Goal: Task Accomplishment & Management: Manage account settings

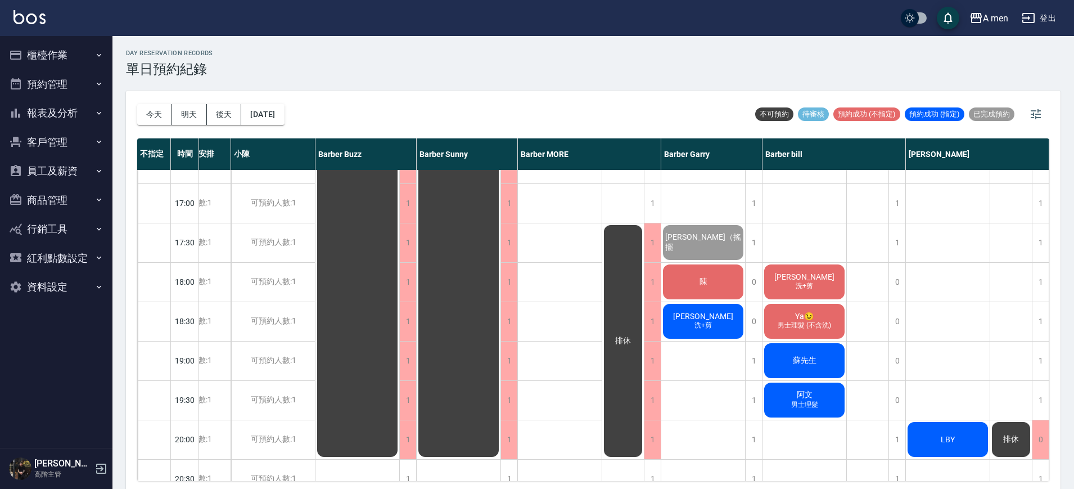
scroll to position [492, 52]
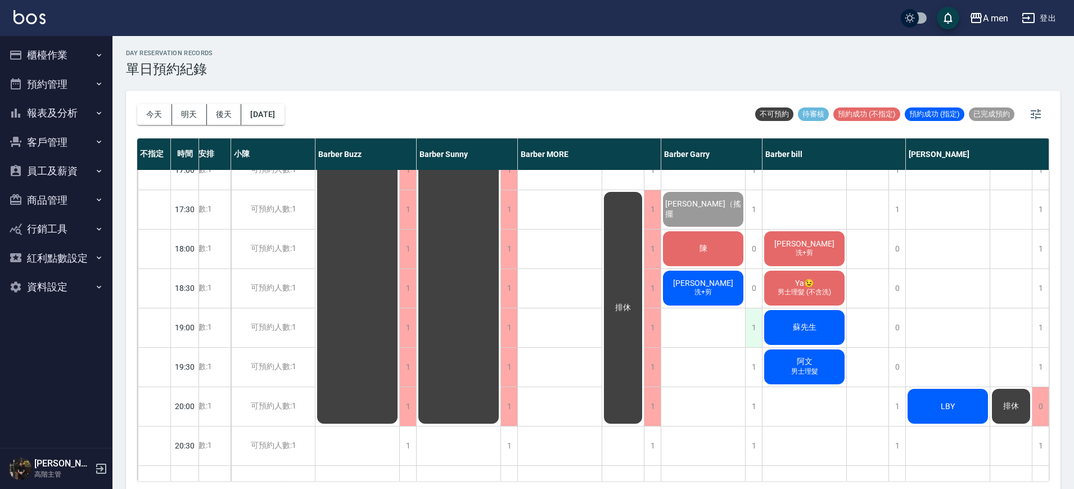
click at [757, 328] on div "1" at bounding box center [753, 327] width 17 height 39
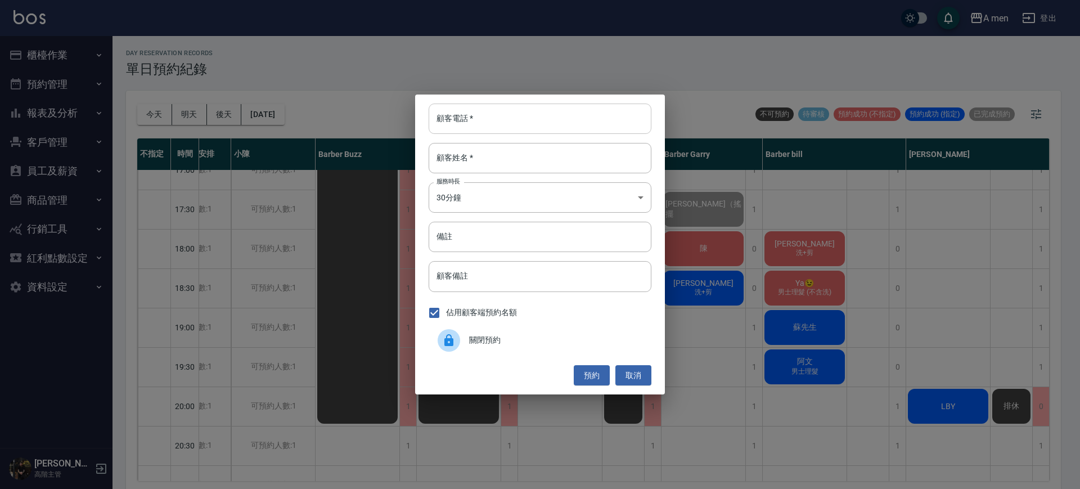
click at [535, 127] on input "顧客電話   *" at bounding box center [540, 118] width 223 height 30
click at [882, 282] on div "顧客電話   * 顧客電話   * 顧客姓名   * 顧客姓名   * 服務時長 30分鐘 1 服務時長 備註 備註 顧客備註 顧客備註 佔用顧客端預約名額 …" at bounding box center [540, 244] width 1080 height 489
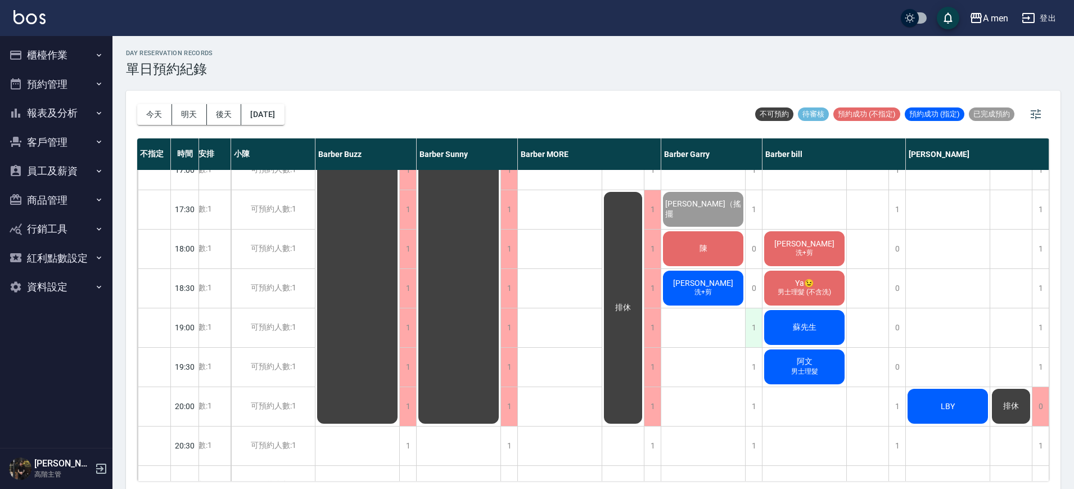
click at [754, 323] on div "1" at bounding box center [753, 327] width 17 height 39
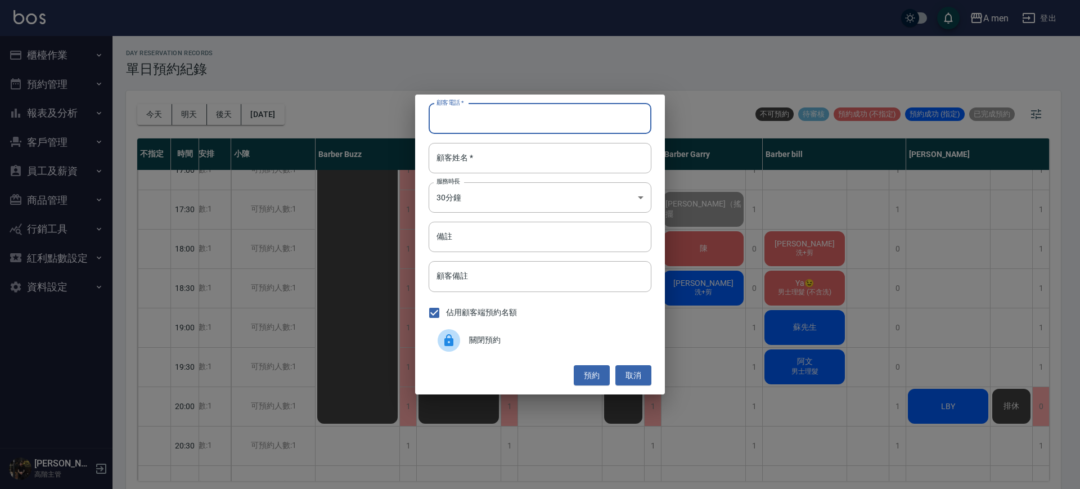
click at [611, 126] on input "顧客電話   *" at bounding box center [540, 118] width 223 height 30
type input "0923677365"
click at [616, 167] on input "顧客姓名   *" at bounding box center [540, 158] width 223 height 30
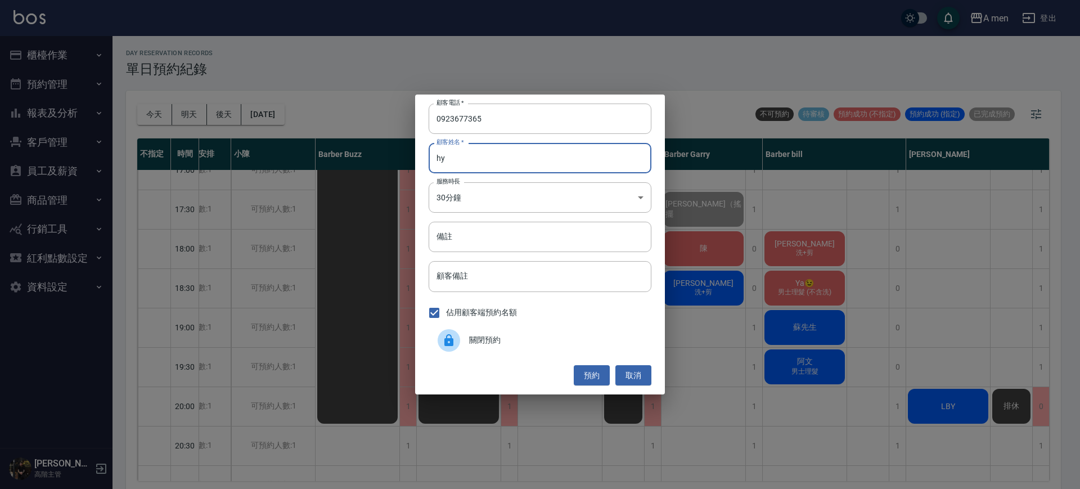
type input "h"
type input "孫先生"
click at [597, 365] on button "預約" at bounding box center [592, 375] width 36 height 21
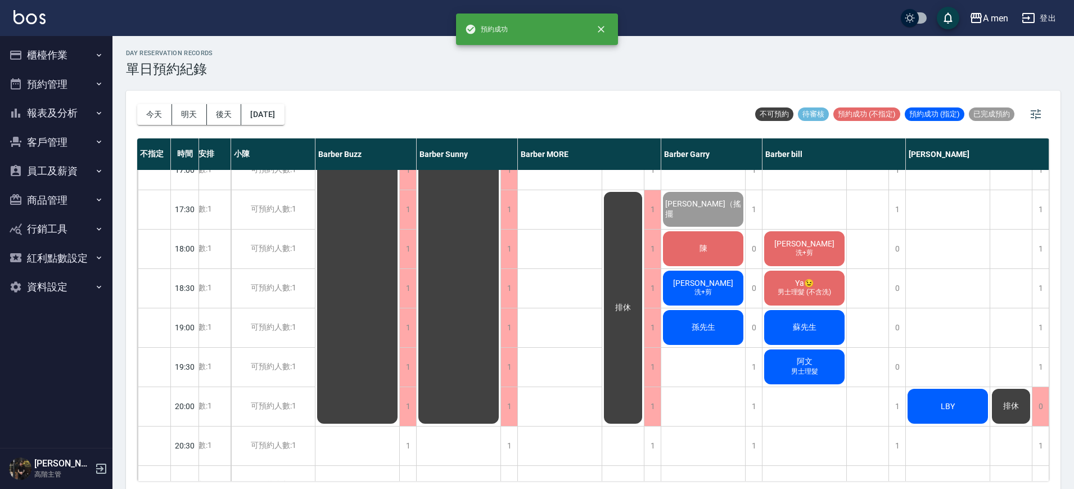
click at [736, 323] on div "孫先生" at bounding box center [703, 327] width 84 height 38
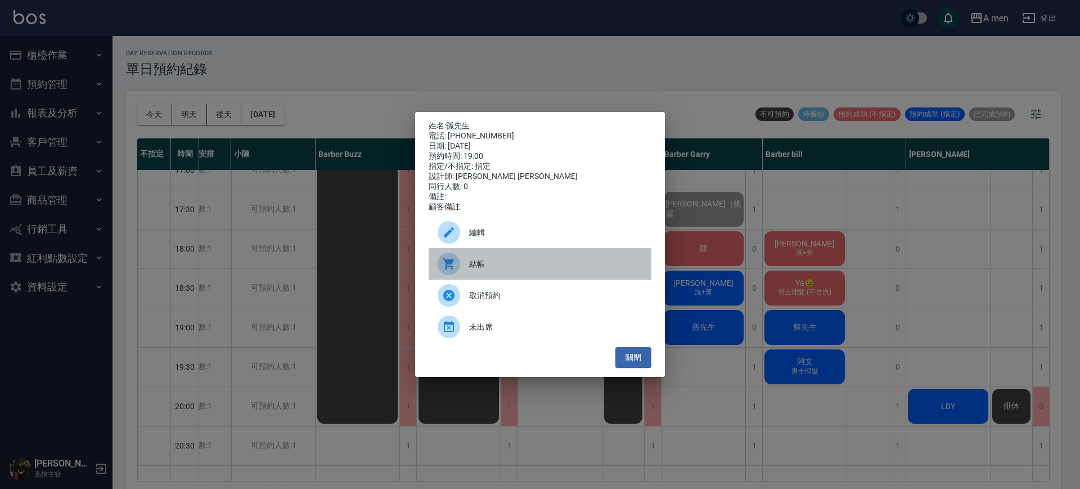
click at [485, 253] on div "結帳" at bounding box center [540, 263] width 223 height 31
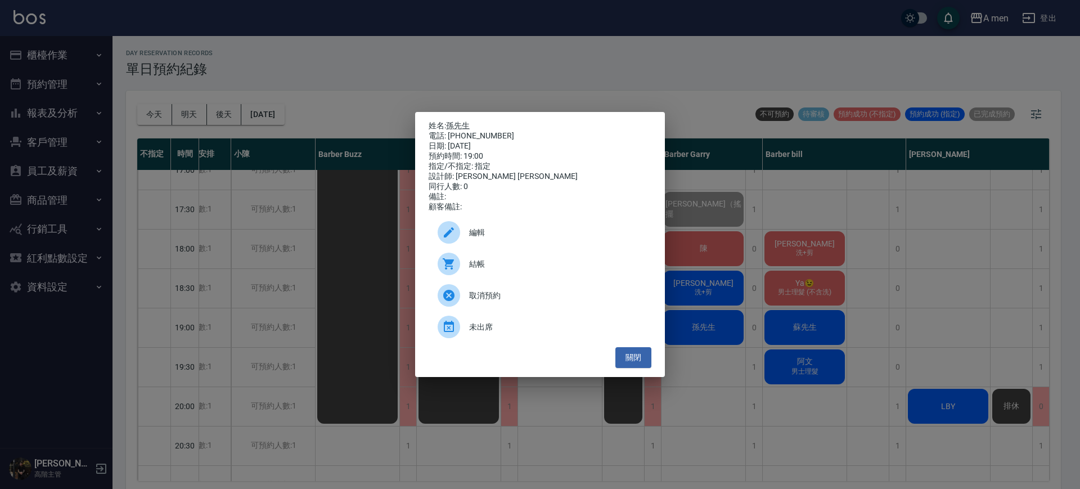
click at [511, 245] on div "編輯" at bounding box center [540, 232] width 223 height 31
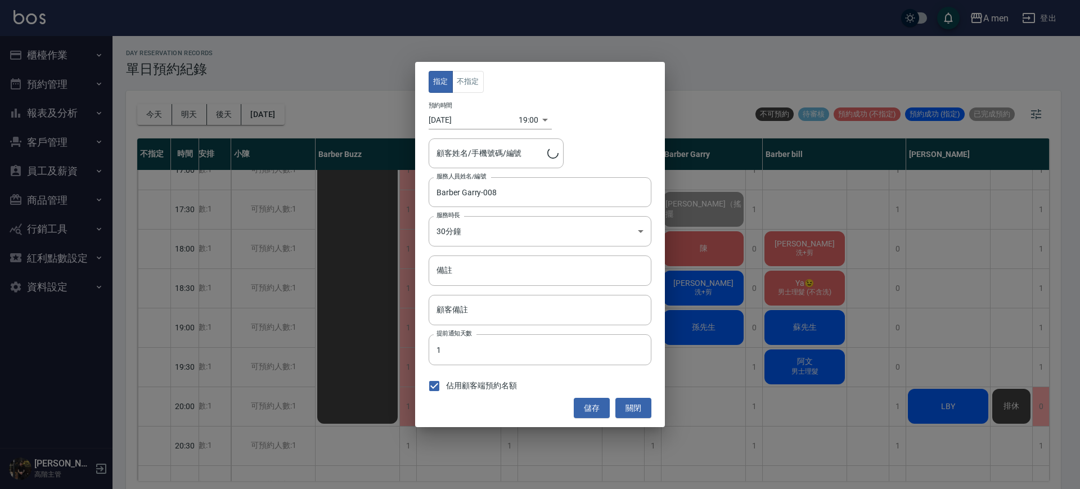
type input "孫先生/0923677365"
drag, startPoint x: 479, startPoint y: 85, endPoint x: 500, endPoint y: 123, distance: 43.3
click at [476, 85] on button "不指定" at bounding box center [467, 82] width 31 height 22
click at [594, 404] on button "儲存" at bounding box center [592, 408] width 36 height 21
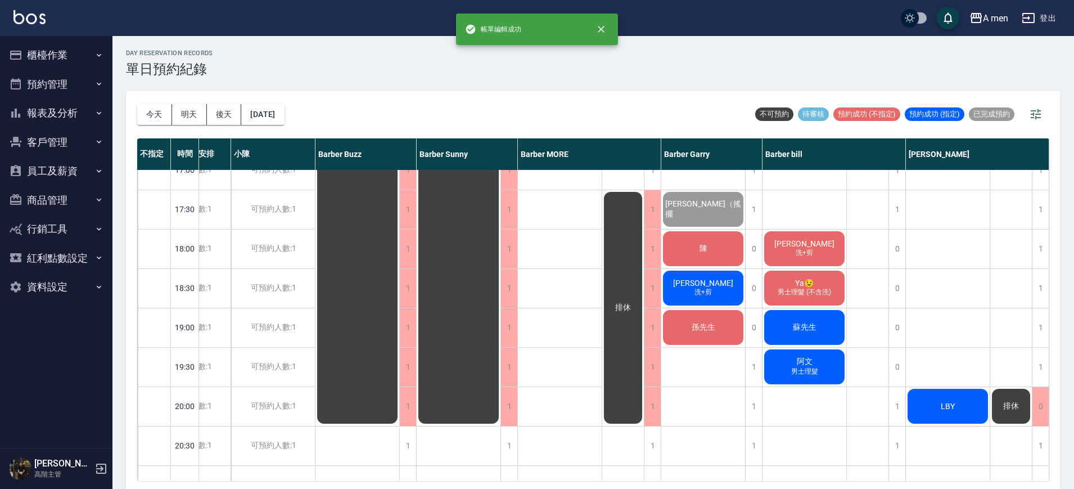
click at [699, 330] on span "孫先生" at bounding box center [704, 327] width 28 height 10
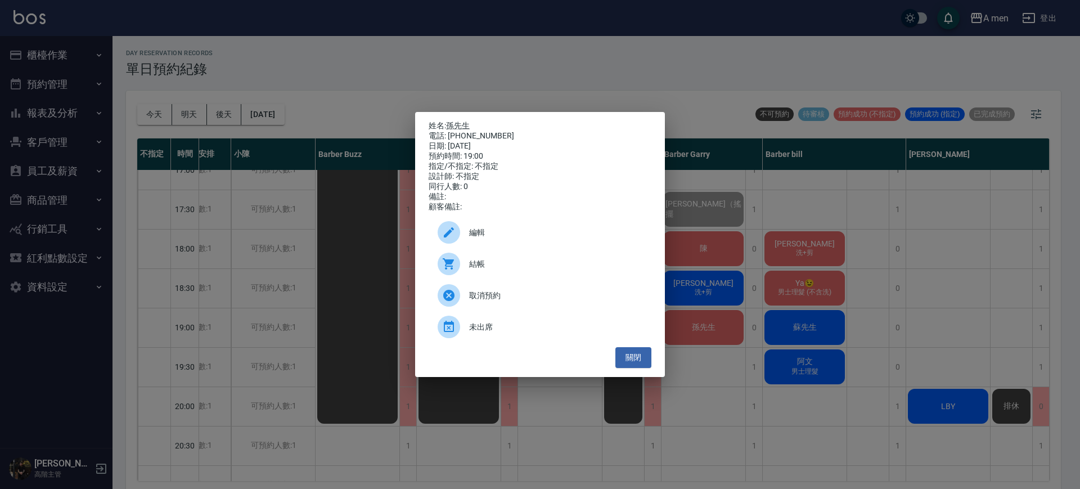
click at [472, 131] on div "電話: 0923677365" at bounding box center [540, 136] width 223 height 10
click at [470, 131] on div "電話: 0923677365" at bounding box center [540, 136] width 223 height 10
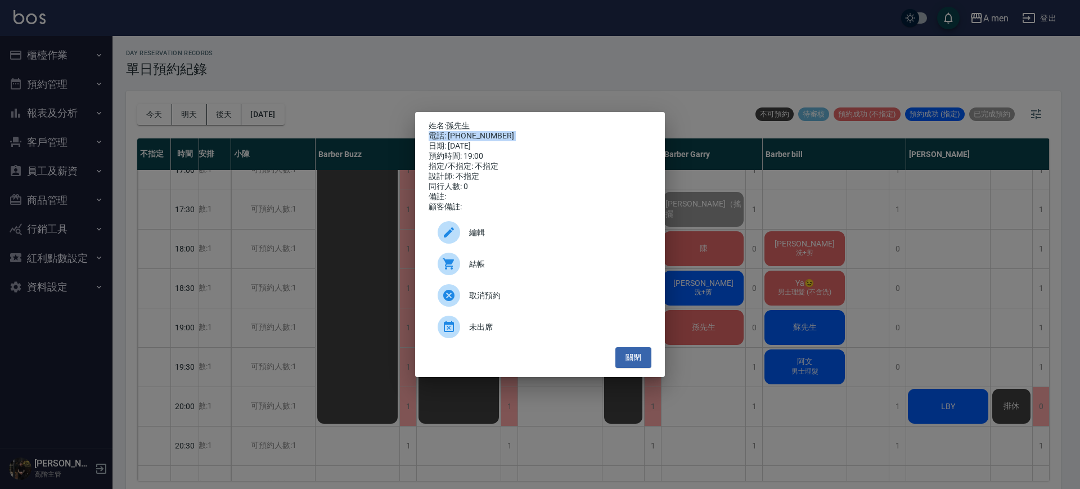
click at [470, 131] on div "電話: 0923677365" at bounding box center [540, 136] width 223 height 10
click at [465, 123] on link "孫先生" at bounding box center [458, 125] width 24 height 9
click at [874, 363] on div "姓名: 孫先生 電話: 0923677365 日期: 2025/09/25 預約時間: 19:00 指定/不指定: 不指定 設計師: 不指定 同行人數: 0 …" at bounding box center [540, 244] width 1080 height 489
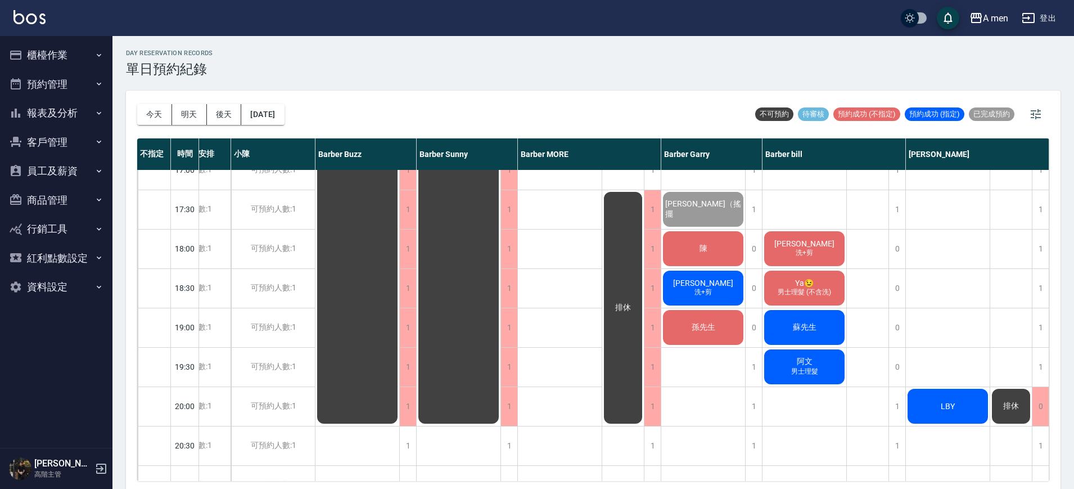
click at [873, 329] on div "排休" at bounding box center [868, 170] width 42 height 984
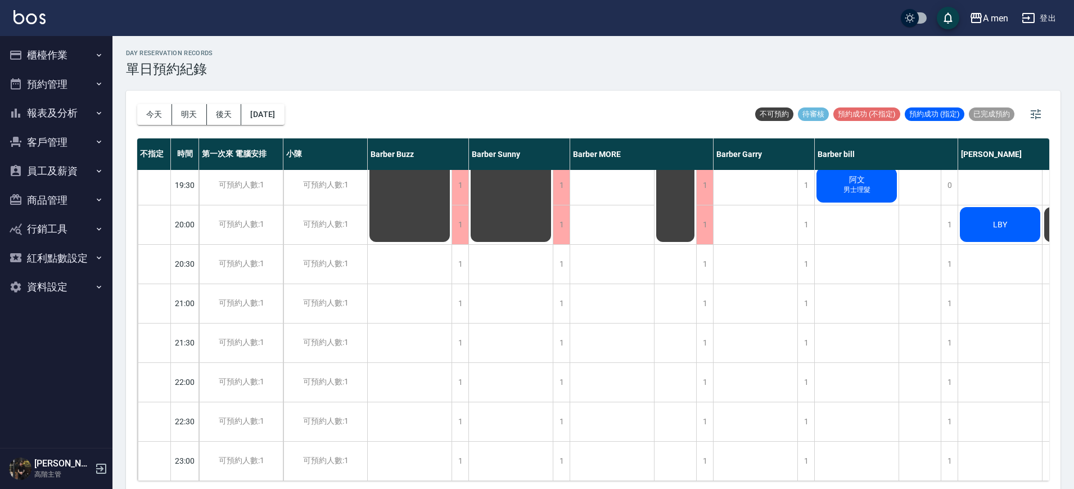
scroll to position [3, 0]
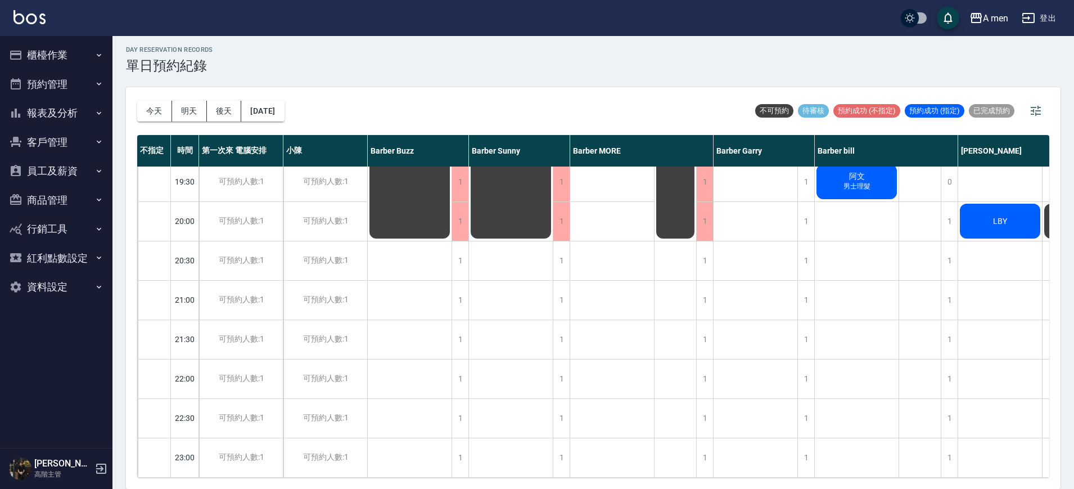
drag, startPoint x: 911, startPoint y: 464, endPoint x: 965, endPoint y: 482, distance: 57.4
click at [965, 482] on div "今天 明天 後天 2025/09/25 不可預約 待審核 預約成功 (不指定) 預約成功 (指定) 已完成預約 不指定 時間 第一次來 電腦安排 小陳 Bar…" at bounding box center [593, 288] width 935 height 402
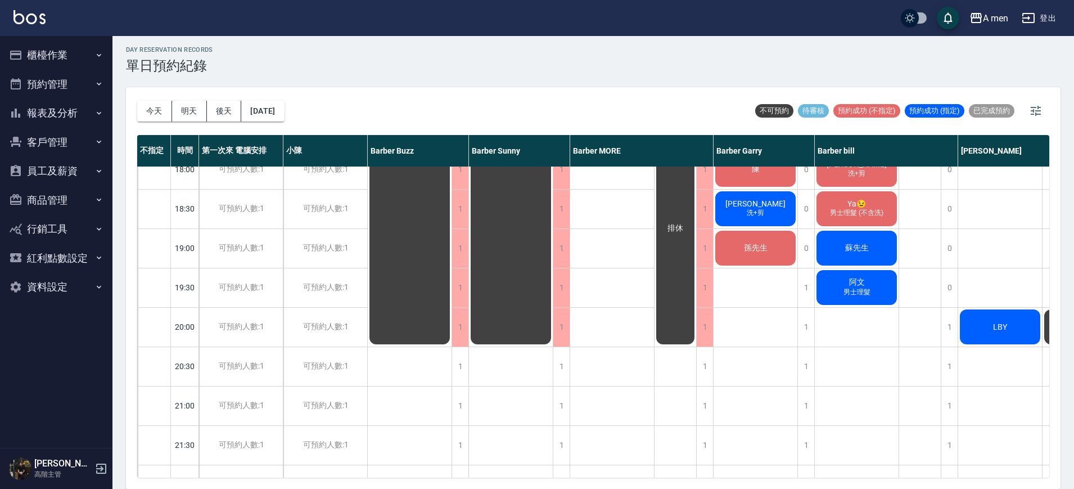
scroll to position [474, 0]
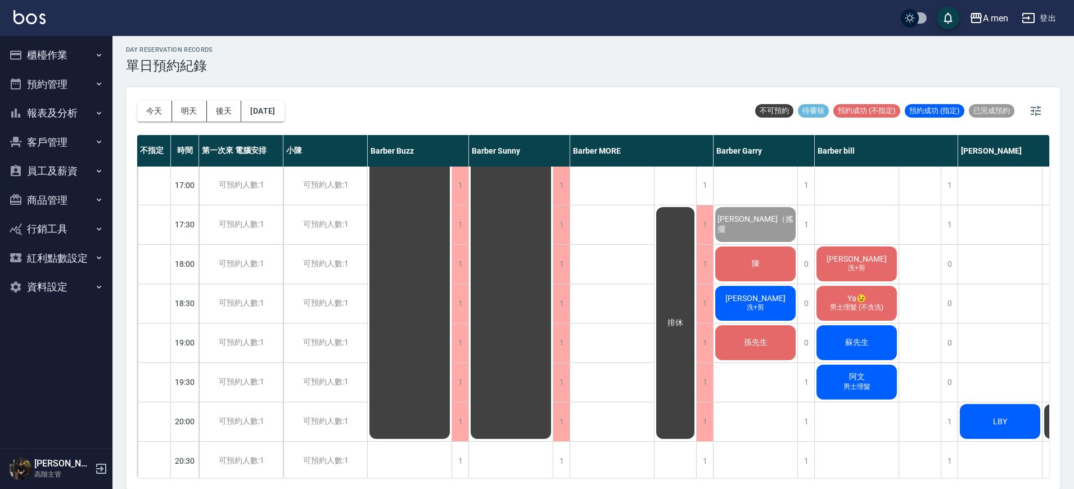
click at [922, 316] on div "排休" at bounding box center [920, 185] width 42 height 984
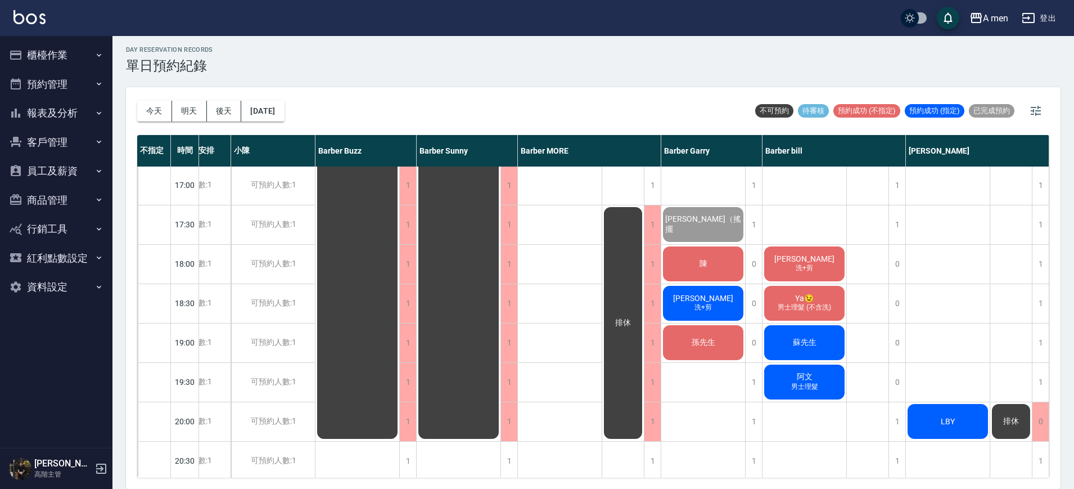
click at [870, 254] on div "排休" at bounding box center [868, 185] width 42 height 984
click at [713, 273] on div "陳" at bounding box center [703, 264] width 84 height 38
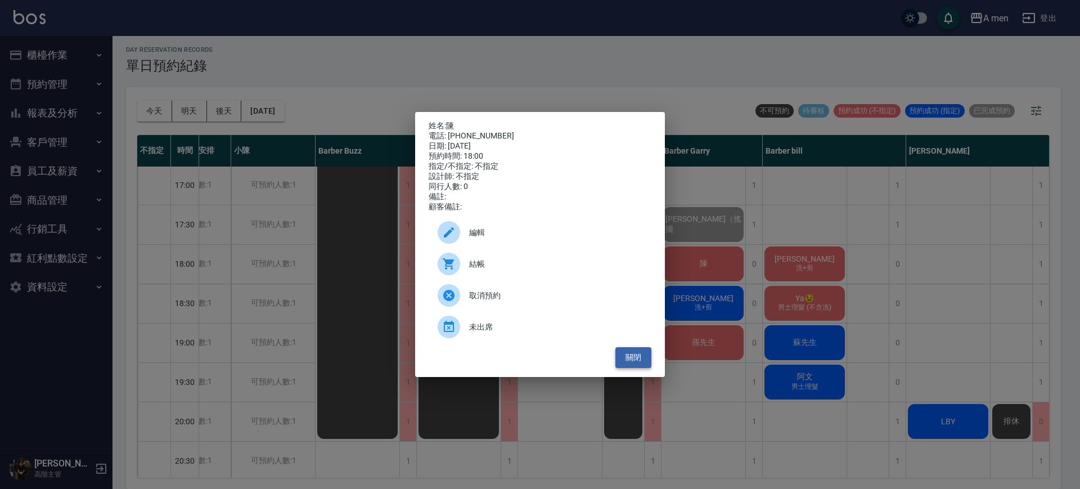
click at [629, 359] on button "關閉" at bounding box center [633, 357] width 36 height 21
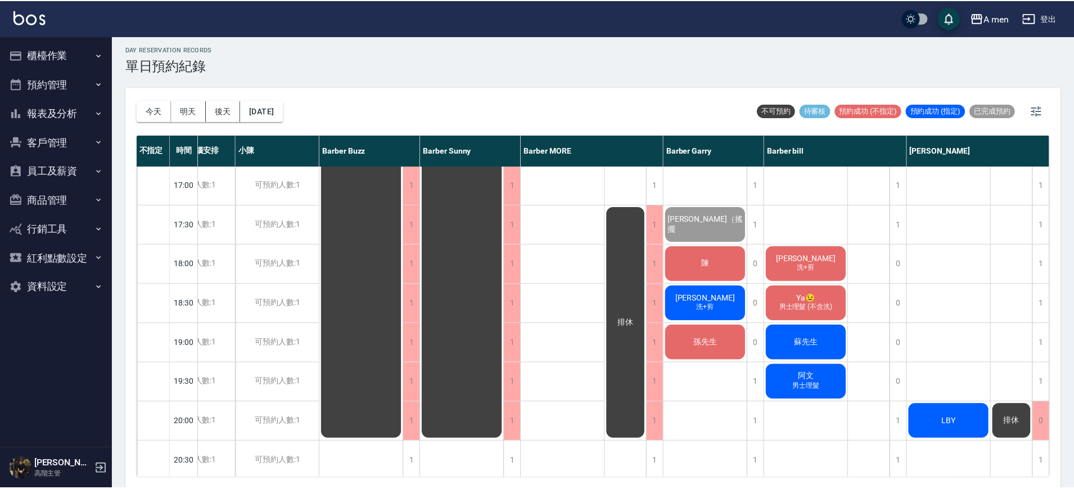
scroll to position [474, 52]
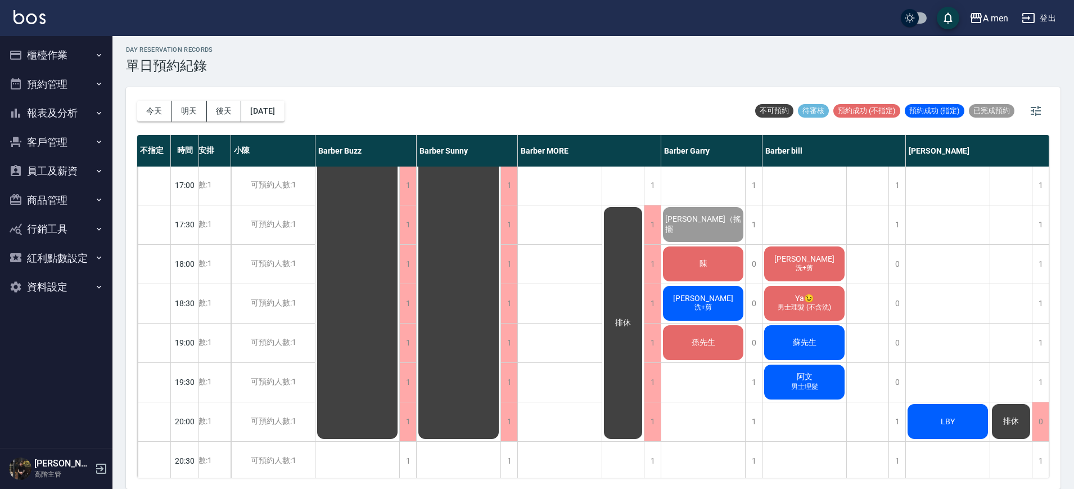
click at [684, 257] on div "陳" at bounding box center [703, 264] width 84 height 38
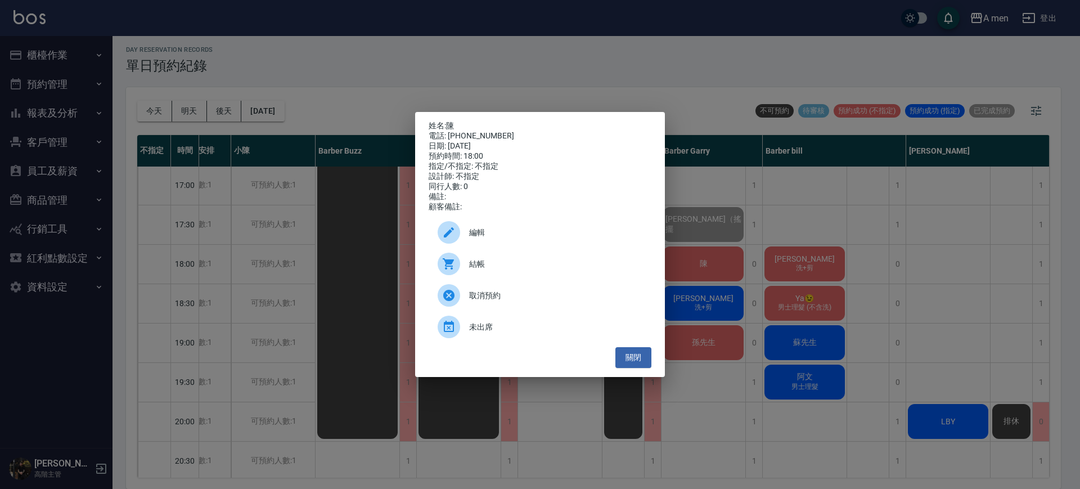
click at [516, 274] on div "結帳" at bounding box center [540, 263] width 223 height 31
click at [627, 372] on div "姓名: 陳 電話: 0985853246 日期: 2025/09/25 預約時間: 18:00 指定/不指定: 不指定 設計師: 不指定 同行人數: 0 備註…" at bounding box center [540, 244] width 250 height 265
click at [639, 367] on button "關閉" at bounding box center [633, 357] width 36 height 21
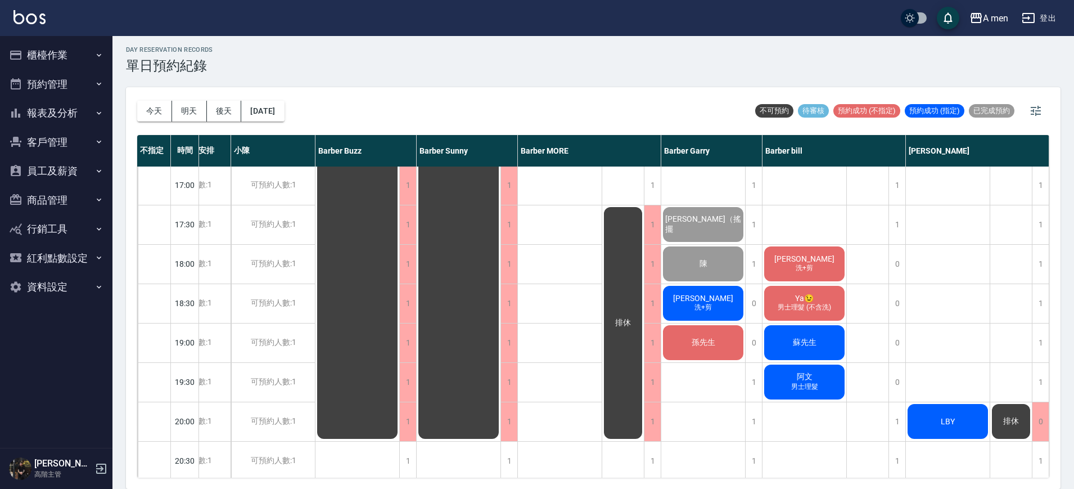
click at [792, 266] on div "吳益群 洗+剪" at bounding box center [805, 264] width 84 height 38
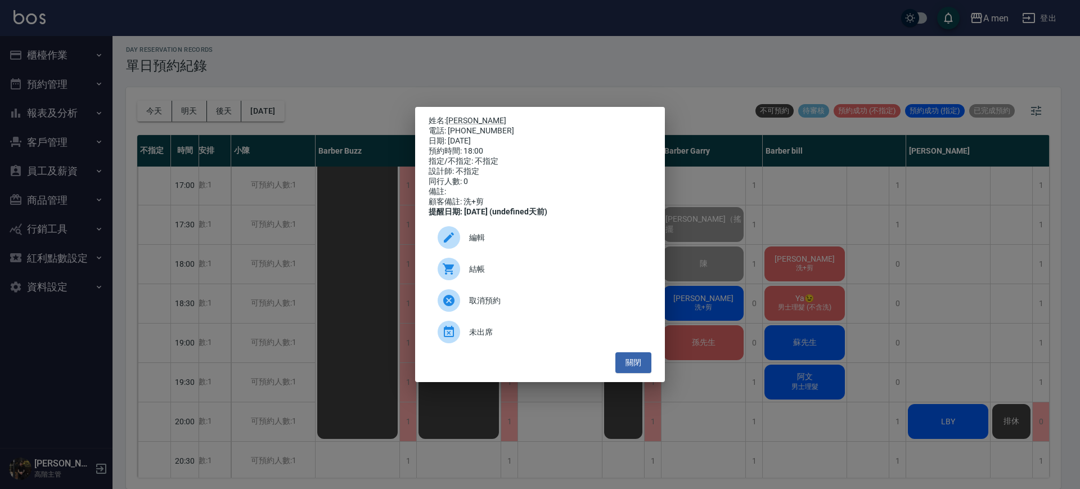
click at [551, 275] on span "結帳" at bounding box center [555, 269] width 173 height 12
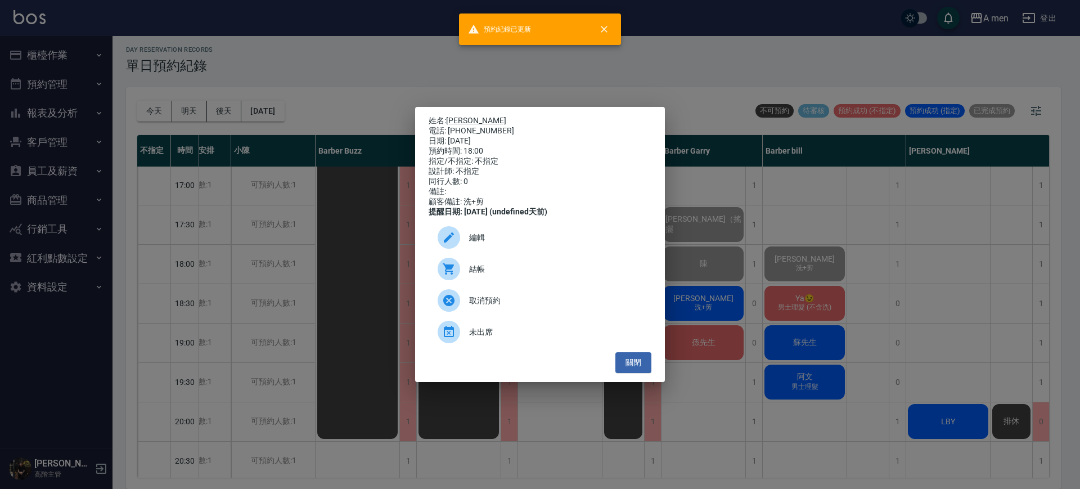
click at [632, 380] on div "姓名: 吳益群 電話: 0919369721 日期: 2025/09/25 預約時間: 18:00 指定/不指定: 不指定 設計師: 不指定 同行人數: 0 …" at bounding box center [540, 244] width 250 height 275
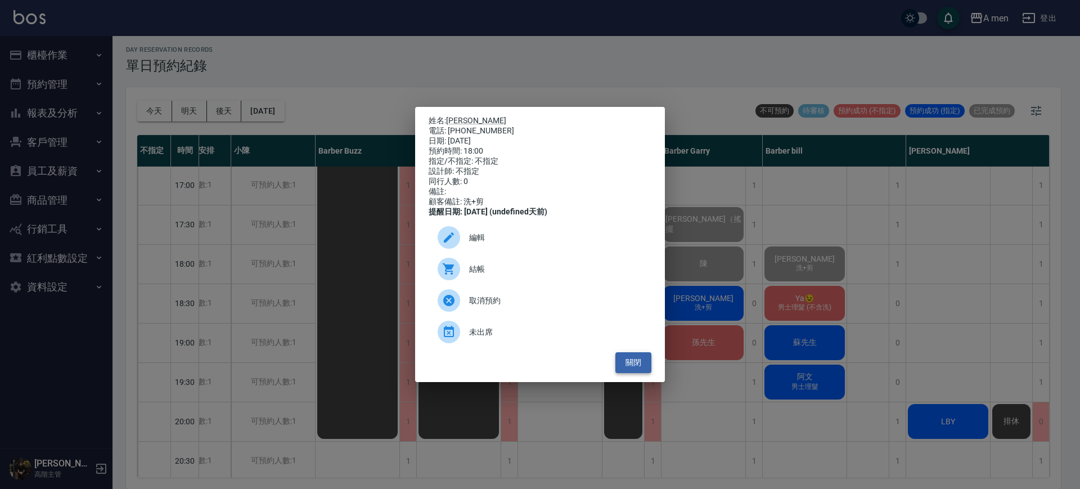
click at [625, 373] on button "關閉" at bounding box center [633, 362] width 36 height 21
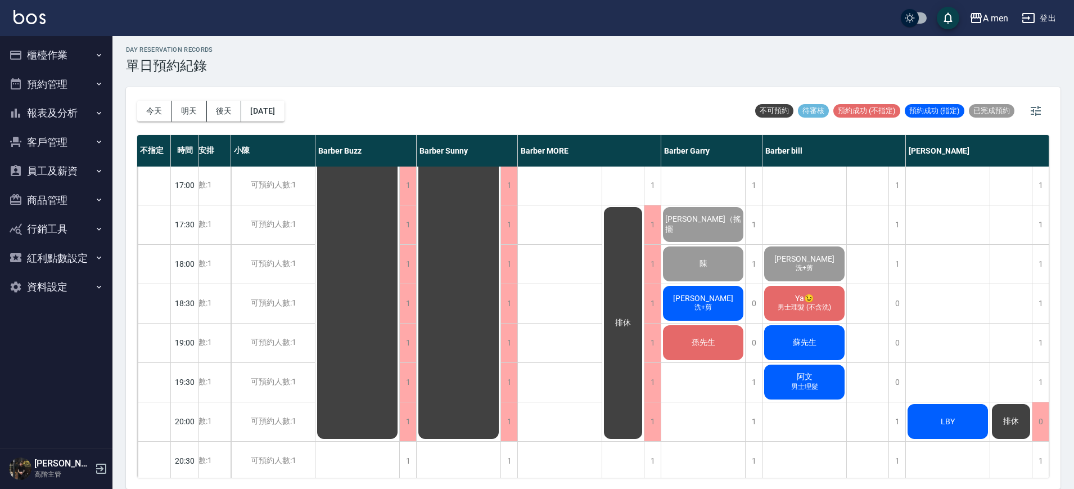
click at [548, 254] on div "林 男士理髮 MARIANA 不漸層不推頭髮比較長 虛擬貨幣 張博軒 侯竣晟" at bounding box center [560, 185] width 84 height 984
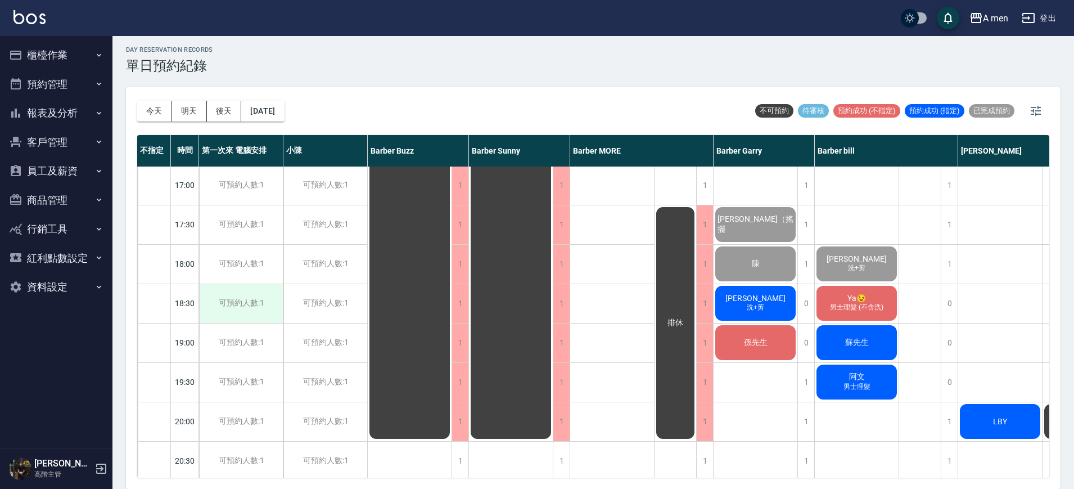
click at [241, 305] on div "可預約人數:1" at bounding box center [241, 303] width 84 height 39
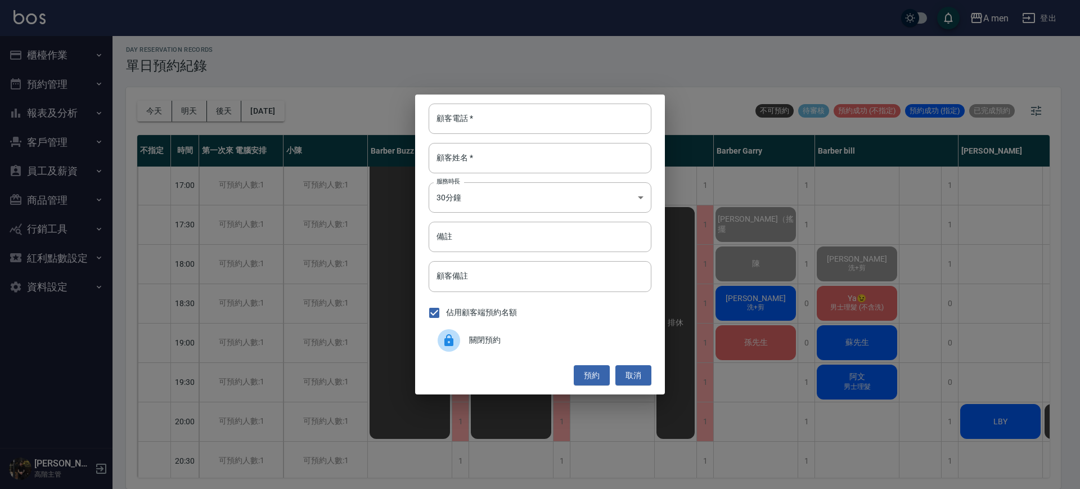
click at [468, 341] on div at bounding box center [453, 340] width 31 height 22
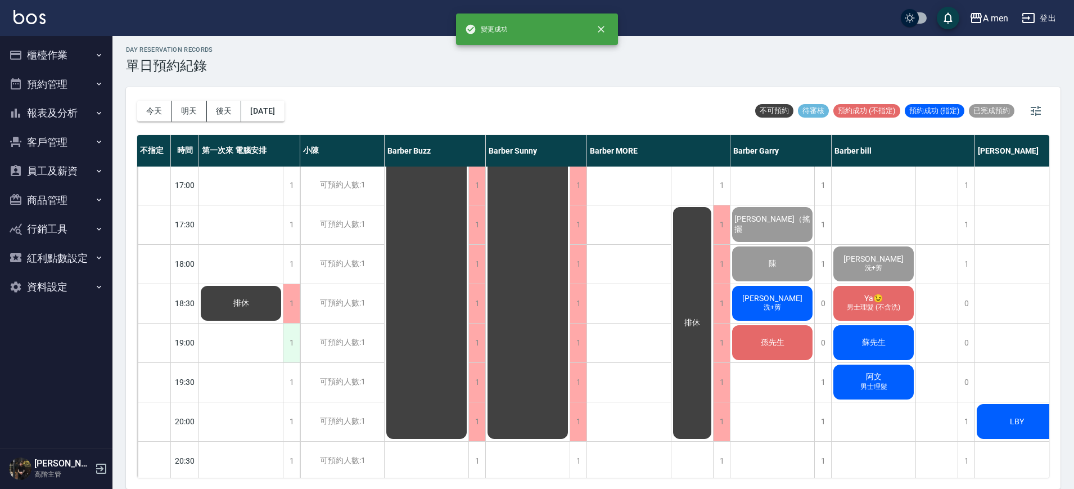
click at [286, 338] on div "1" at bounding box center [291, 342] width 17 height 39
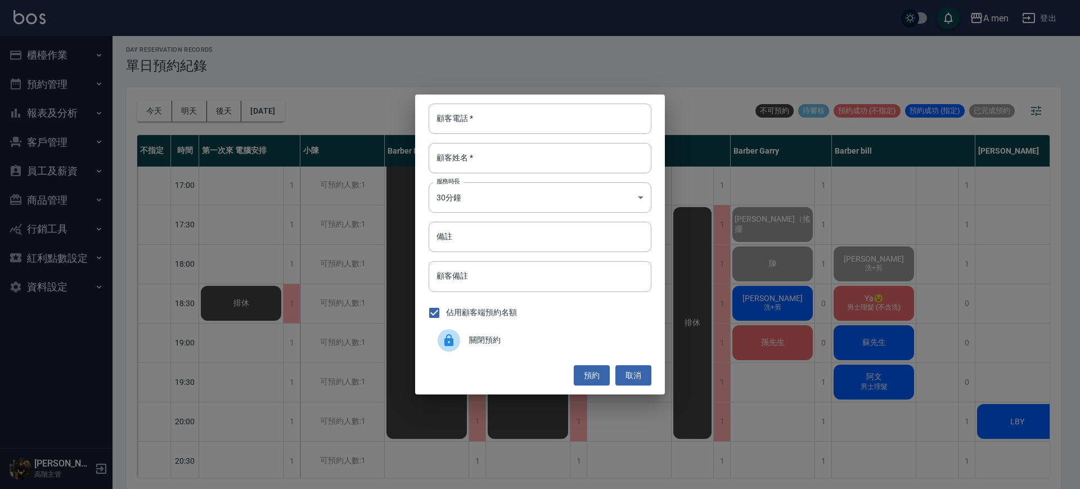
click at [498, 346] on div "關閉預約" at bounding box center [540, 340] width 223 height 31
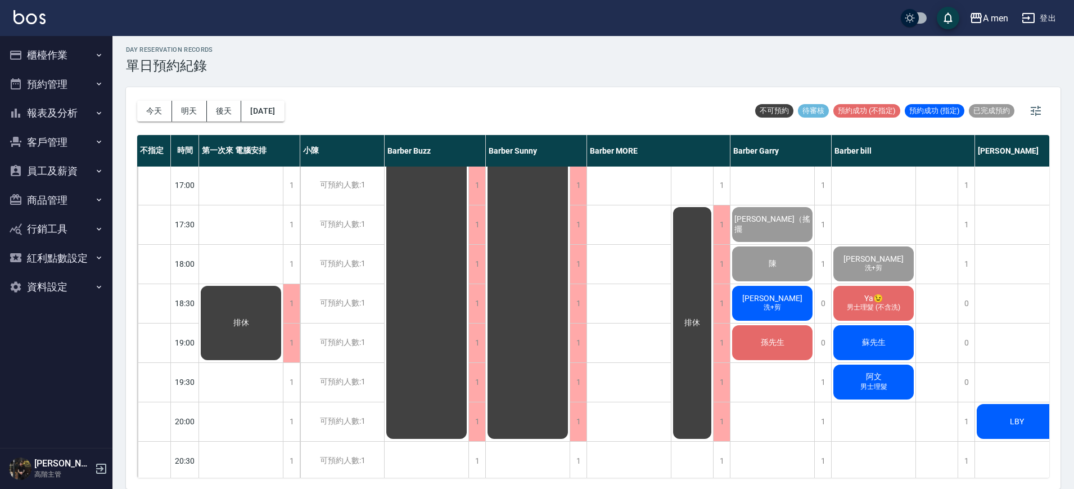
drag, startPoint x: 948, startPoint y: 349, endPoint x: 938, endPoint y: 344, distance: 11.1
click at [948, 354] on div "排休" at bounding box center [937, 185] width 42 height 984
click at [308, 112] on div "今天 明天 後天 2025/09/25 不可預約 待審核 預約成功 (不指定) 預約成功 (指定) 已完成預約" at bounding box center [593, 111] width 912 height 48
click at [265, 112] on button "[DATE]" at bounding box center [262, 111] width 43 height 21
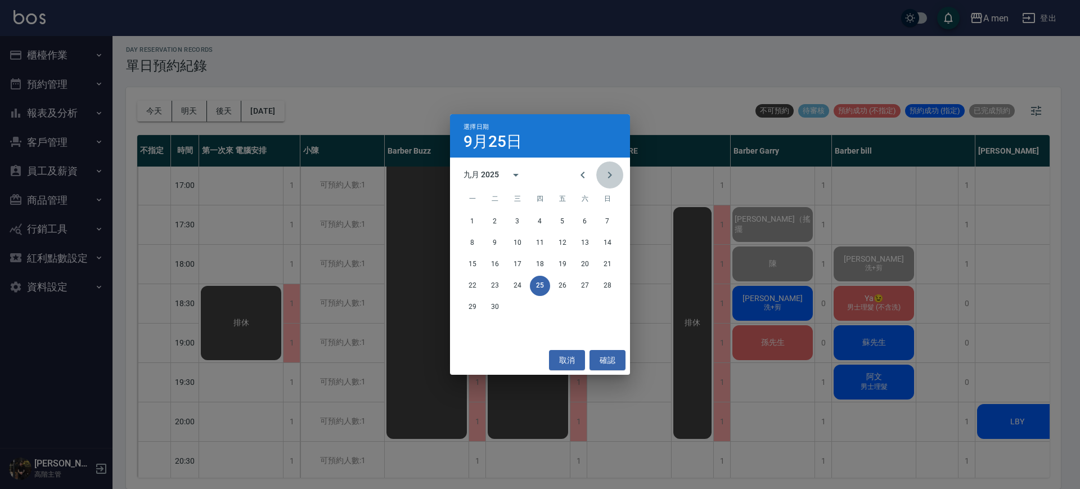
click at [607, 173] on icon "Next month" at bounding box center [609, 174] width 13 height 13
click at [587, 169] on icon "Previous month" at bounding box center [582, 174] width 13 height 13
click at [607, 174] on icon "Next month" at bounding box center [609, 174] width 13 height 13
click at [588, 171] on icon "Previous month" at bounding box center [582, 174] width 13 height 13
click at [616, 170] on button "Next month" at bounding box center [609, 174] width 27 height 27
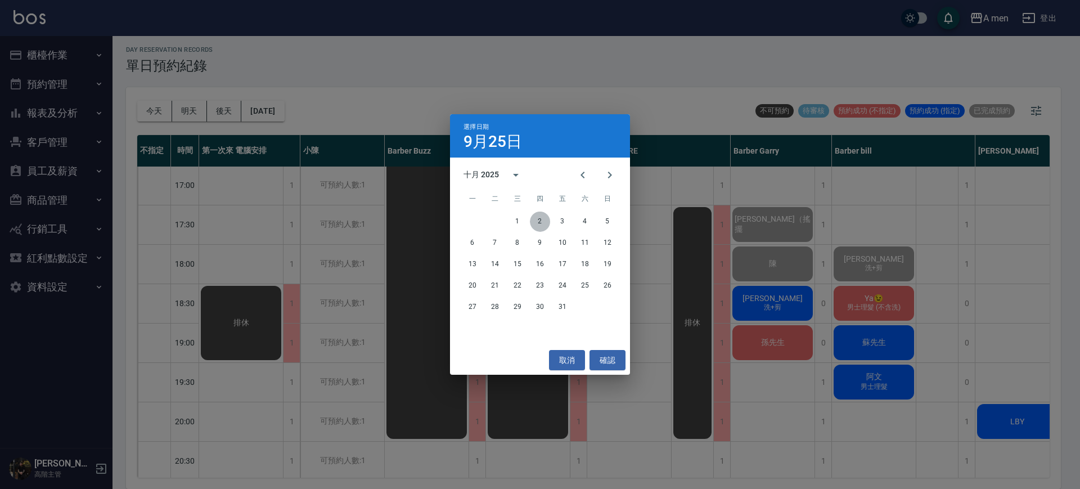
click at [540, 225] on button "2" at bounding box center [540, 221] width 20 height 20
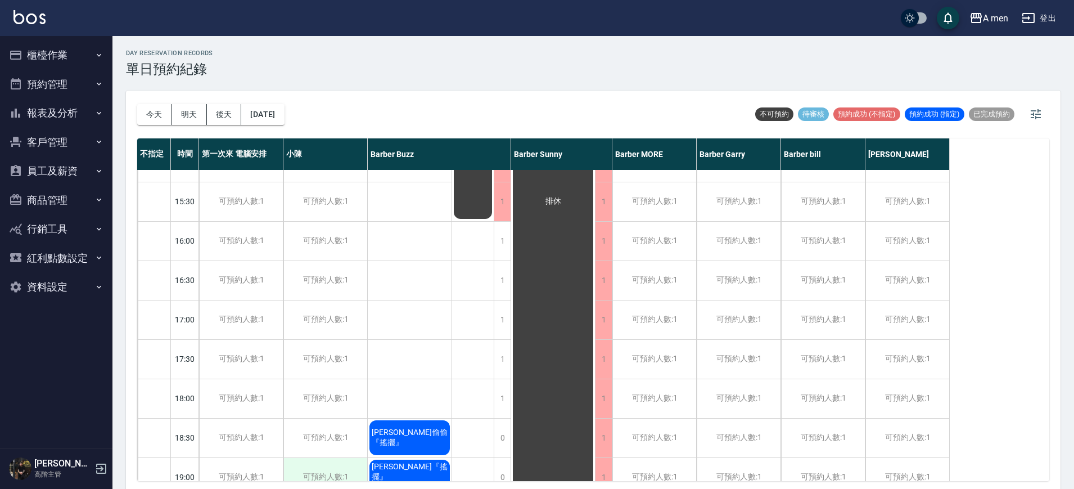
scroll to position [492, 0]
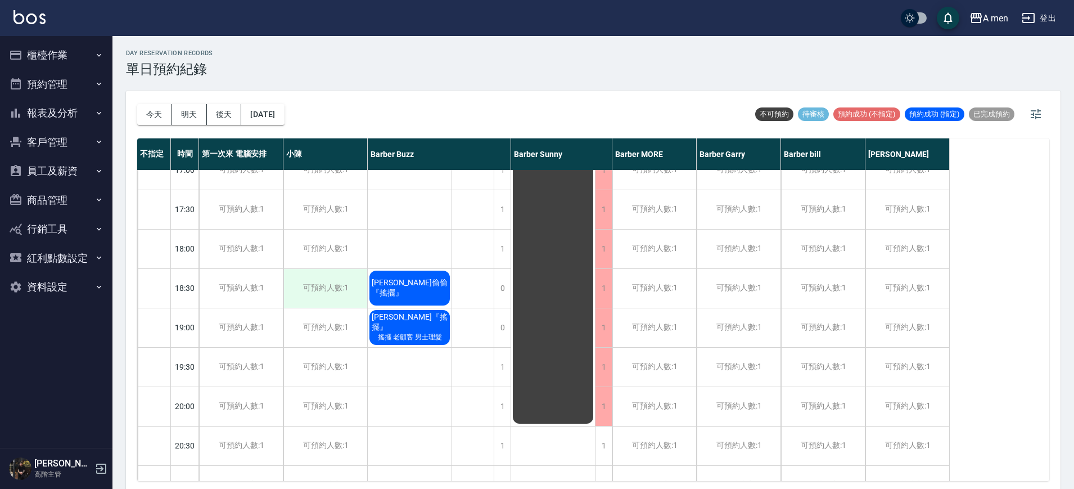
click at [326, 287] on div "可預約人數:1" at bounding box center [325, 288] width 84 height 39
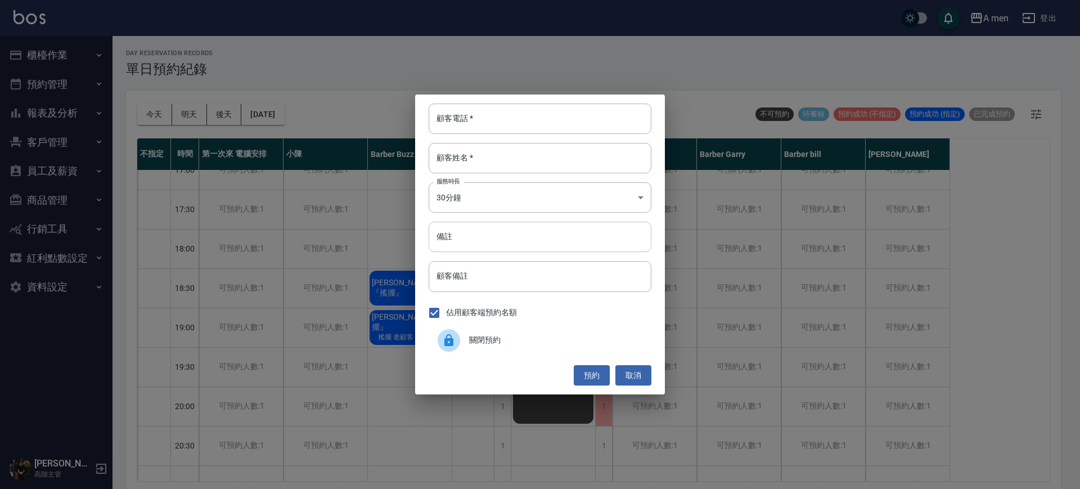
click at [498, 234] on input "備註" at bounding box center [540, 237] width 223 height 30
click at [489, 123] on input "顧客電話   *" at bounding box center [540, 118] width 223 height 30
type input "0917262200"
click at [597, 370] on button "預約" at bounding box center [592, 375] width 36 height 21
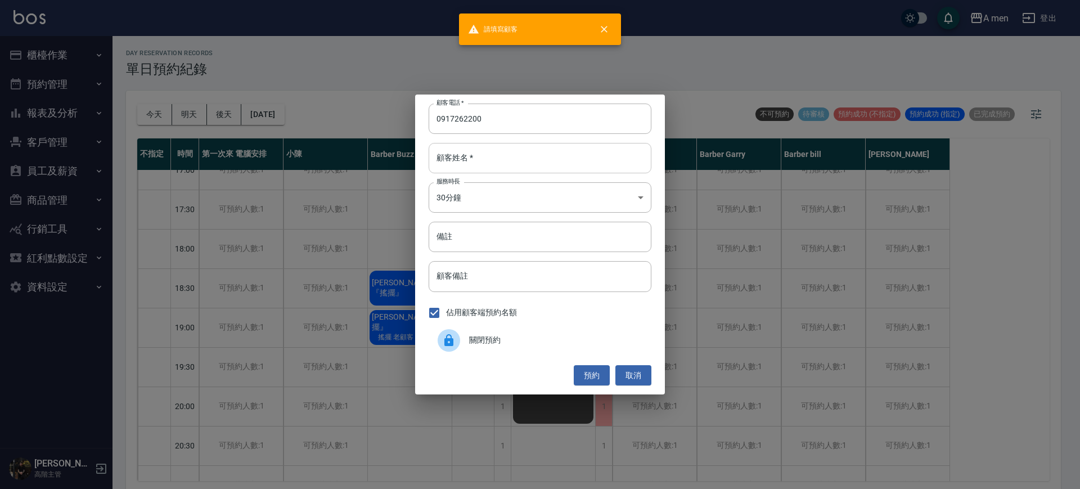
click at [456, 161] on input "顧客姓名   *" at bounding box center [540, 158] width 223 height 30
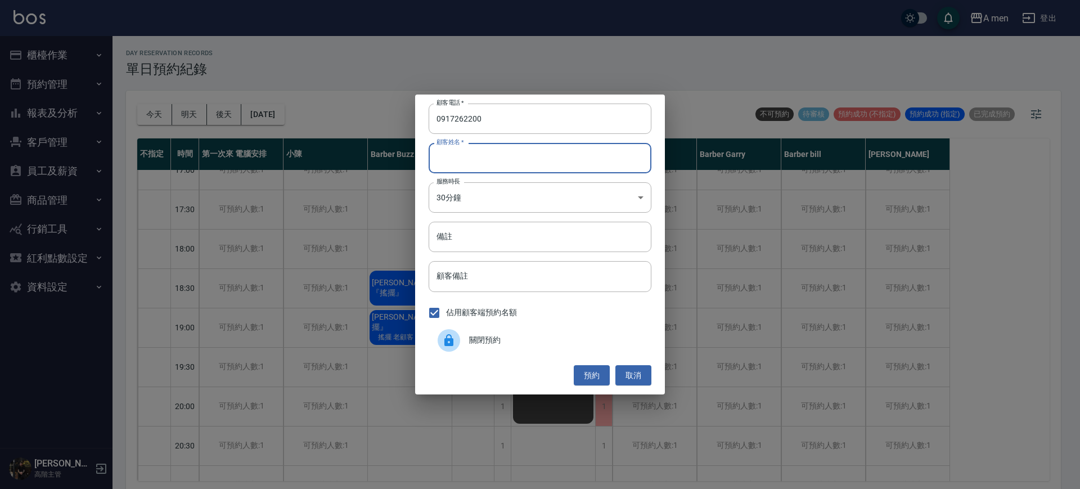
type input "c"
type input "ㄌ"
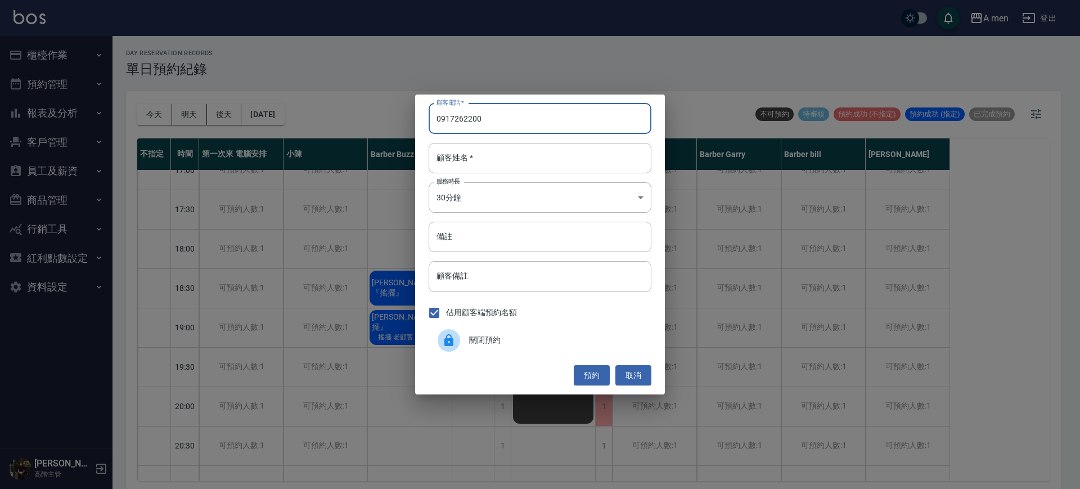
drag, startPoint x: 533, startPoint y: 114, endPoint x: 91, endPoint y: 97, distance: 442.4
click at [91, 97] on div "顧客電話   * 0917262200 顧客電話   * 顧客姓名   * 顧客姓名   * 服務時長 30分鐘 1 服務時長 備註 備註 顧客備註 顧客備註…" at bounding box center [540, 244] width 1080 height 489
click at [600, 372] on button "預約" at bounding box center [592, 375] width 36 height 21
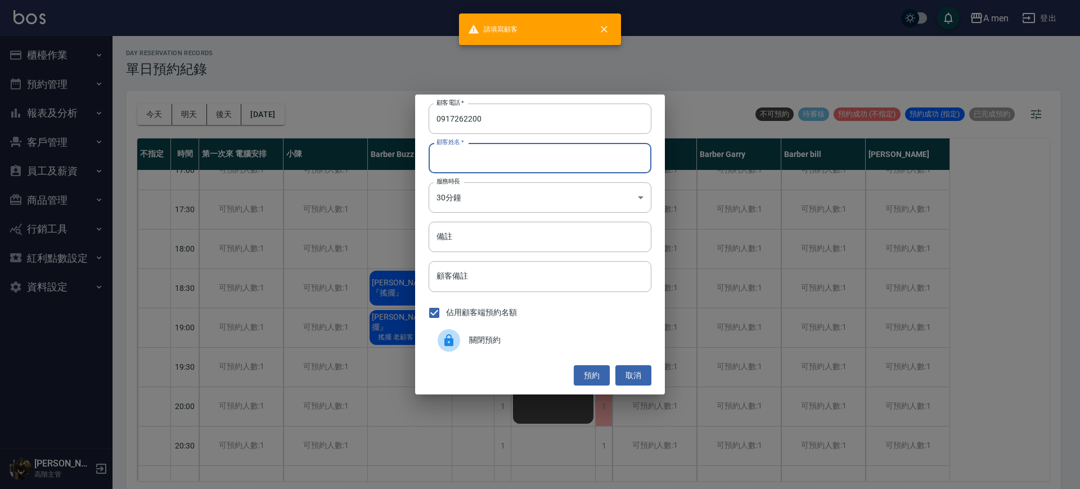
drag, startPoint x: 533, startPoint y: 148, endPoint x: 546, endPoint y: 173, distance: 28.2
click at [533, 148] on input "顧客姓名   *" at bounding box center [540, 158] width 223 height 30
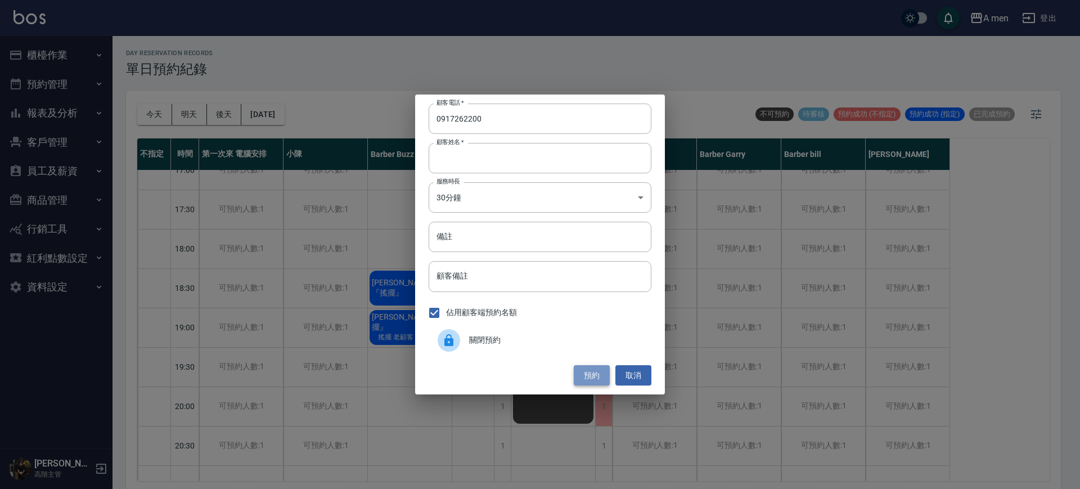
click at [598, 370] on button "預約" at bounding box center [592, 375] width 36 height 21
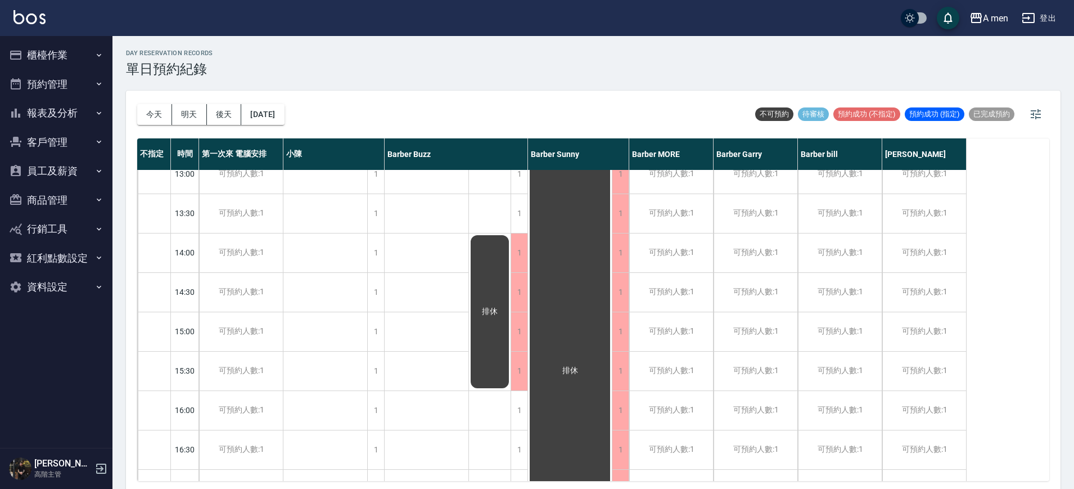
scroll to position [0, 0]
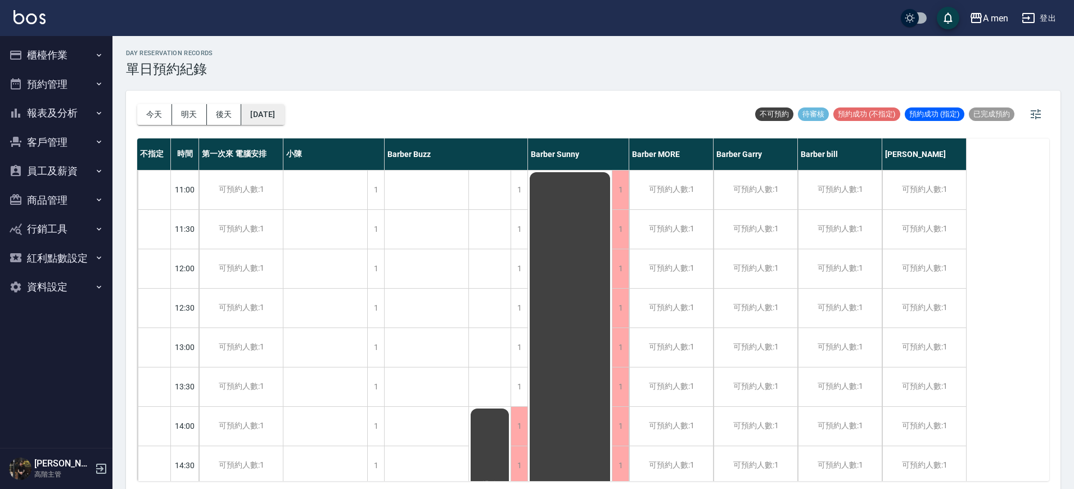
click at [284, 115] on button "2025/10/02" at bounding box center [262, 114] width 43 height 21
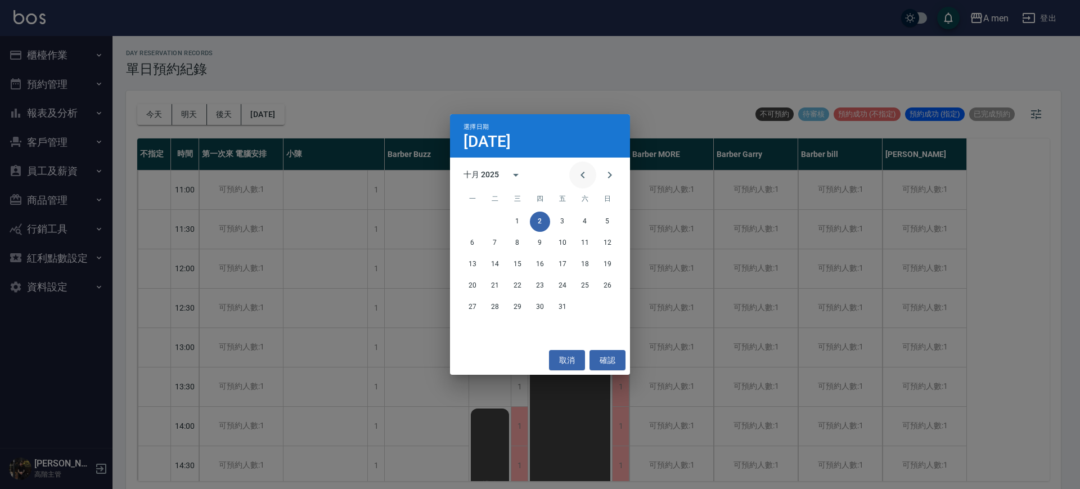
click at [574, 178] on button "Previous month" at bounding box center [582, 174] width 27 height 27
click at [579, 174] on icon "Previous month" at bounding box center [582, 174] width 13 height 13
click at [603, 173] on icon "Next month" at bounding box center [609, 174] width 13 height 13
click at [541, 286] on button "25" at bounding box center [540, 286] width 20 height 20
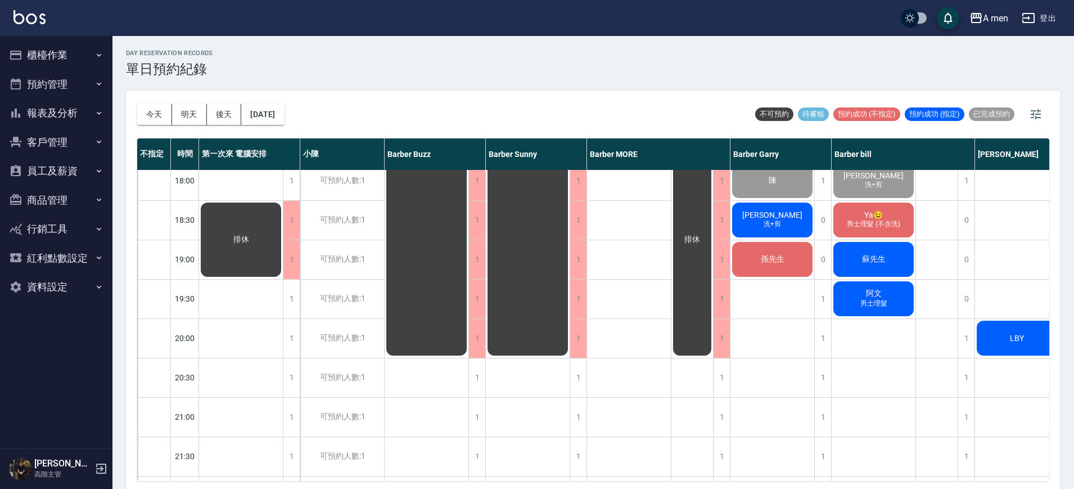
scroll to position [474, 0]
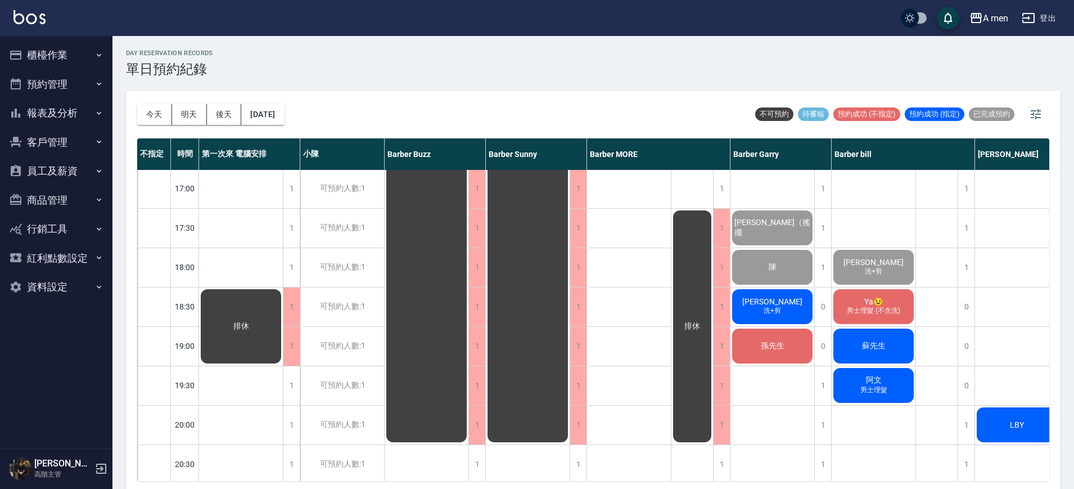
click at [754, 317] on div "蔡宗旻 洗+剪" at bounding box center [773, 306] width 84 height 38
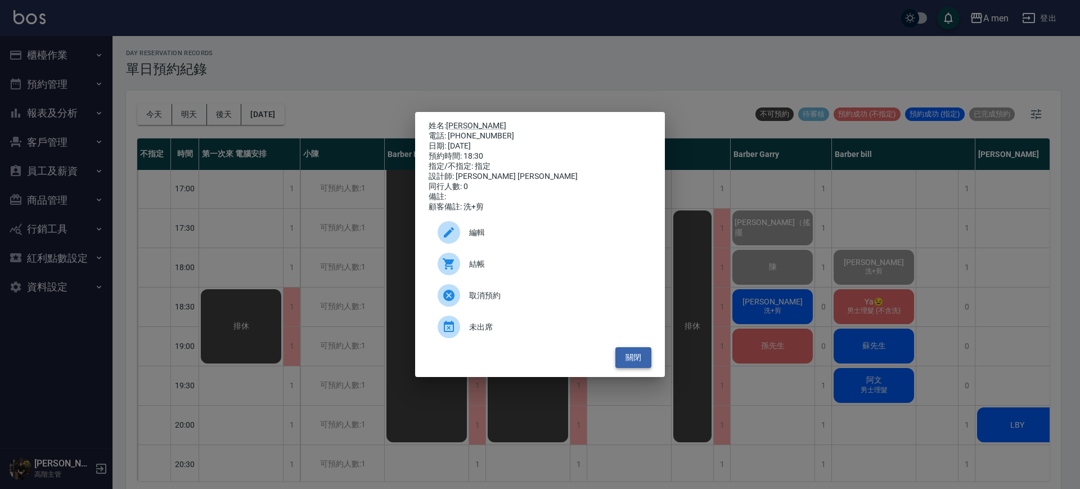
click at [629, 368] on button "關閉" at bounding box center [633, 357] width 36 height 21
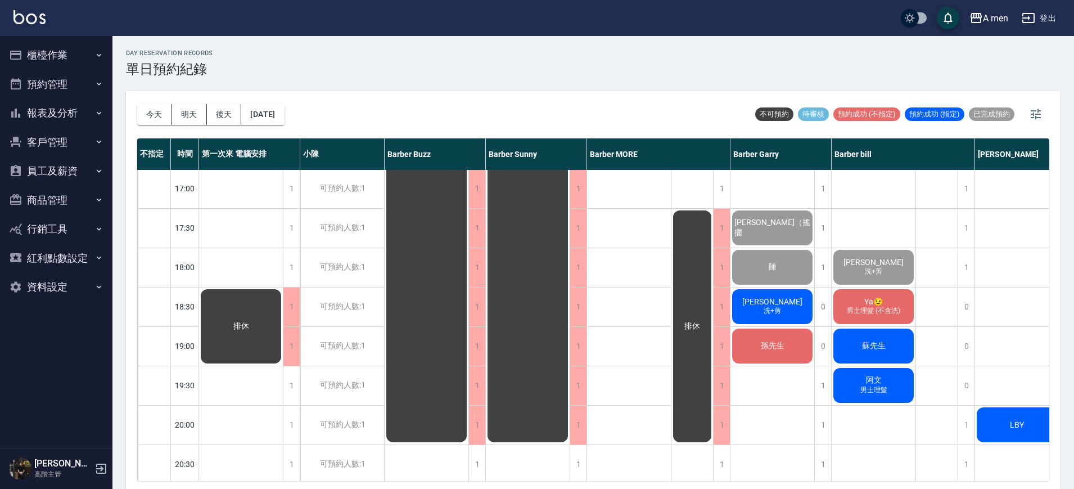
click at [779, 413] on div "劉先生 徐先生 不指定 曾裕灝 周迺皓（搖擺 陳 蔡宗旻 洗+剪 孫先生" at bounding box center [773, 188] width 84 height 984
click at [792, 312] on div "蔡宗旻 洗+剪" at bounding box center [773, 306] width 84 height 38
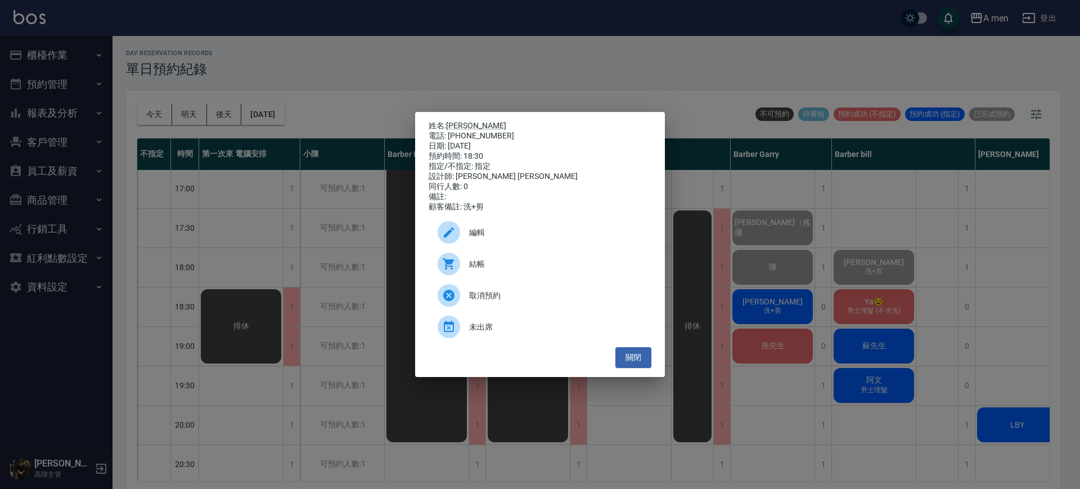
click at [562, 264] on span "結帳" at bounding box center [555, 264] width 173 height 12
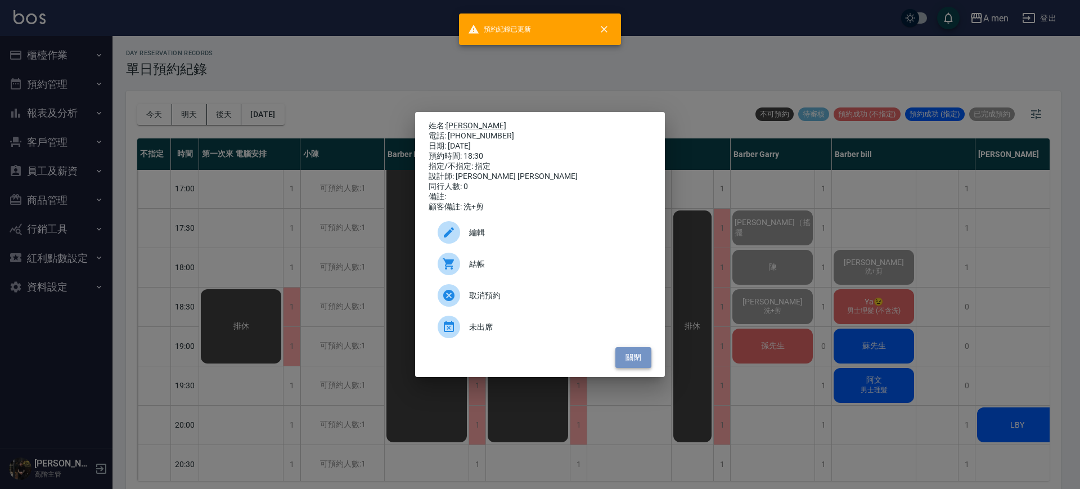
click at [632, 368] on button "關閉" at bounding box center [633, 357] width 36 height 21
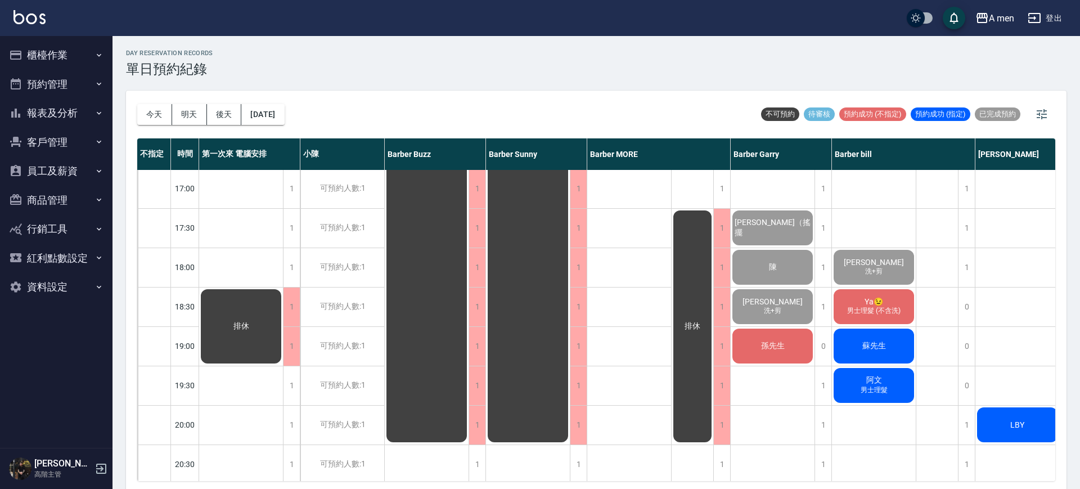
click at [636, 361] on div "林 男士理髮 MARIANA 不漸層不推頭髮比較長 虛擬貨幣 張博軒 侯竣晟" at bounding box center [629, 188] width 84 height 984
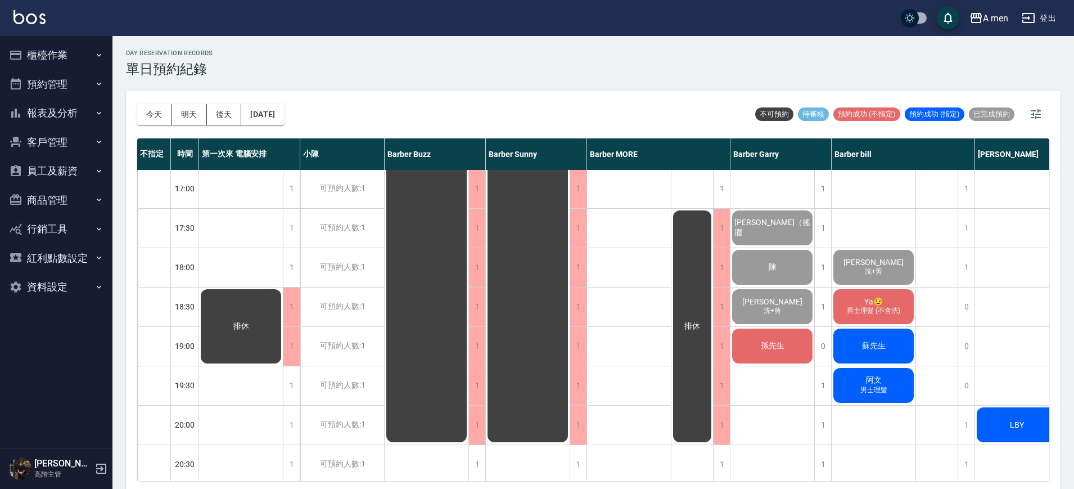
click at [757, 344] on div "孫先生" at bounding box center [773, 346] width 84 height 38
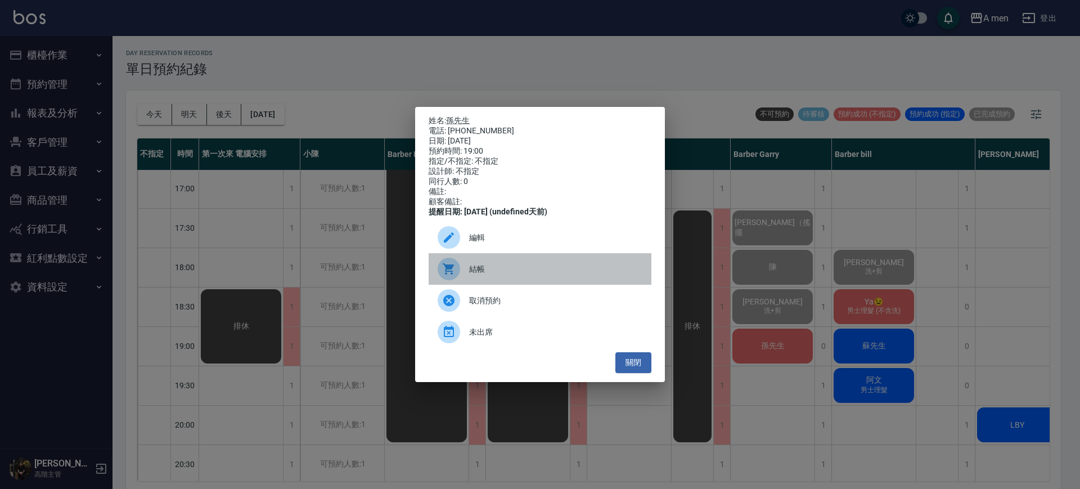
click at [546, 274] on span "結帳" at bounding box center [555, 269] width 173 height 12
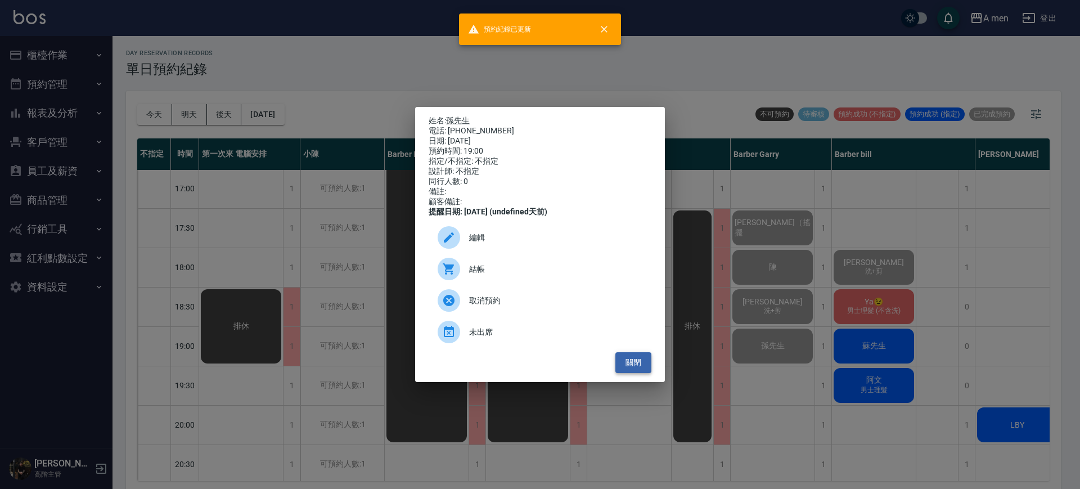
click at [628, 373] on button "關閉" at bounding box center [633, 362] width 36 height 21
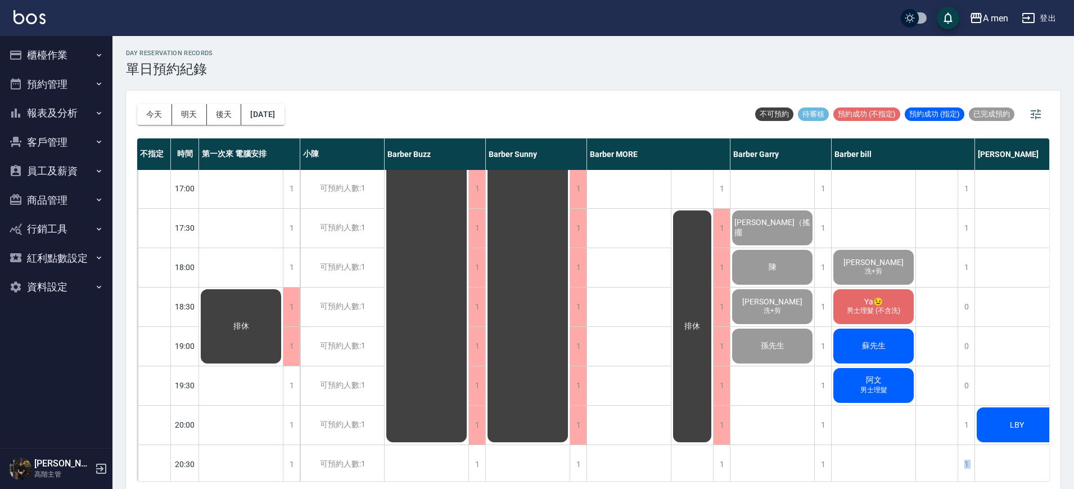
scroll to position [485, 0]
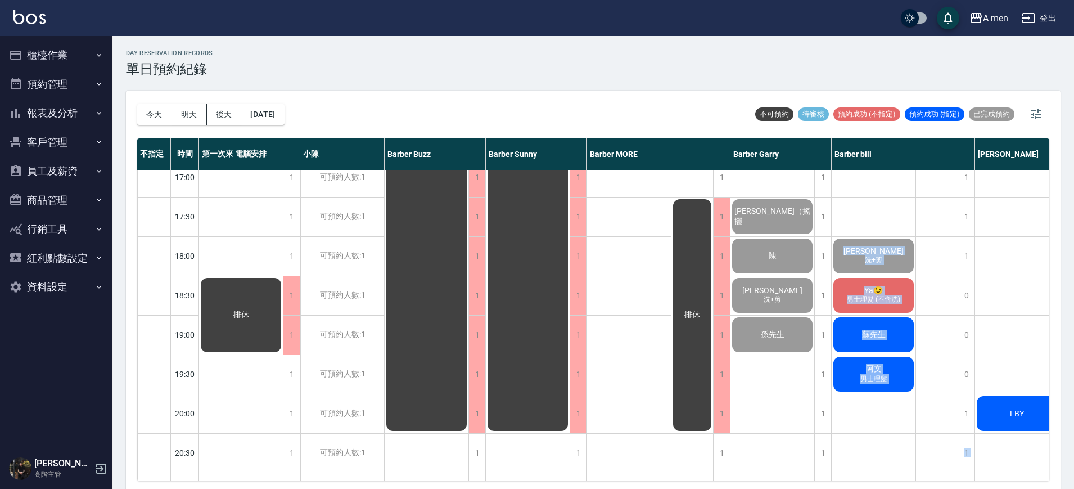
drag, startPoint x: 837, startPoint y: 482, endPoint x: 1012, endPoint y: 451, distance: 177.6
click at [1012, 451] on div "今天 明天 後天 2025/09/25 不可預約 待審核 預約成功 (不指定) 預約成功 (指定) 已完成預約 不指定 時間 第一次來 電腦安排 小陳 Bar…" at bounding box center [593, 292] width 935 height 402
click at [884, 427] on div "吳益群 洗+剪 Ya😉 男士理髮 (不含洗) 蘇先生 阿文 男士理髮" at bounding box center [874, 177] width 84 height 984
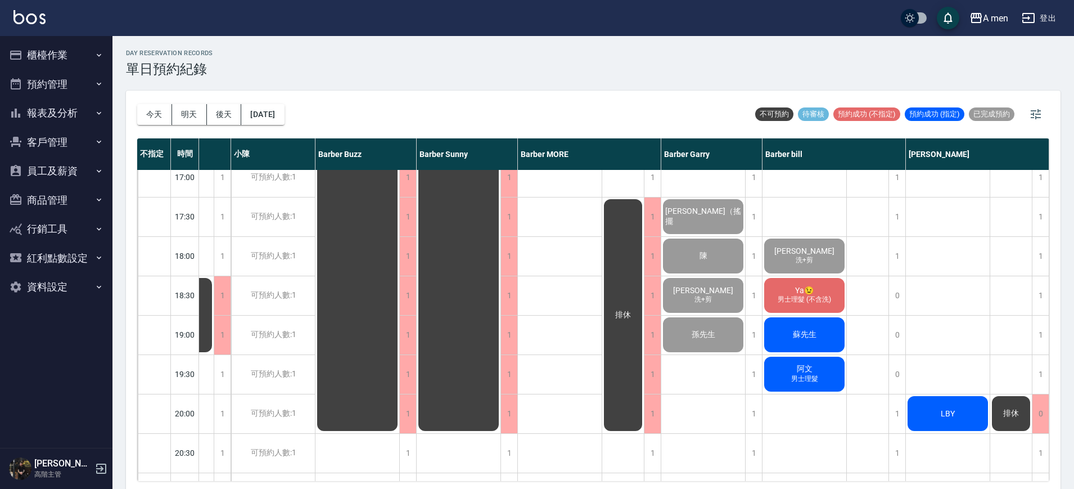
click at [919, 349] on div "LBY" at bounding box center [948, 177] width 84 height 984
drag, startPoint x: 285, startPoint y: 114, endPoint x: 397, endPoint y: 96, distance: 113.3
click at [397, 96] on div "今天 明天 後天 2025/09/25 不可預約 待審核 預約成功 (不指定) 預約成功 (指定) 已完成預約" at bounding box center [593, 115] width 912 height 48
click at [283, 116] on button "[DATE]" at bounding box center [262, 114] width 43 height 21
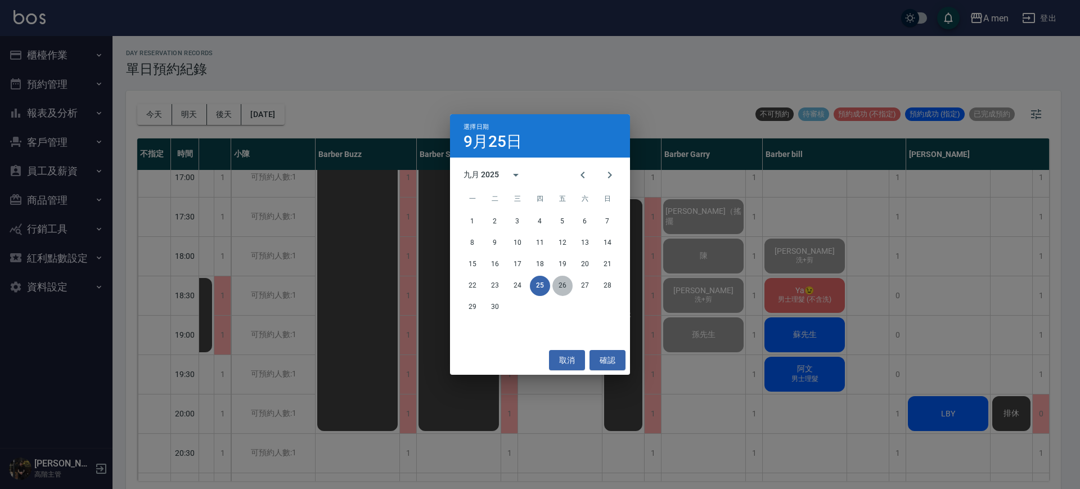
click at [564, 289] on button "26" at bounding box center [562, 286] width 20 height 20
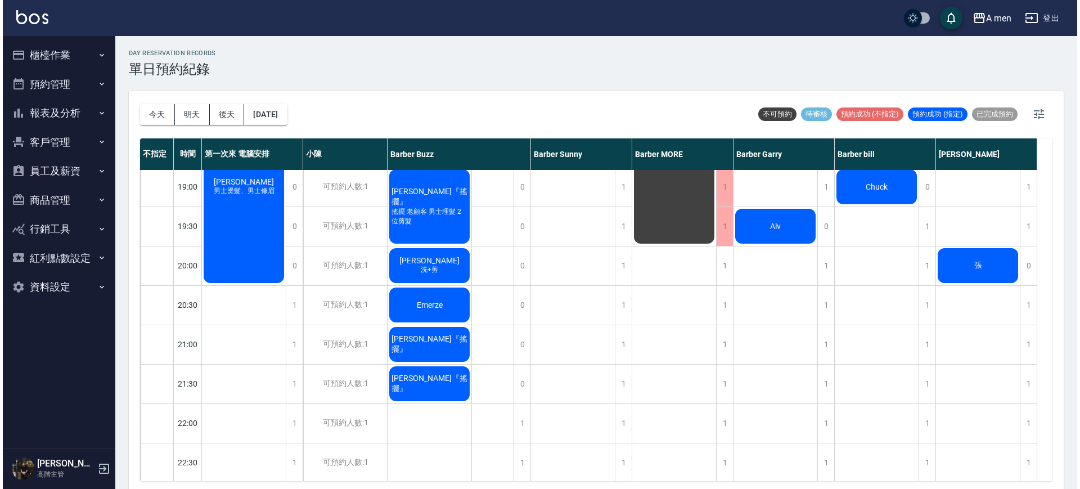
scroll to position [633, 0]
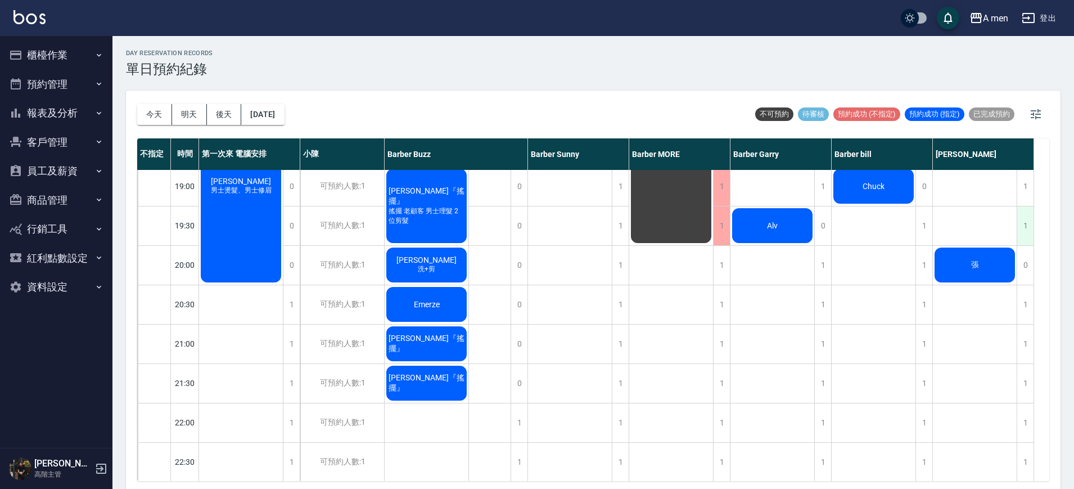
click at [1022, 224] on div "1" at bounding box center [1025, 225] width 17 height 39
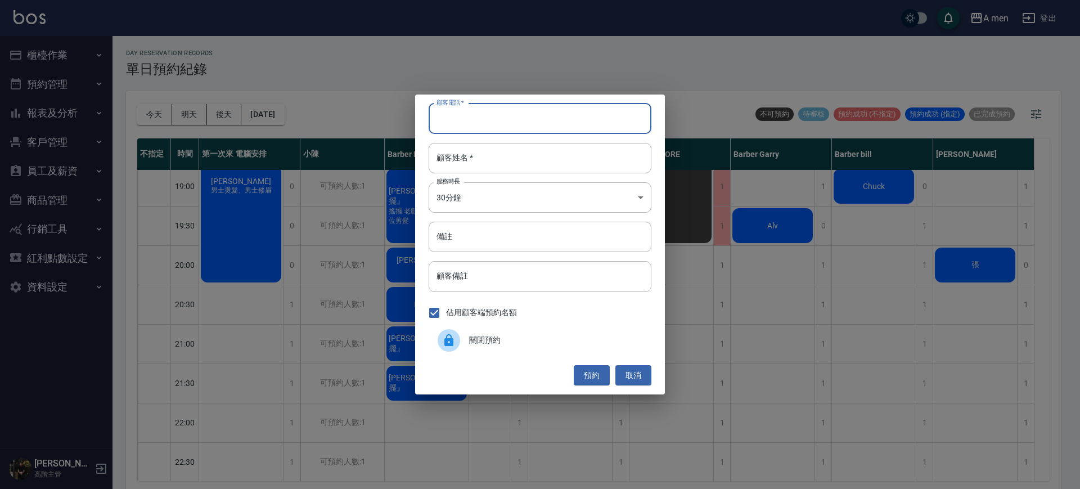
click at [592, 121] on input "顧客電話   *" at bounding box center [540, 118] width 223 height 30
type input "n"
type input "ㄋ"
drag, startPoint x: 592, startPoint y: 121, endPoint x: 600, endPoint y: 133, distance: 14.5
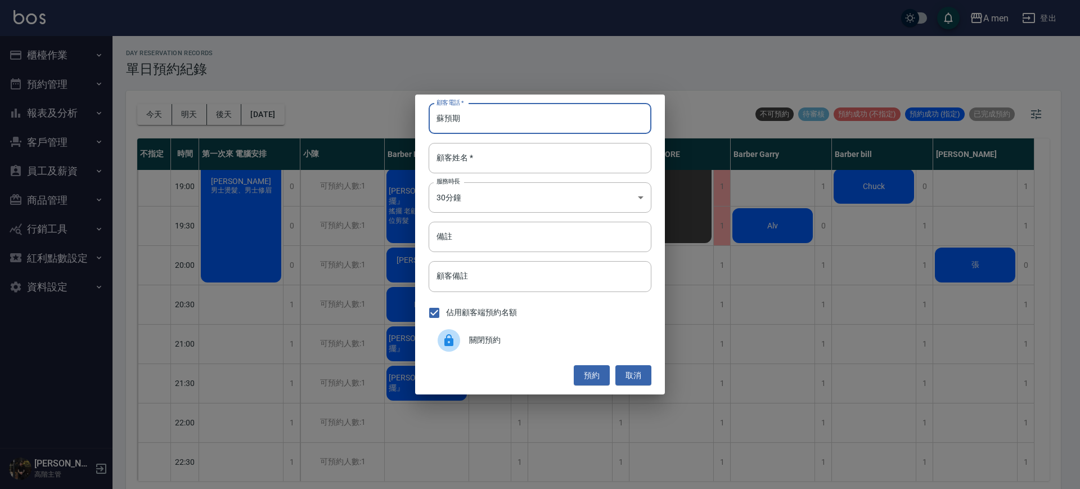
click at [593, 122] on input "蘇預期" at bounding box center [540, 118] width 223 height 30
click at [473, 130] on input "蘇預期" at bounding box center [540, 118] width 223 height 30
paste input "tel"
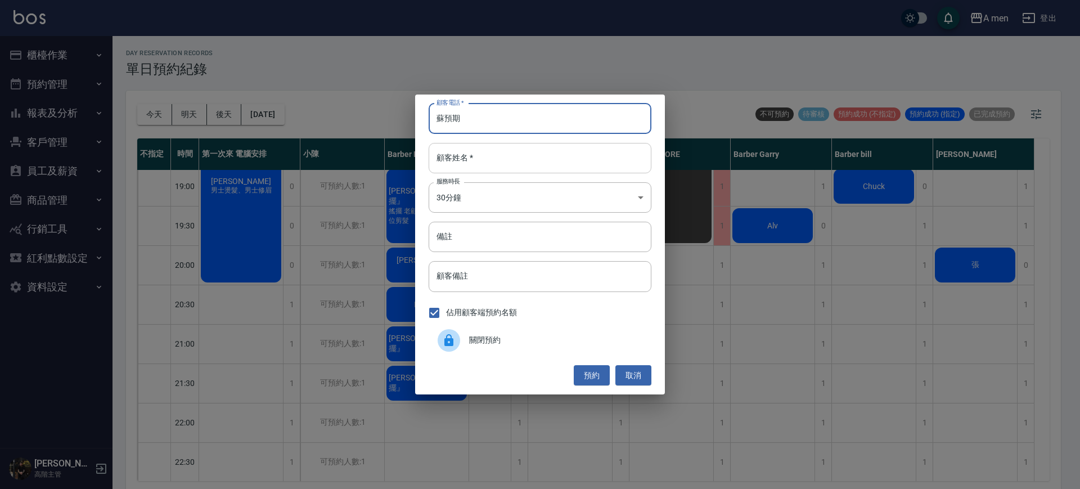
type input "蘇預期"
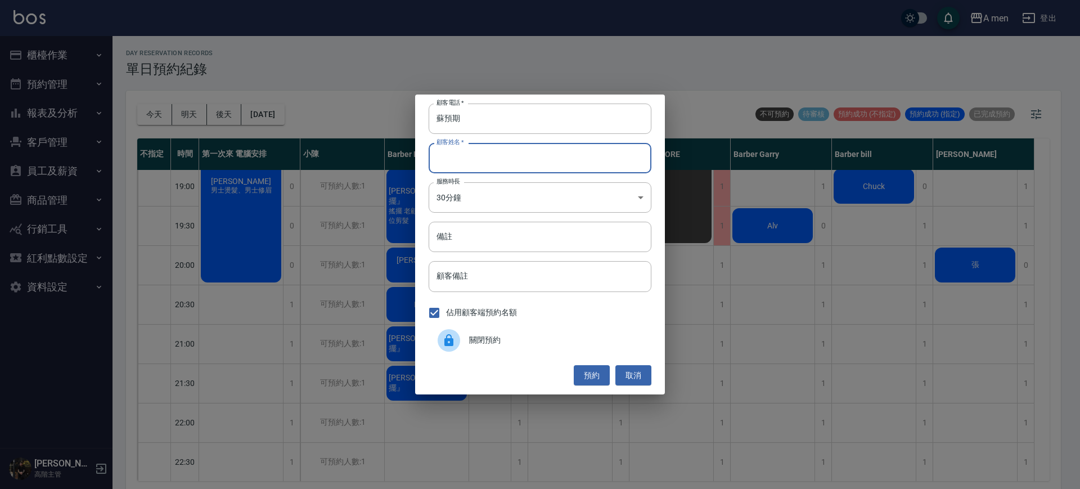
click at [483, 161] on input "顧客姓名   *" at bounding box center [540, 158] width 223 height 30
paste input "蘇預期"
type input "蘇預期"
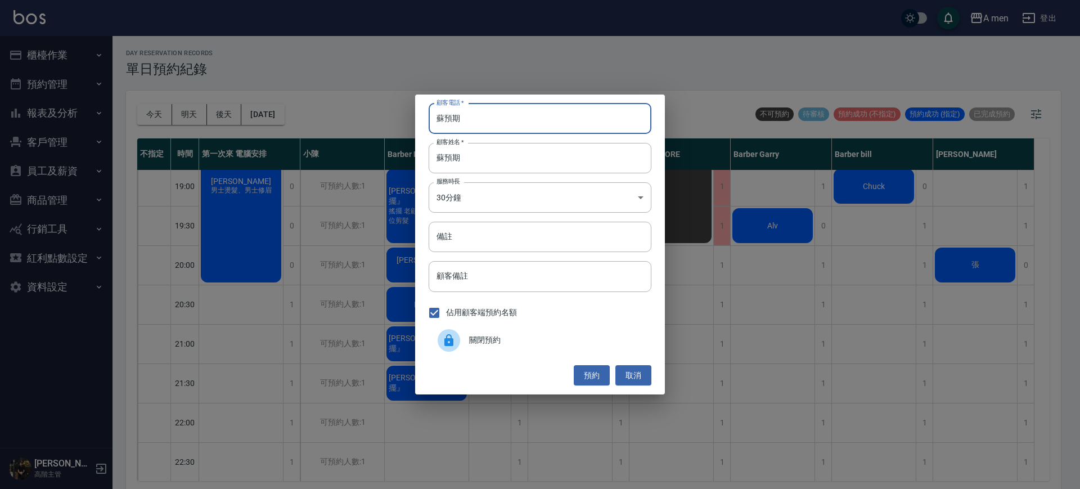
click at [484, 131] on input "蘇預期" at bounding box center [540, 118] width 223 height 30
type input "蘇"
click at [586, 369] on button "預約" at bounding box center [592, 375] width 36 height 21
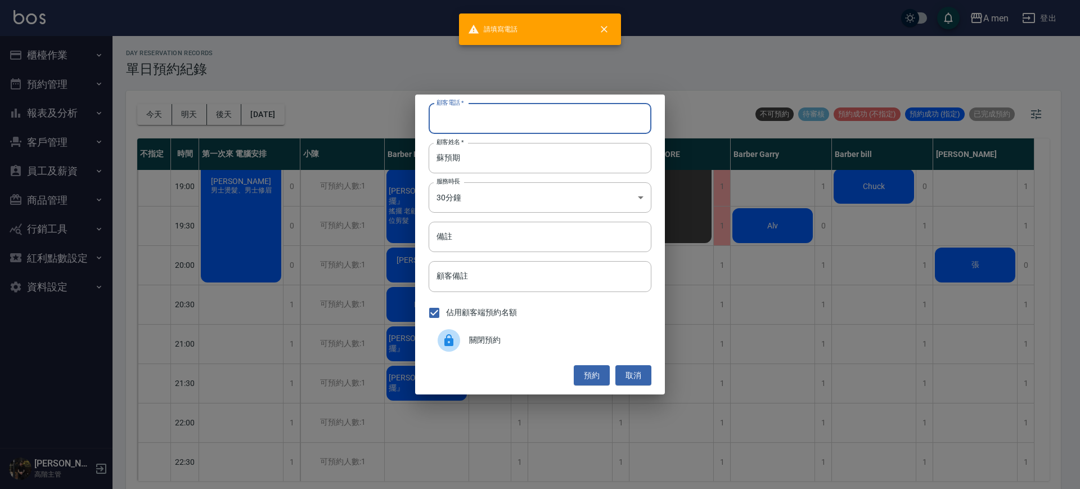
click at [575, 131] on input "顧客電話   *" at bounding box center [540, 118] width 223 height 30
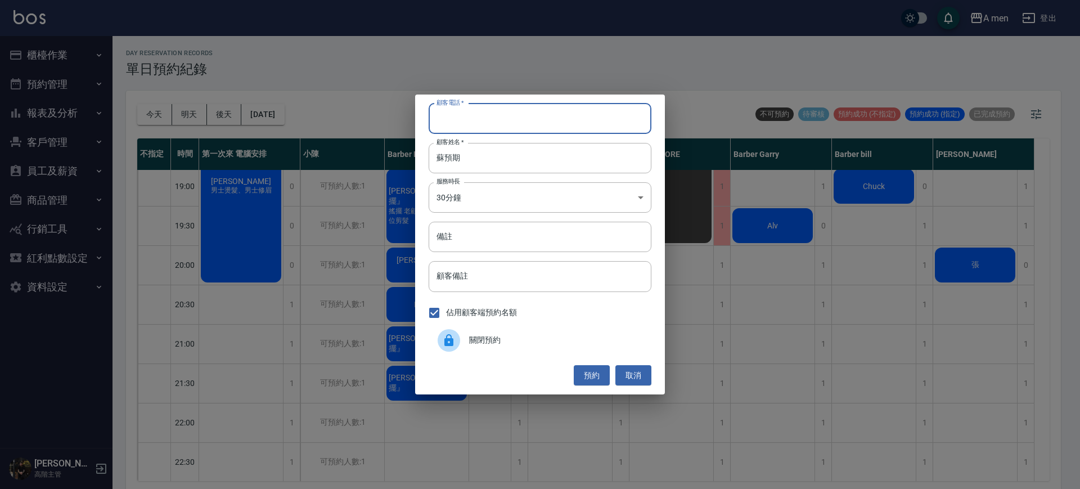
type input "0966751190"
click at [570, 147] on input "蘇預期" at bounding box center [540, 158] width 223 height 30
click at [591, 370] on button "預約" at bounding box center [592, 375] width 36 height 21
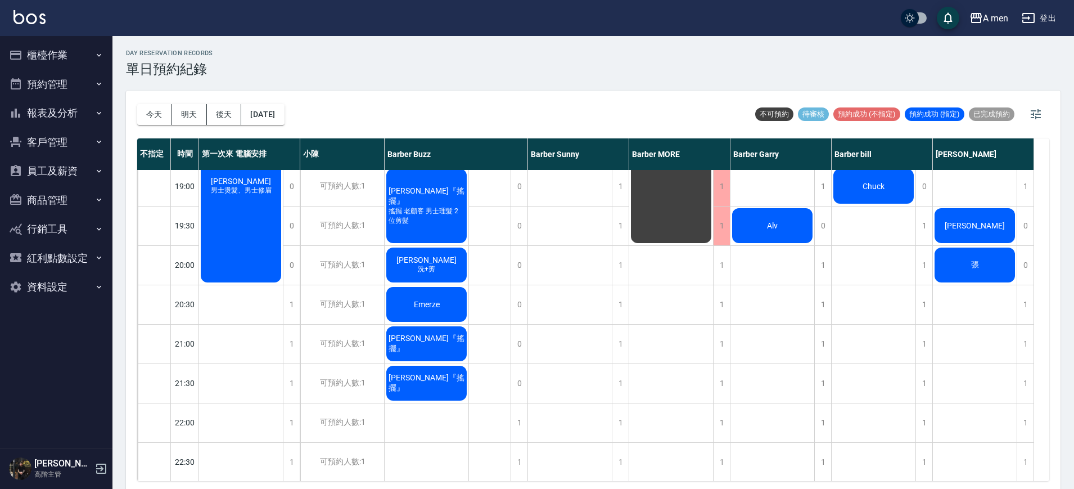
click at [972, 227] on span "朱先生" at bounding box center [975, 225] width 65 height 9
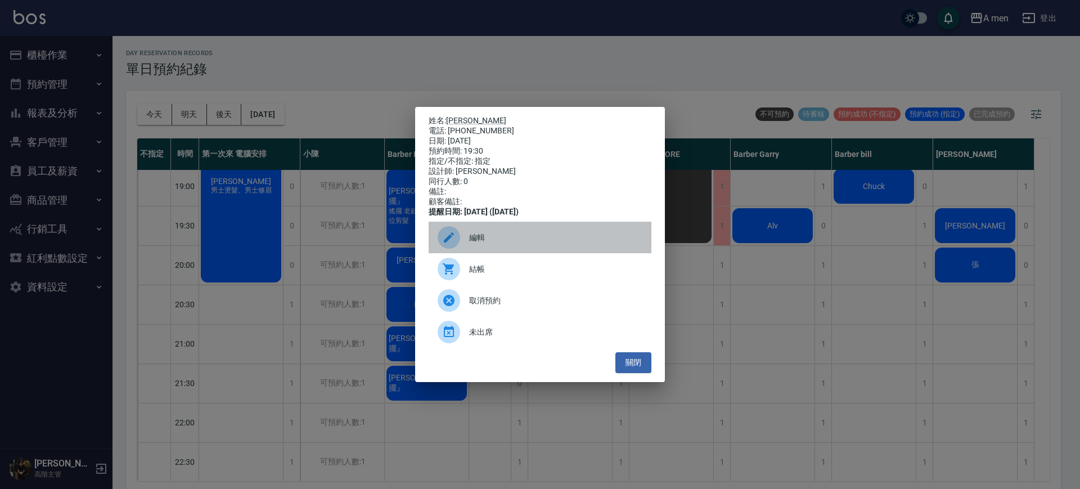
click at [575, 236] on div "編輯" at bounding box center [540, 237] width 223 height 31
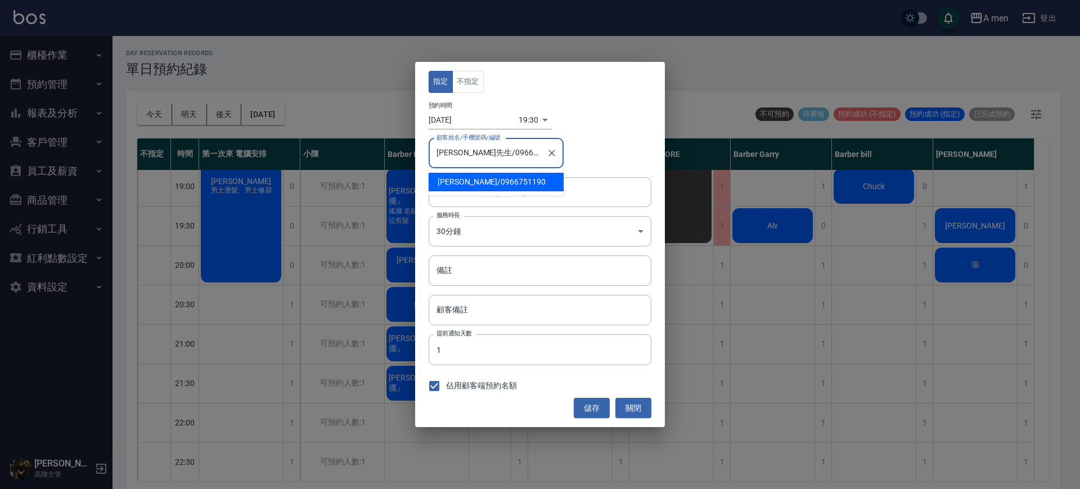
drag, startPoint x: 435, startPoint y: 145, endPoint x: 440, endPoint y: 146, distance: 5.7
click at [440, 146] on input "朱先生/0966751190" at bounding box center [488, 153] width 108 height 20
click at [443, 150] on input "朱先生/0966751190" at bounding box center [488, 153] width 108 height 20
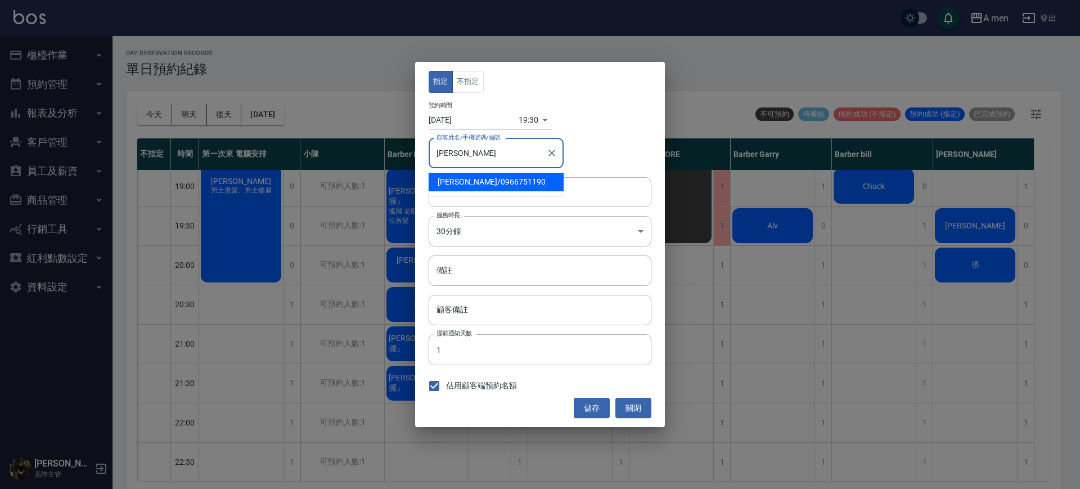
type input "朱"
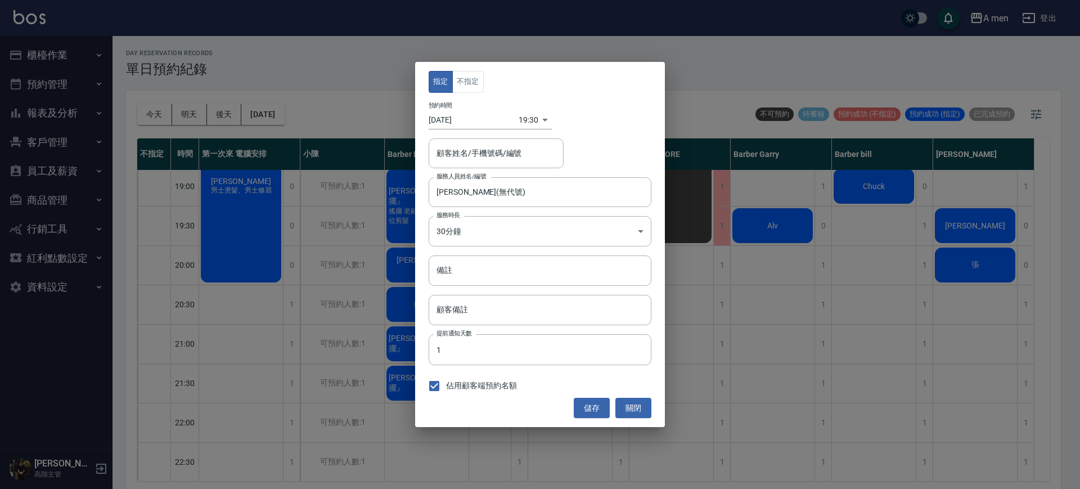
click at [338, 69] on div "指定 不指定 預約時間 2025/09/26 19:30 1758886200000 顧客姓名/手機號碼/編號 顧客姓名/手機號碼/編號 服務人員姓名/編號 …" at bounding box center [540, 244] width 1080 height 489
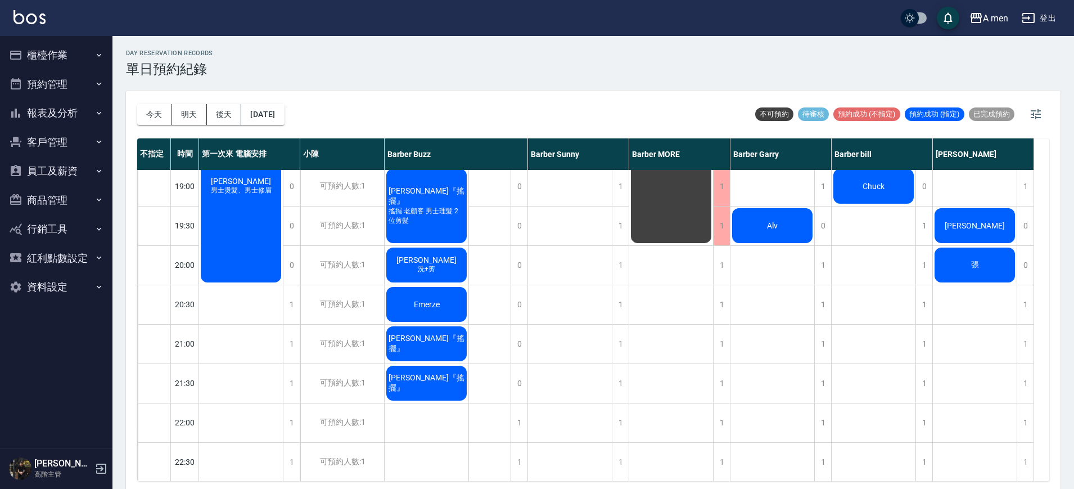
click at [338, 69] on div "day Reservation records 單日預約紀錄" at bounding box center [593, 63] width 935 height 28
click at [979, 221] on span "朱先生" at bounding box center [975, 225] width 65 height 9
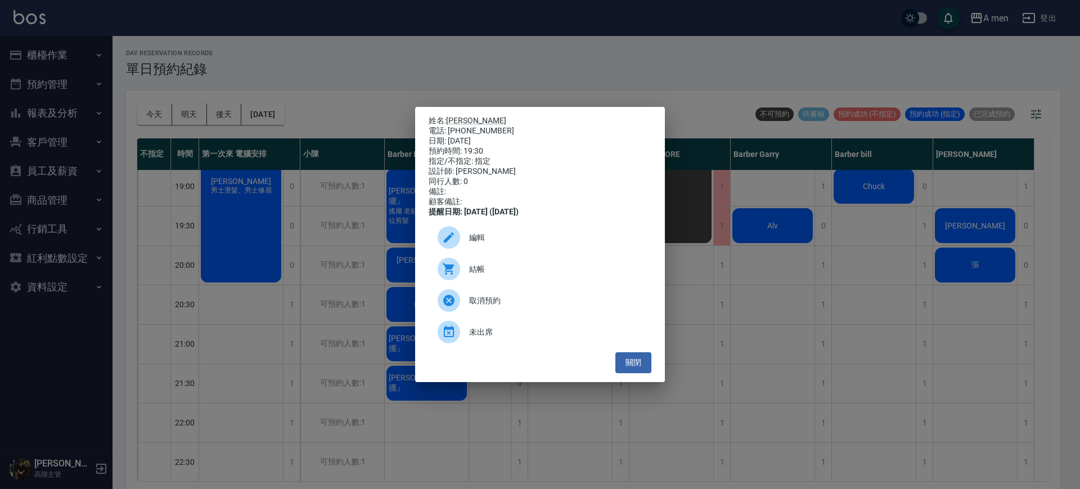
click at [489, 249] on div "編輯" at bounding box center [540, 237] width 223 height 31
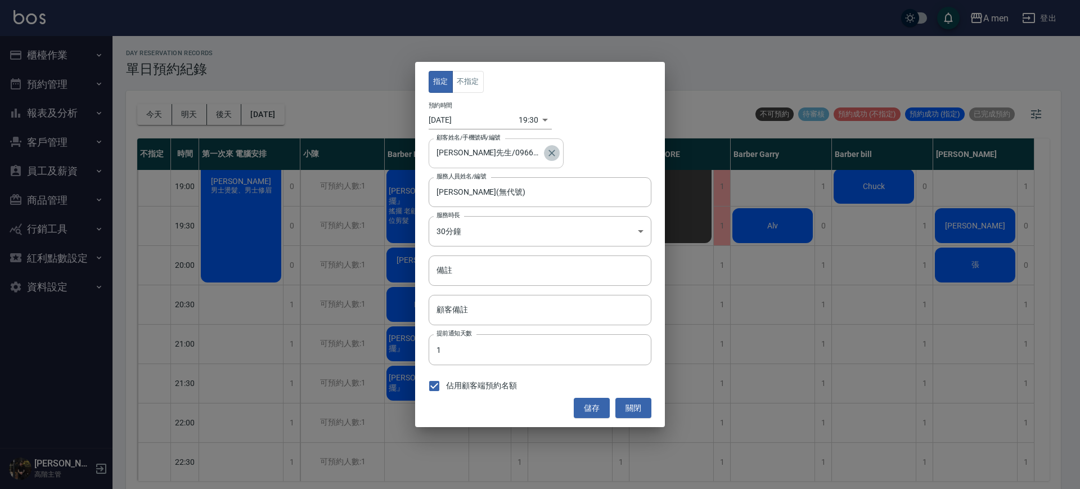
click at [556, 152] on icon "Clear" at bounding box center [551, 152] width 11 height 11
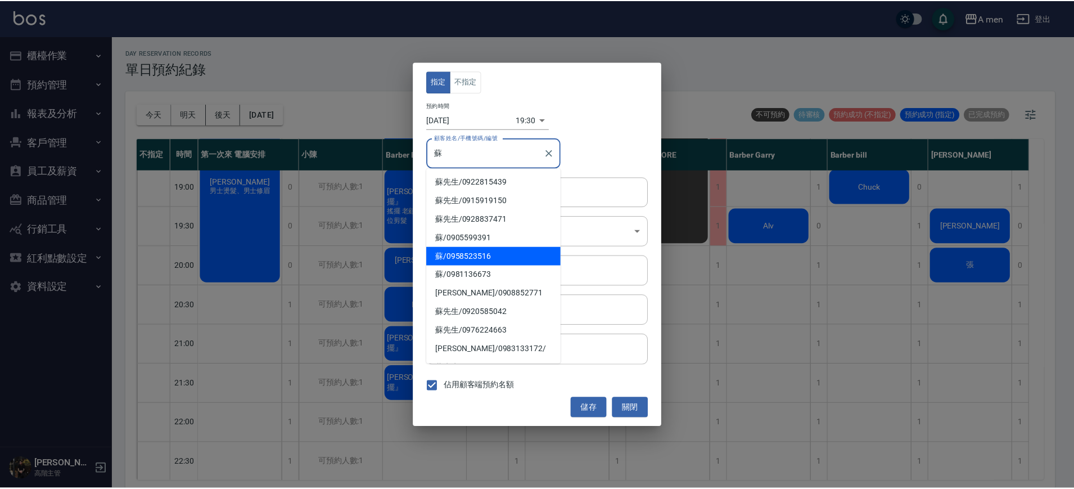
scroll to position [184, 0]
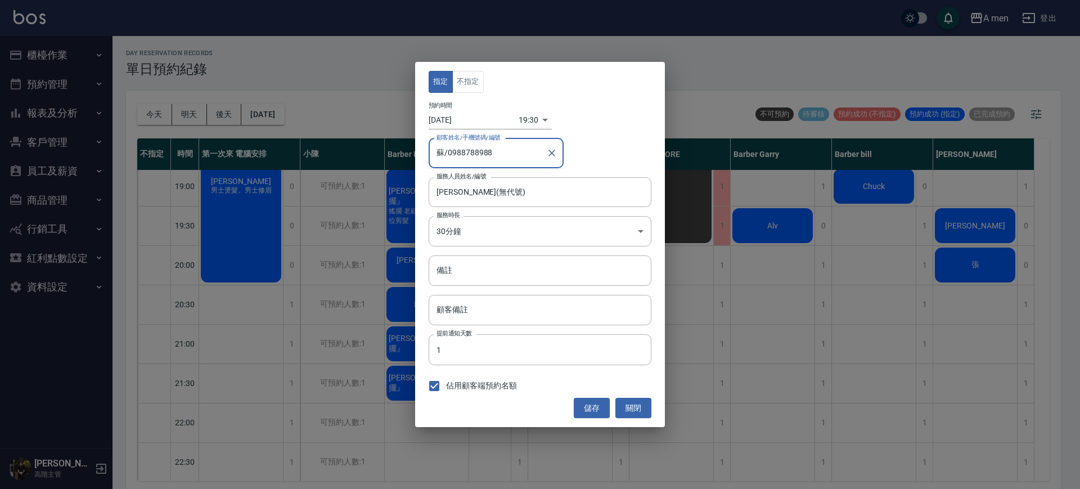
type input "蘇/0988788988"
click at [598, 418] on div "指定 不指定 預約時間 2025/09/26 19:30 1758886200000 顧客姓名/手機號碼/編號 蘇/0988788988 顧客姓名/手機號碼/…" at bounding box center [540, 244] width 250 height 365
click at [596, 406] on button "儲存" at bounding box center [592, 408] width 36 height 21
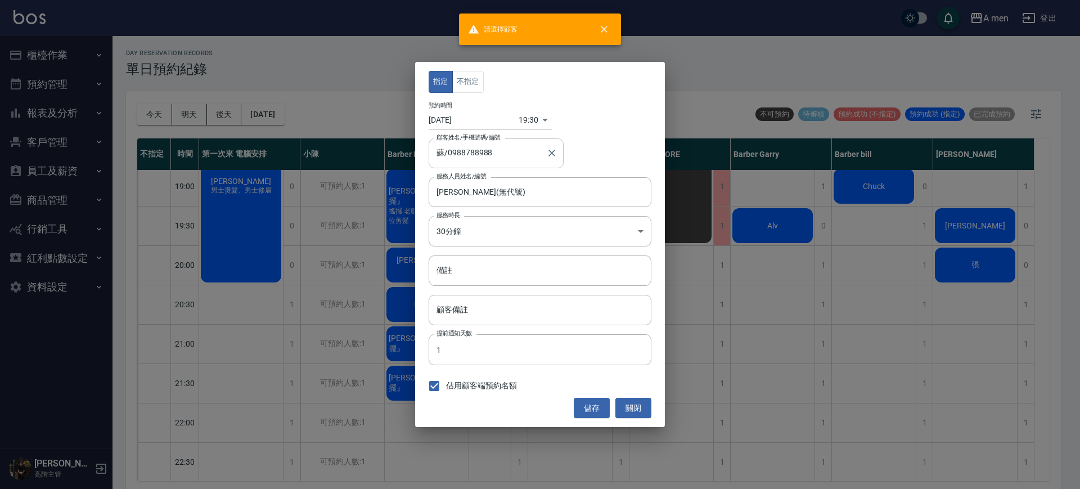
click at [544, 161] on div at bounding box center [551, 153] width 15 height 30
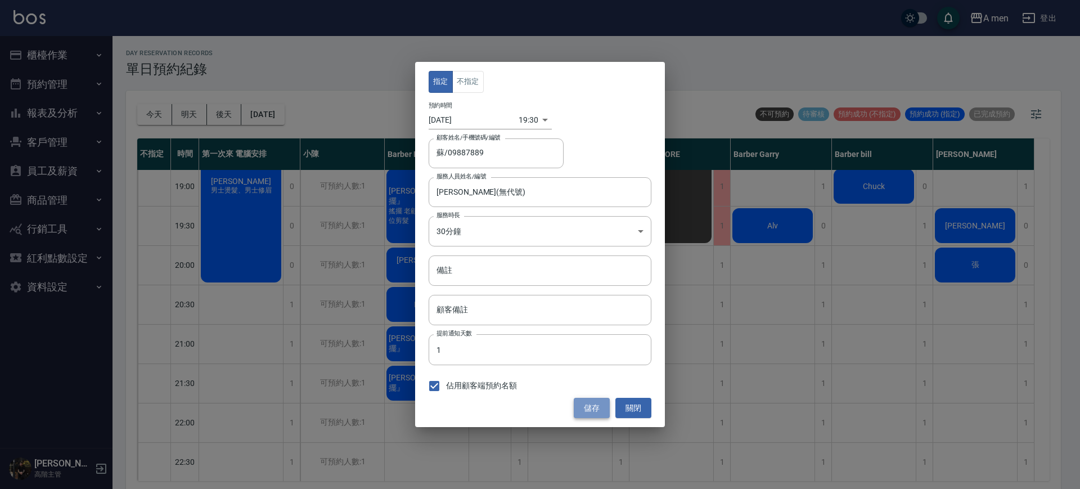
click at [603, 402] on button "儲存" at bounding box center [592, 408] width 36 height 21
click at [527, 160] on input "蘇/09887889" at bounding box center [488, 153] width 108 height 20
type input "蘇/098878890"
click at [597, 404] on button "儲存" at bounding box center [592, 408] width 36 height 21
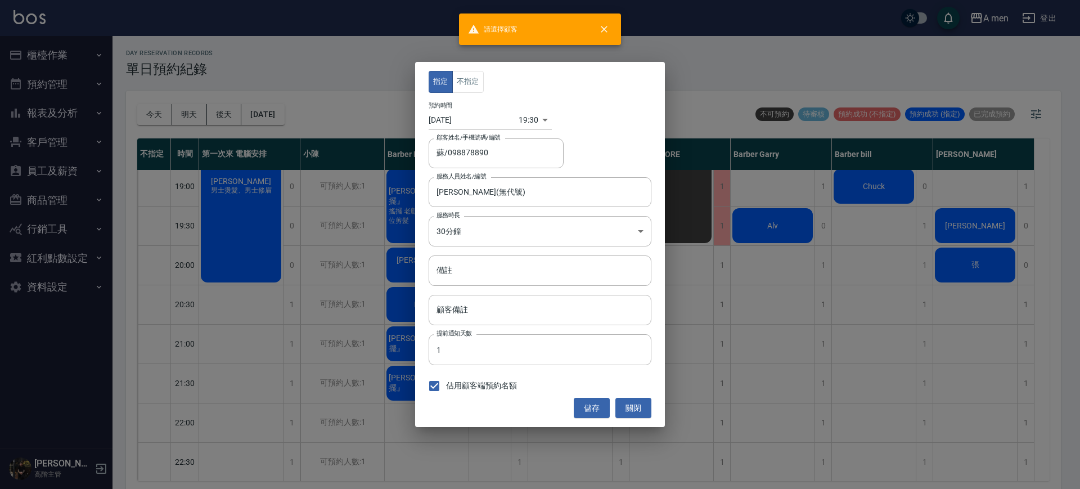
drag, startPoint x: 597, startPoint y: 404, endPoint x: 344, endPoint y: 66, distance: 423.1
click at [344, 66] on div "指定 不指定 預約時間 2025/09/26 19:30 1758886200000 顧客姓名/手機號碼/編號 蘇/098878890 顧客姓名/手機號碼/編…" at bounding box center [540, 244] width 1080 height 489
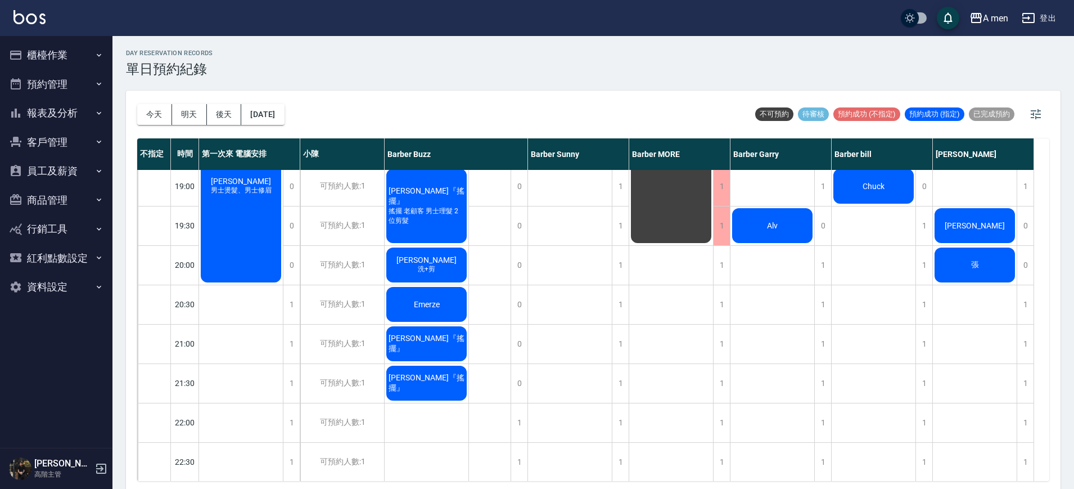
click at [970, 221] on span "朱先生" at bounding box center [975, 225] width 65 height 9
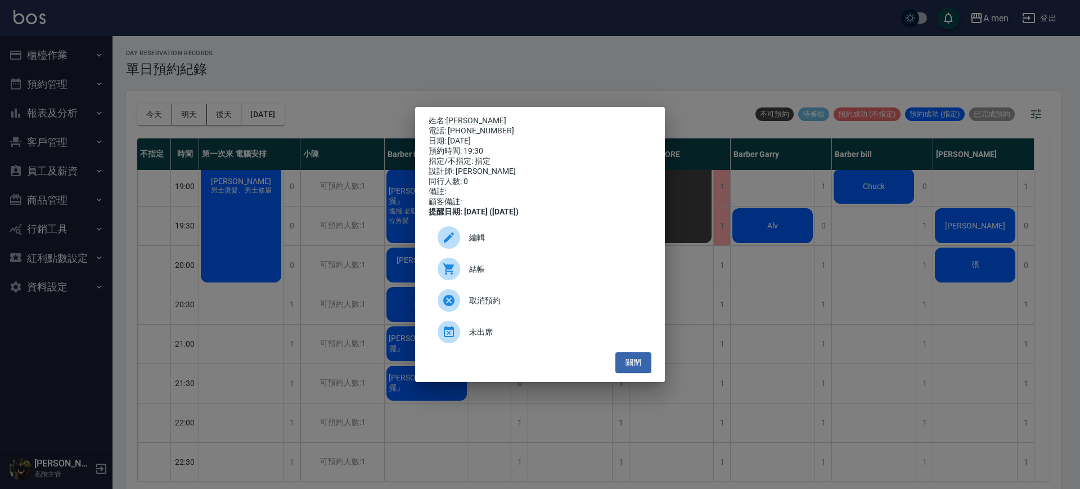
click at [529, 253] on div "編輯" at bounding box center [540, 237] width 223 height 31
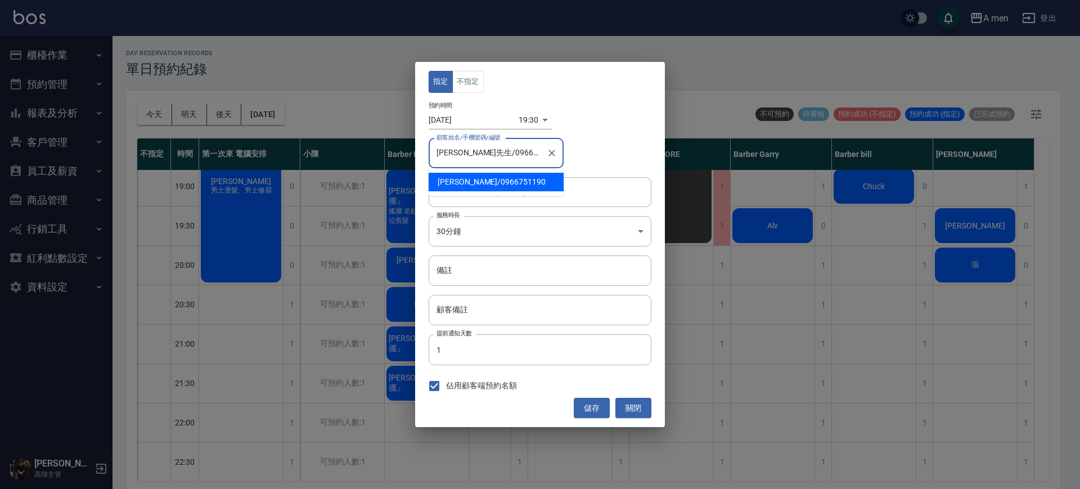
click at [445, 152] on input "朱先生/0966751190" at bounding box center [488, 153] width 108 height 20
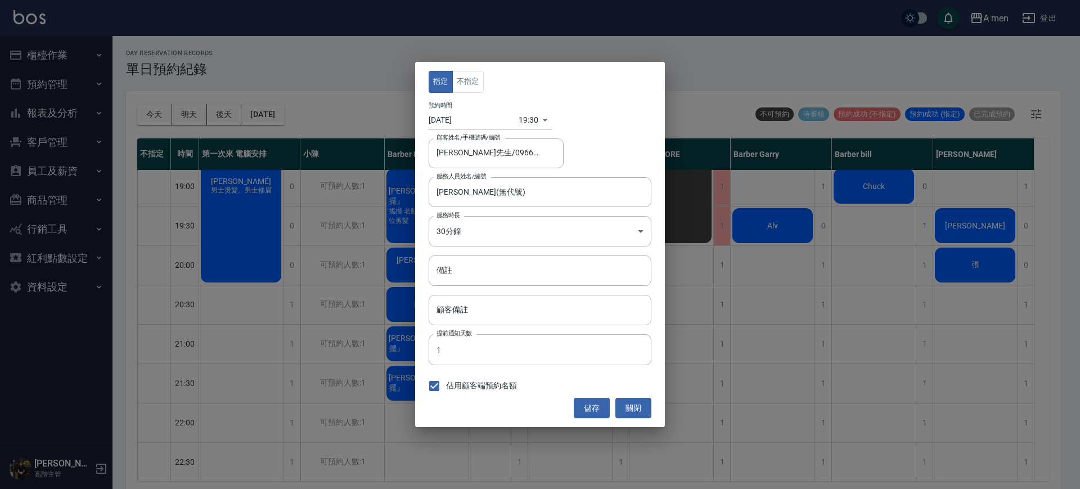
click at [803, 22] on div "指定 不指定 預約時間 2025/09/26 19:30 1758886200000 顧客姓名/手機號碼/編號 朱先生/0966751190 顧客姓名/手機號…" at bounding box center [540, 244] width 1080 height 489
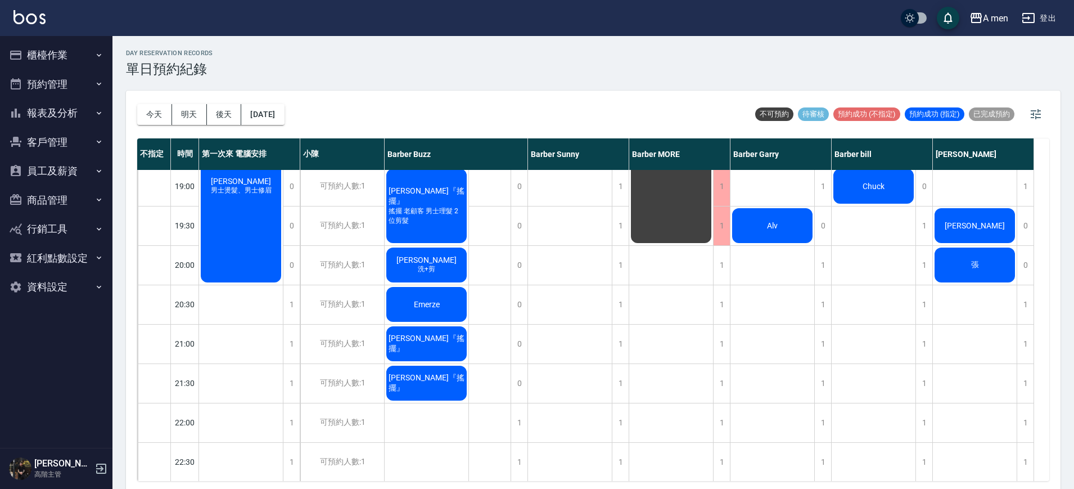
click at [972, 214] on div "朱先生" at bounding box center [975, 225] width 84 height 38
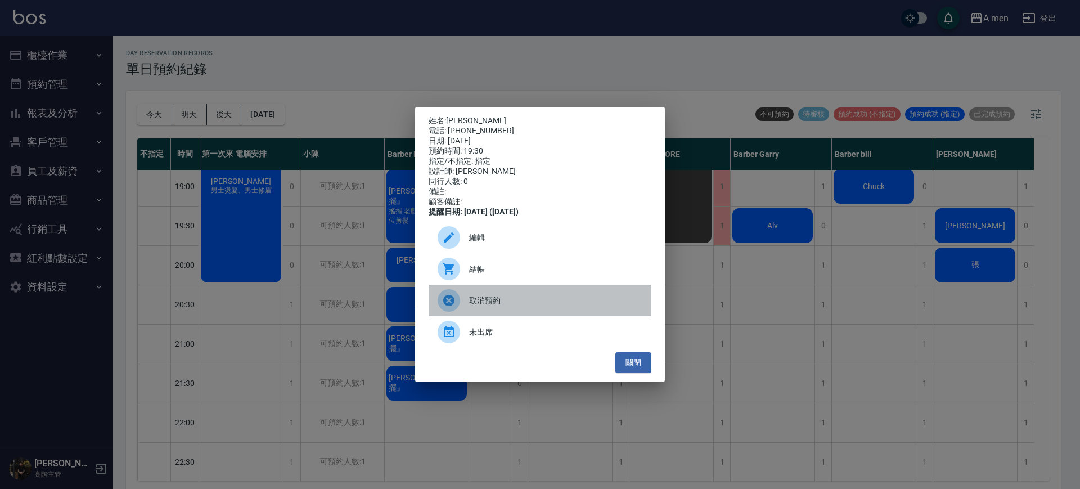
click at [572, 316] on div "取消預約" at bounding box center [540, 300] width 223 height 31
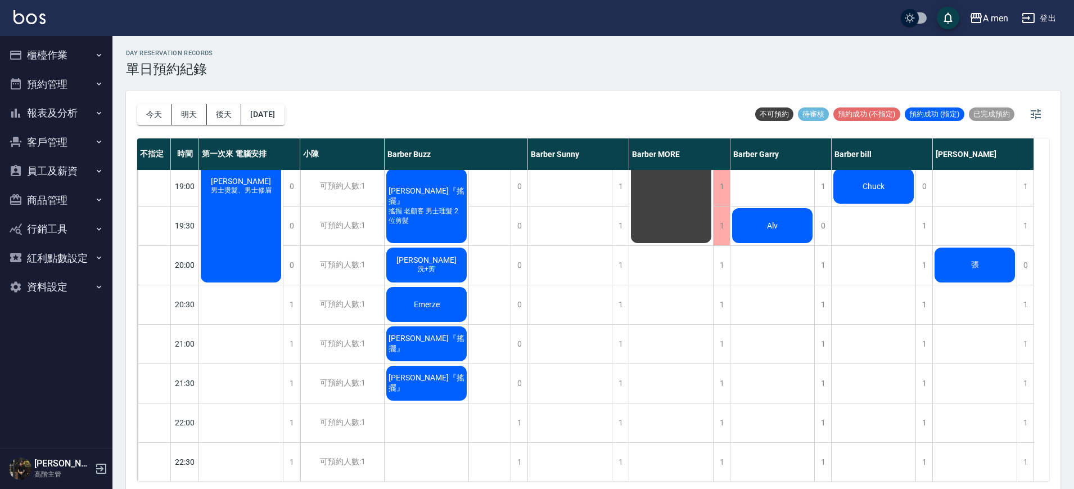
drag, startPoint x: 1024, startPoint y: 224, endPoint x: 937, endPoint y: 69, distance: 178.3
click at [937, 69] on div "day Reservation records 單日預約紀錄" at bounding box center [593, 63] width 935 height 28
click at [1025, 219] on div "1" at bounding box center [1025, 225] width 17 height 39
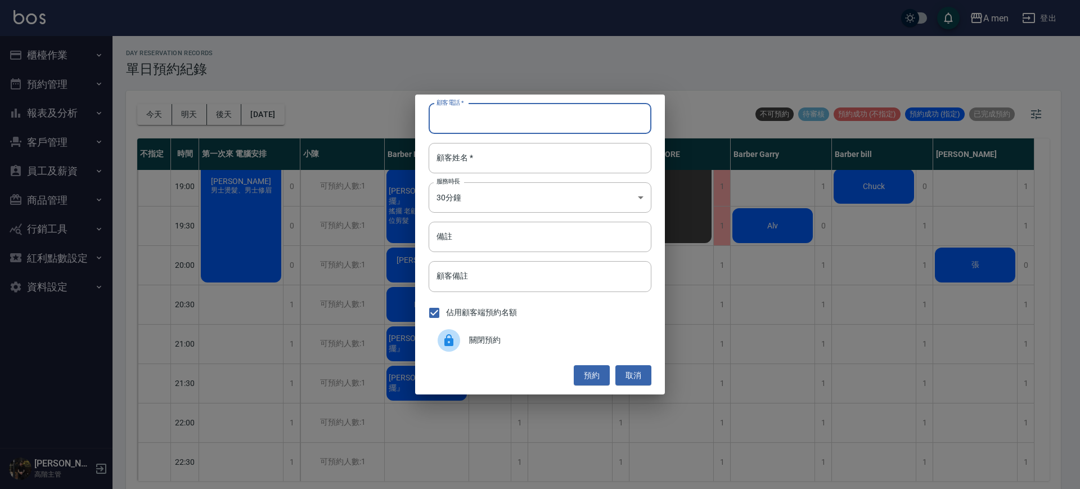
click at [569, 110] on input "顧客電話   *" at bounding box center [540, 118] width 223 height 30
type input "0988988788"
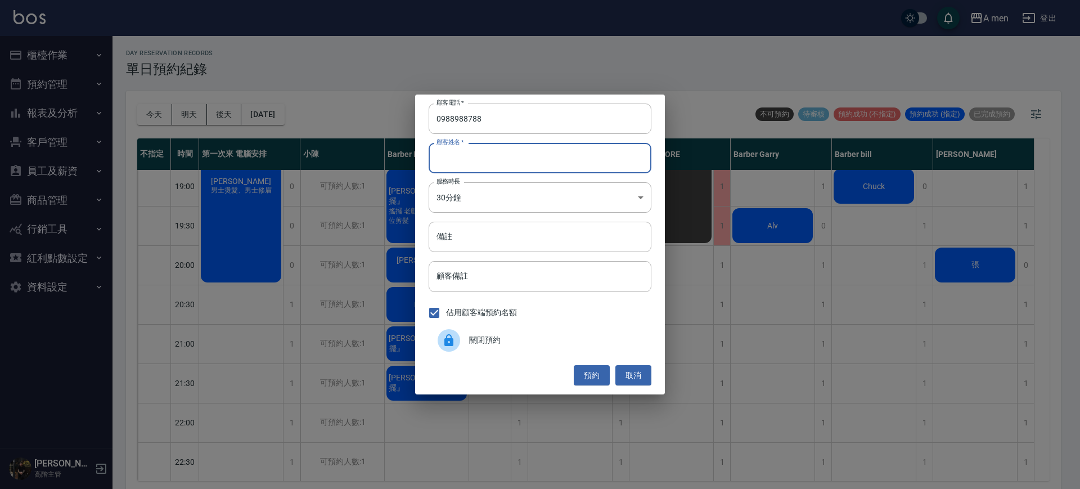
click at [546, 163] on input "顧客姓名   *" at bounding box center [540, 158] width 223 height 30
type input "n"
type input "z"
type input "ㄑ"
type input "蘇預期"
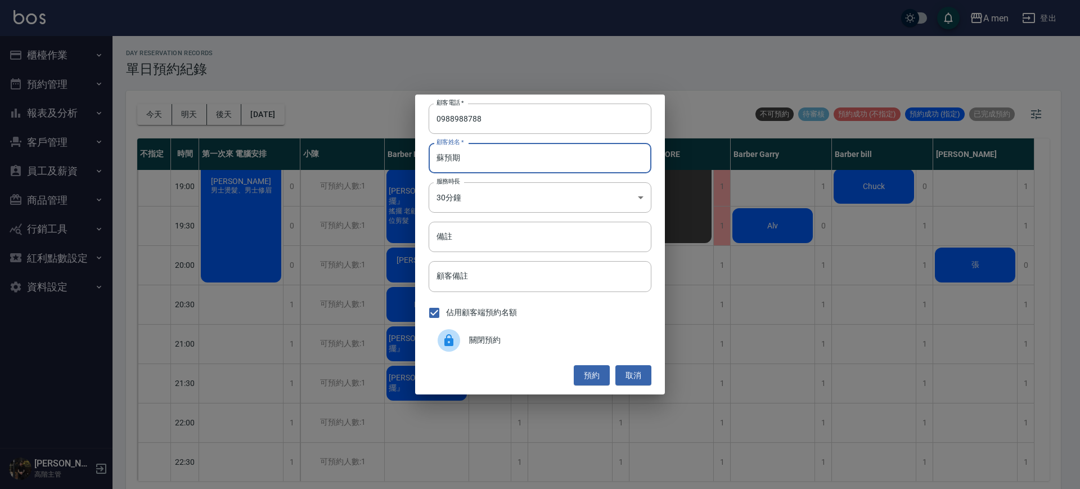
click at [583, 372] on button "預約" at bounding box center [592, 375] width 36 height 21
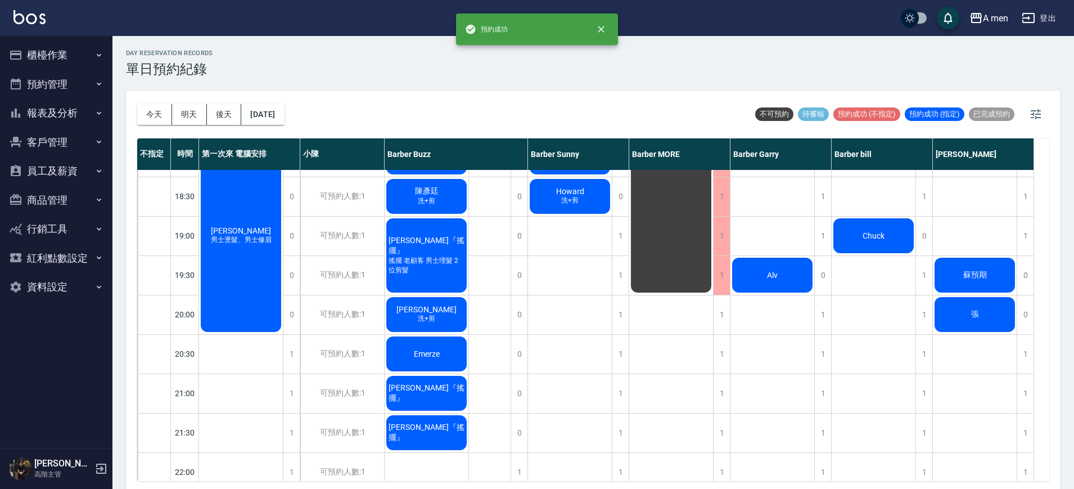
scroll to position [563, 0]
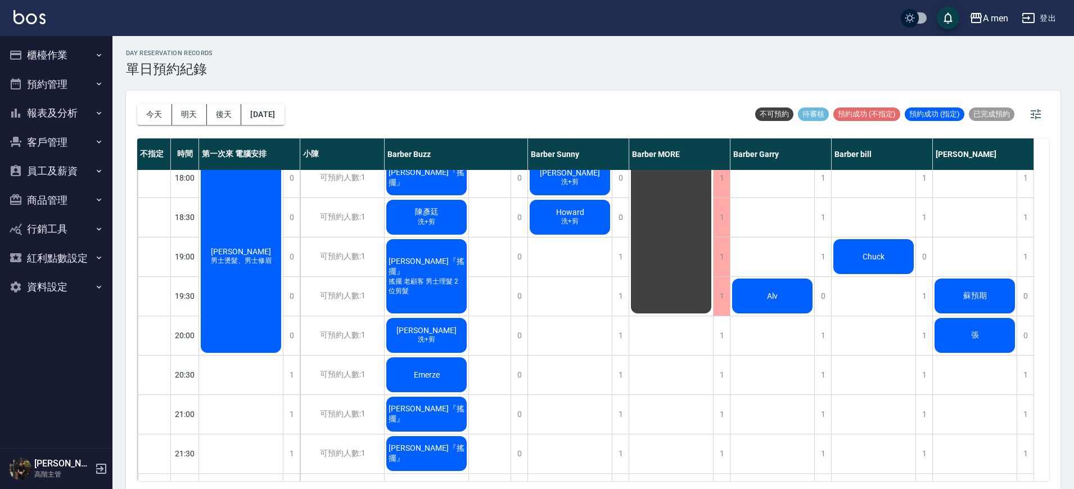
click at [423, 465] on div "黃建巽『搖擺』" at bounding box center [427, 453] width 84 height 38
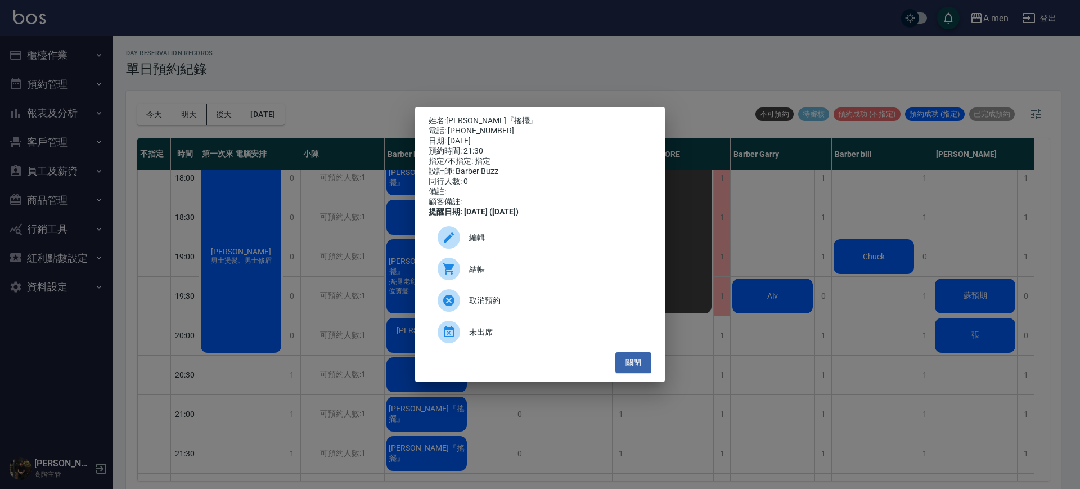
click at [696, 423] on div "姓名: 黃建巽『搖擺』 電話: 0963114385 日期: 2025/09/26 預約時間: 21:30 指定/不指定: 指定 設計師: Barber Bu…" at bounding box center [540, 244] width 1080 height 489
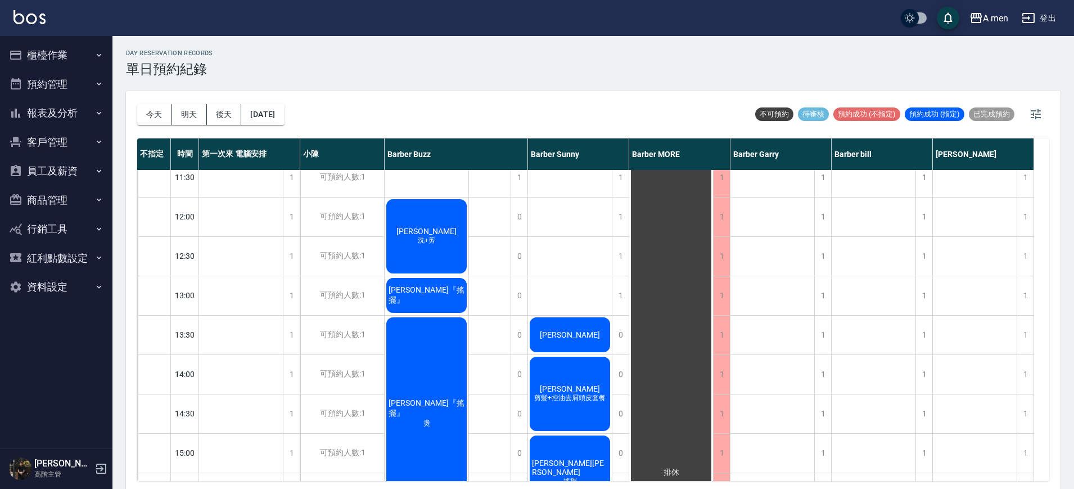
scroll to position [0, 0]
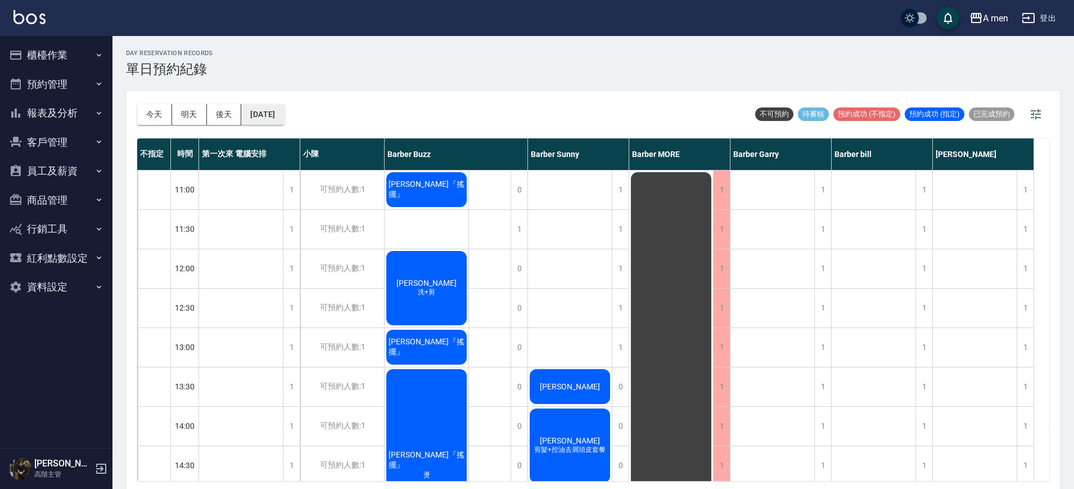
click at [282, 106] on button "2025/09/26" at bounding box center [262, 114] width 43 height 21
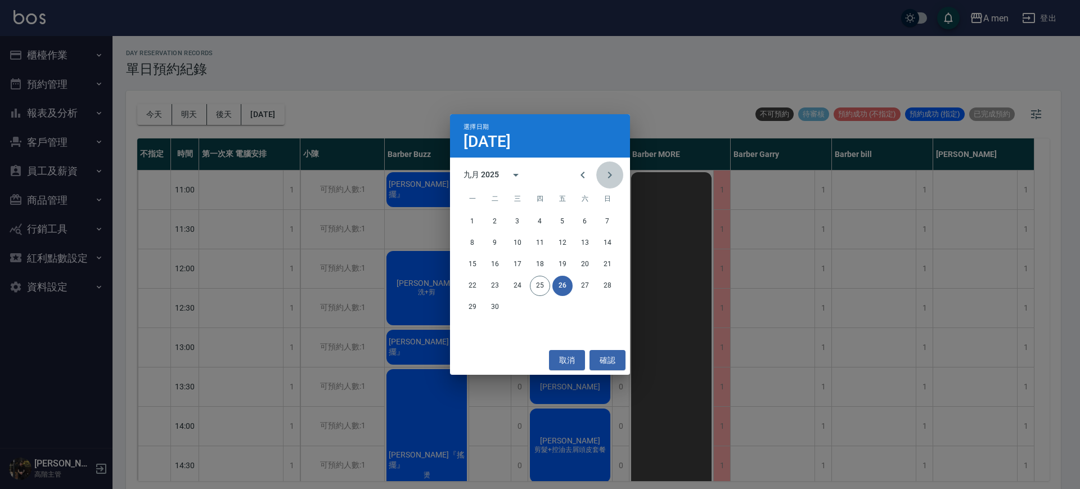
click at [606, 180] on icon "Next month" at bounding box center [609, 174] width 13 height 13
click at [499, 306] on button "28" at bounding box center [495, 307] width 20 height 20
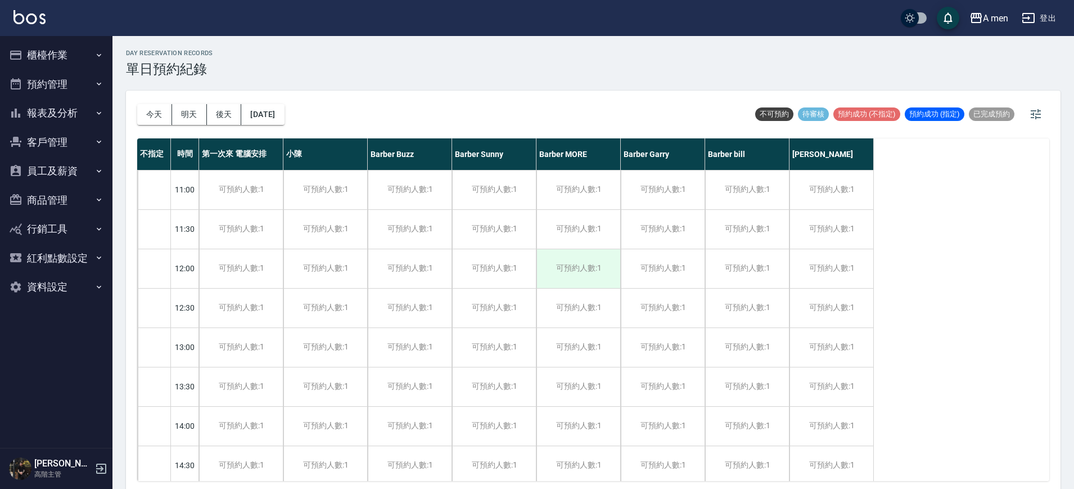
click at [557, 281] on div "可預約人數:1" at bounding box center [579, 268] width 84 height 39
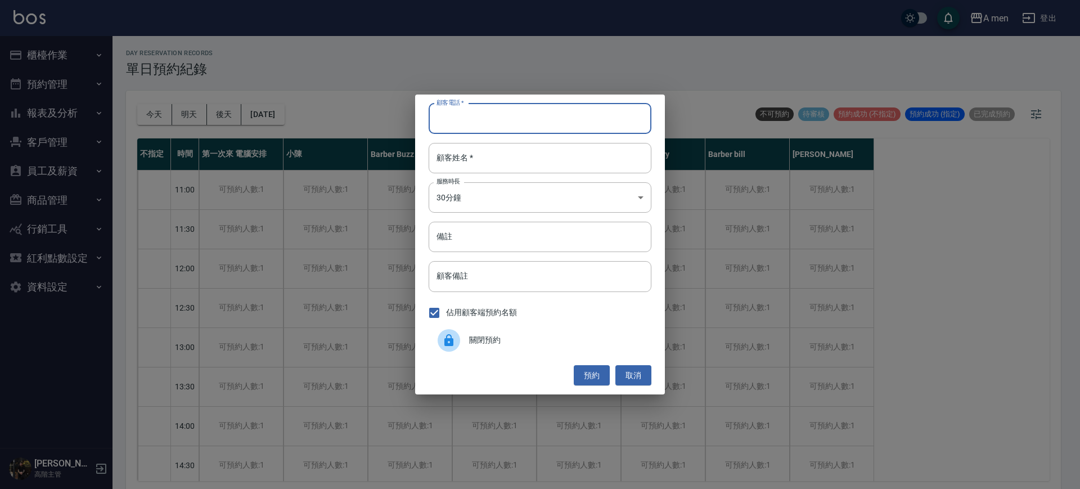
click at [527, 122] on input "顧客電話   *" at bounding box center [540, 118] width 223 height 30
click at [472, 346] on div "關閉預約" at bounding box center [540, 340] width 223 height 31
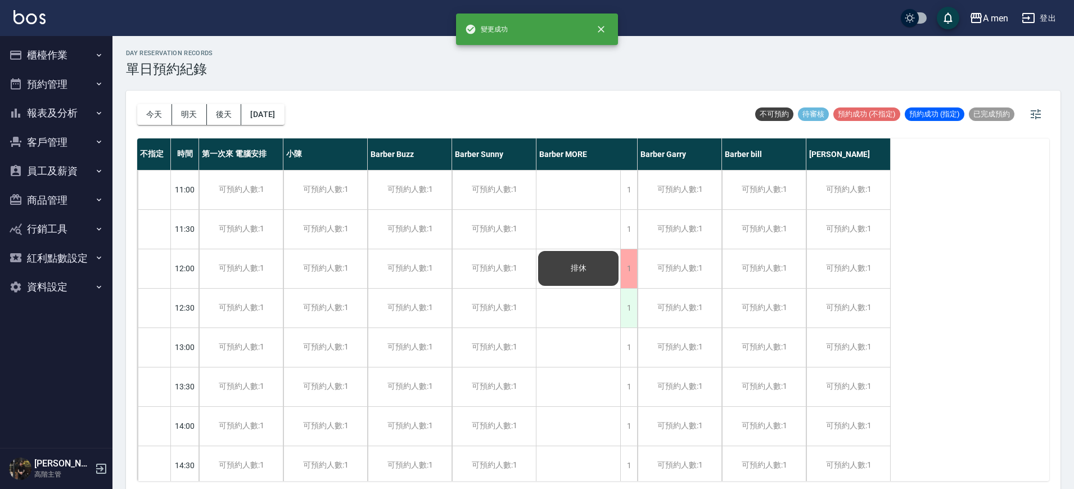
click at [632, 310] on div "1" at bounding box center [628, 308] width 17 height 39
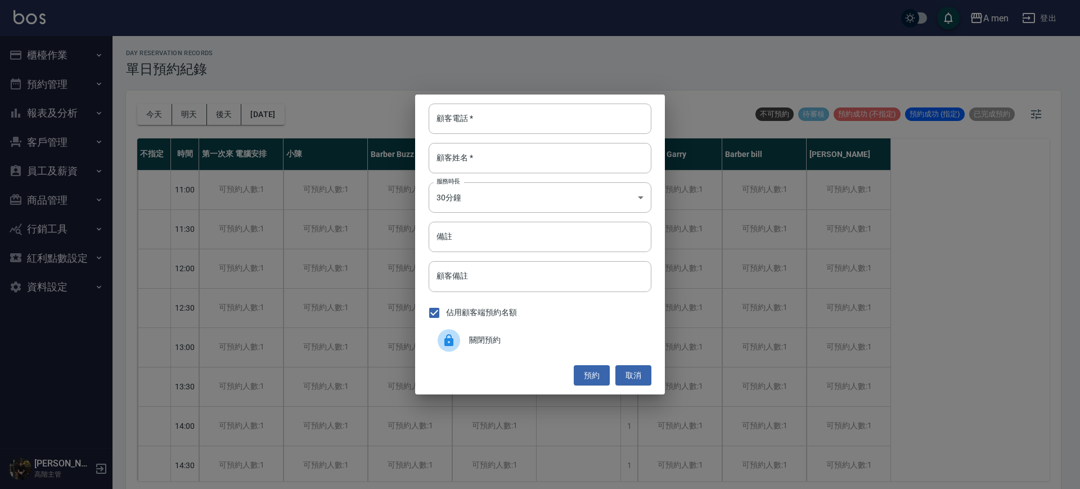
click at [547, 339] on span "關閉預約" at bounding box center [555, 340] width 173 height 12
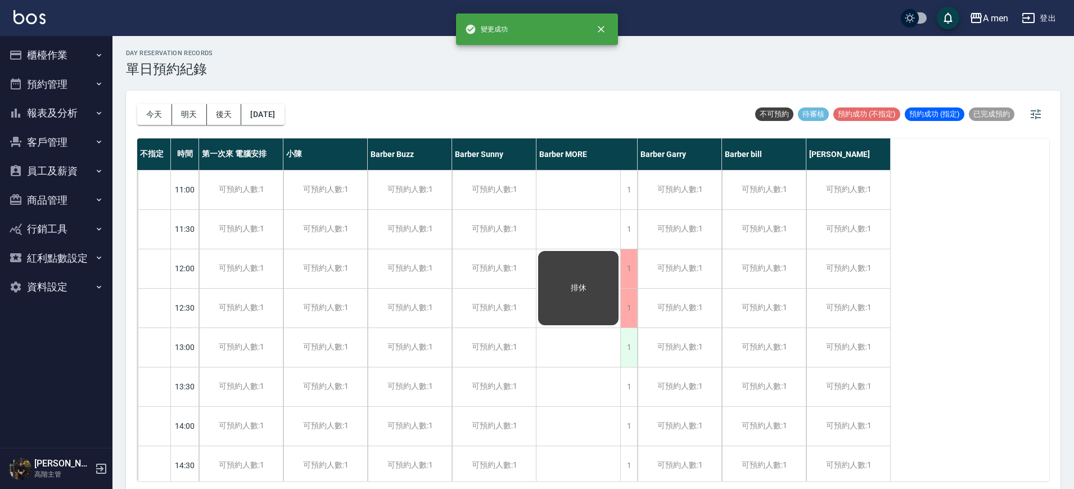
click at [628, 355] on div "1" at bounding box center [628, 347] width 17 height 39
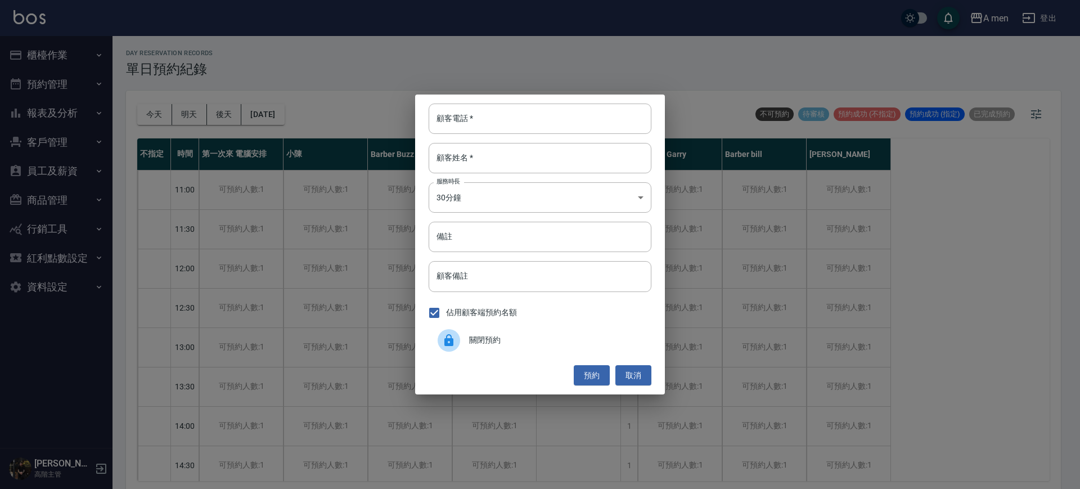
click at [538, 344] on span "關閉預約" at bounding box center [555, 340] width 173 height 12
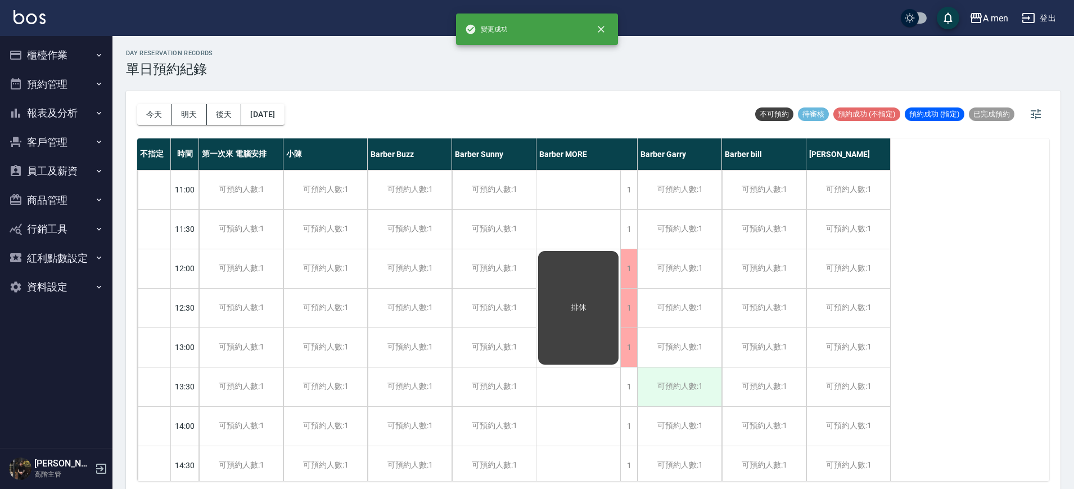
click at [638, 383] on div "可預約人數:1" at bounding box center [680, 386] width 84 height 39
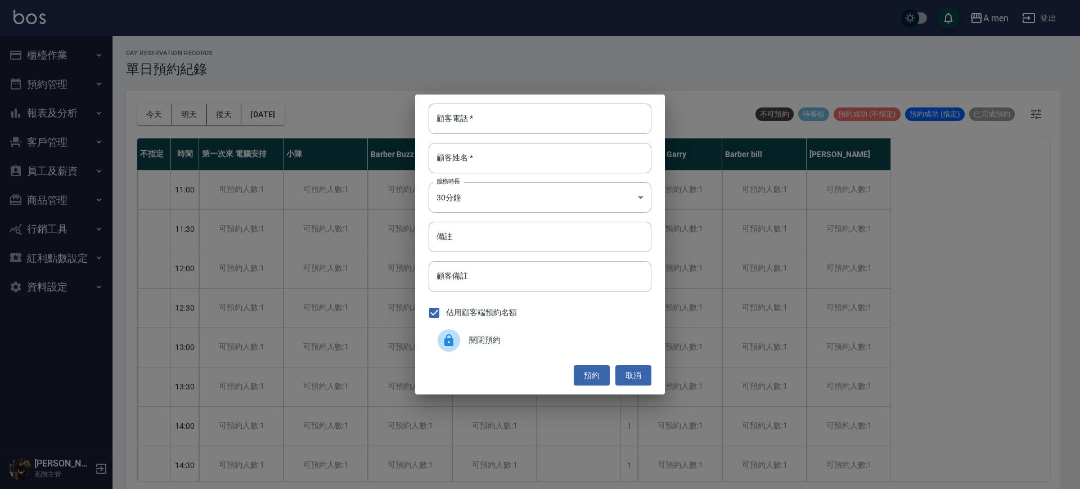
click at [573, 331] on div "關閉預約" at bounding box center [540, 340] width 223 height 31
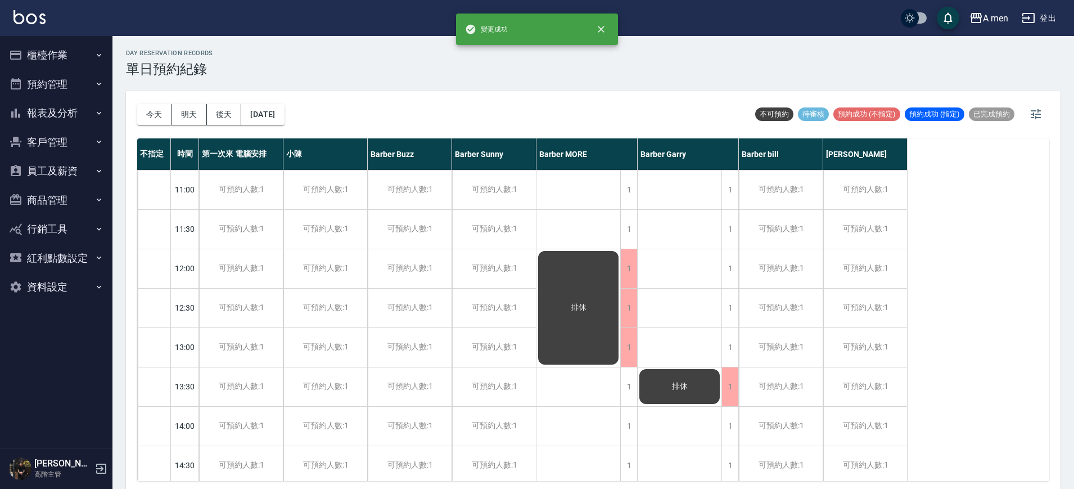
click at [661, 389] on div "排休" at bounding box center [680, 386] width 84 height 38
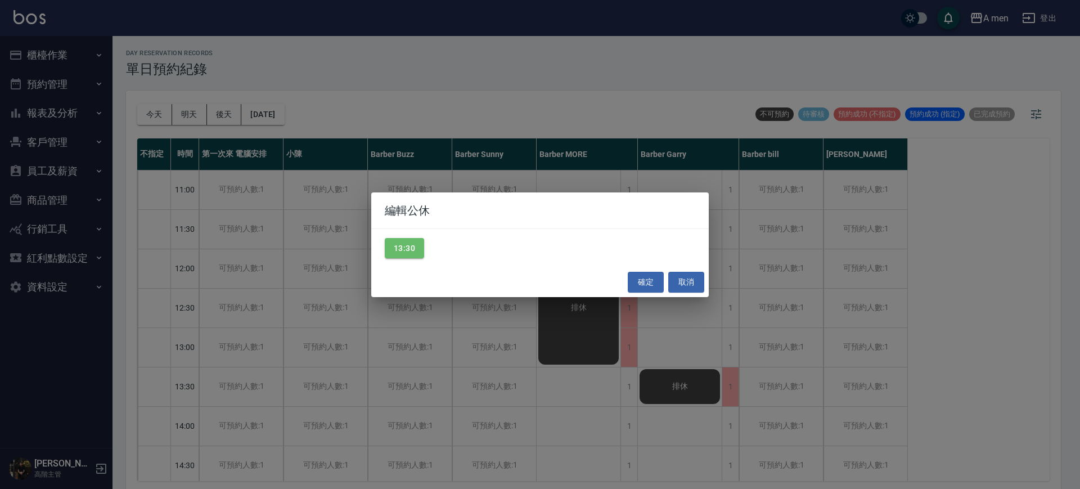
click at [424, 237] on div "13:30" at bounding box center [539, 248] width 337 height 39
click at [404, 242] on button "13:30" at bounding box center [404, 248] width 39 height 21
click at [646, 273] on button "確定" at bounding box center [646, 282] width 36 height 21
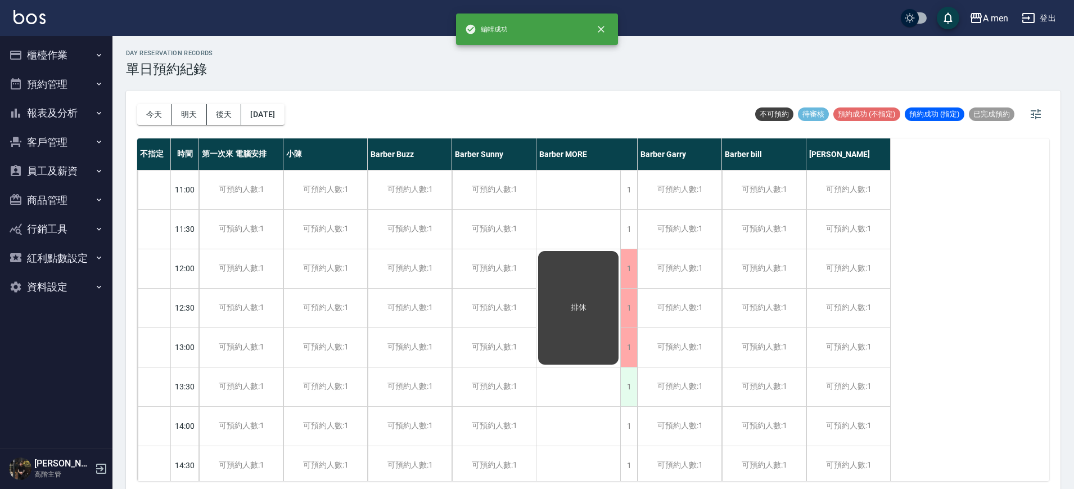
click at [622, 396] on div "1" at bounding box center [628, 386] width 17 height 39
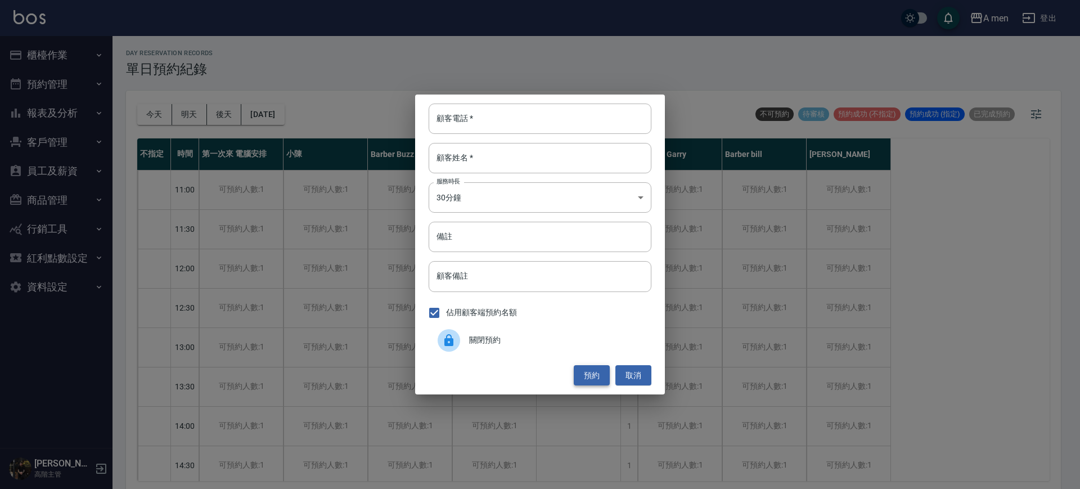
click at [578, 370] on button "預約" at bounding box center [592, 375] width 36 height 21
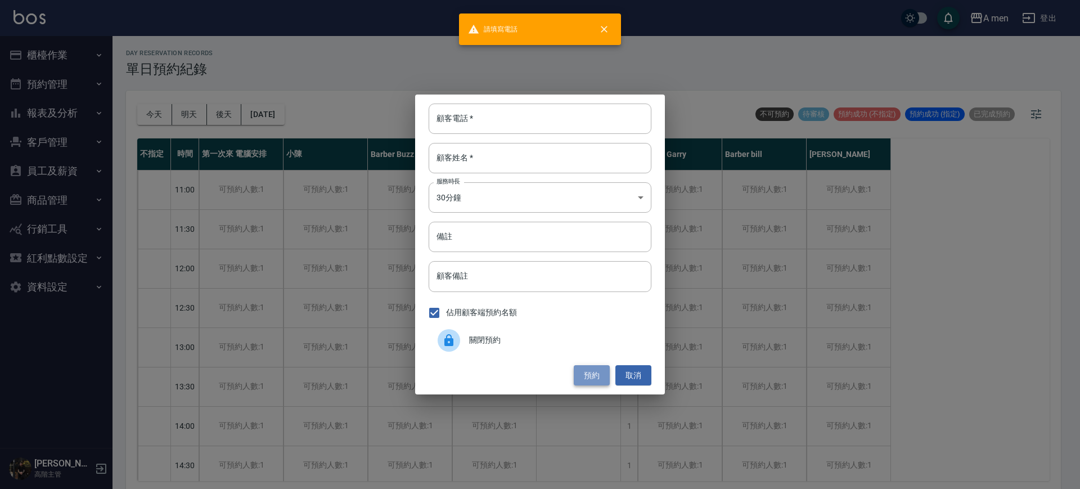
click at [601, 373] on button "預約" at bounding box center [592, 375] width 36 height 21
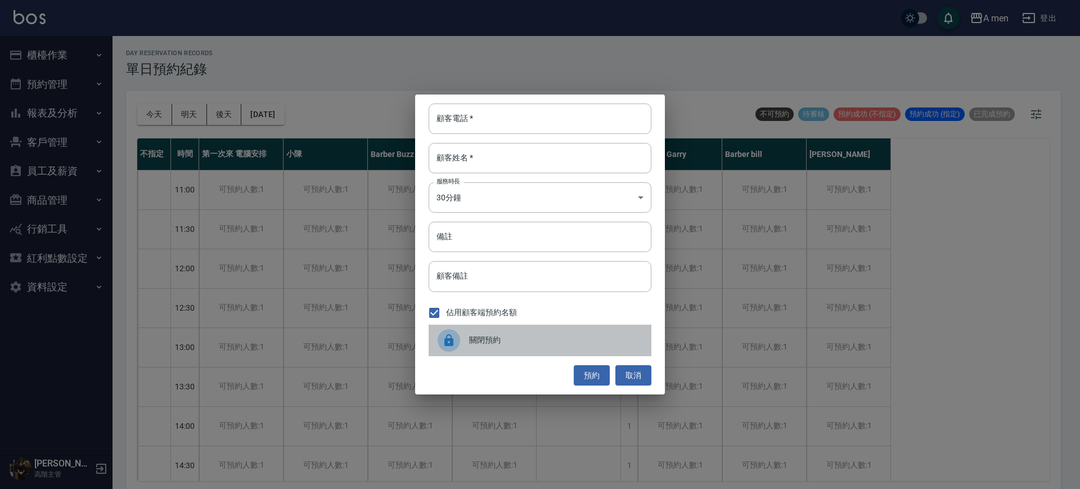
click at [602, 348] on div "關閉預約" at bounding box center [540, 340] width 223 height 31
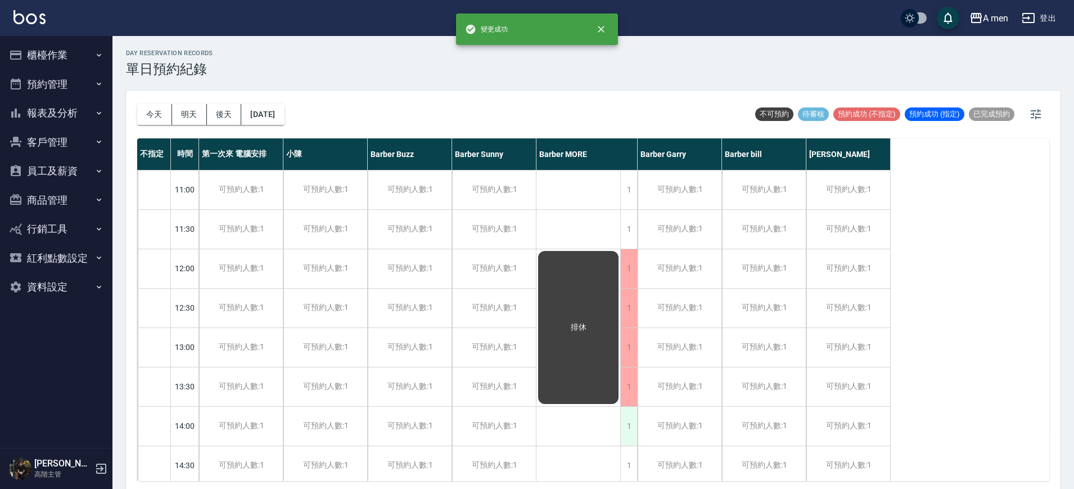
click at [622, 422] on div "1" at bounding box center [628, 426] width 17 height 39
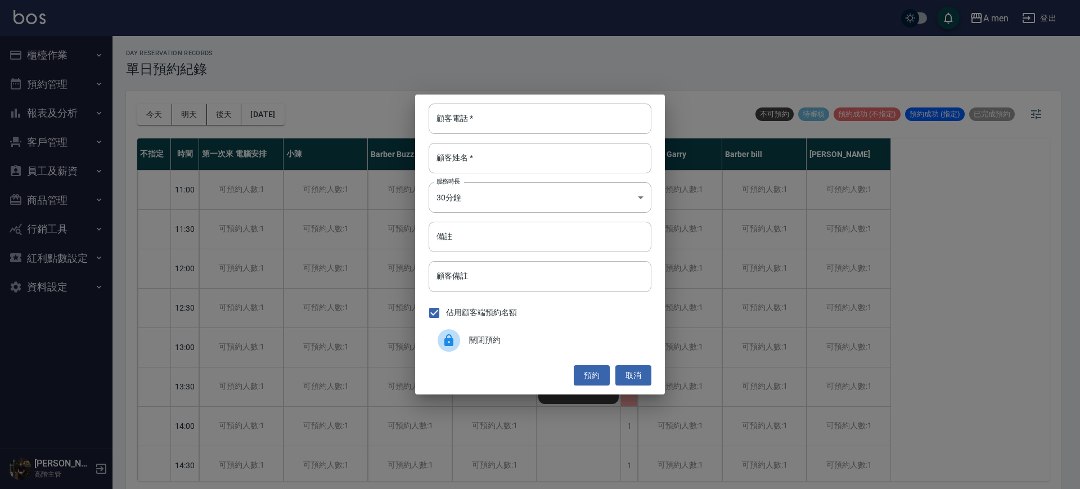
click at [571, 346] on div "關閉預約" at bounding box center [540, 340] width 223 height 31
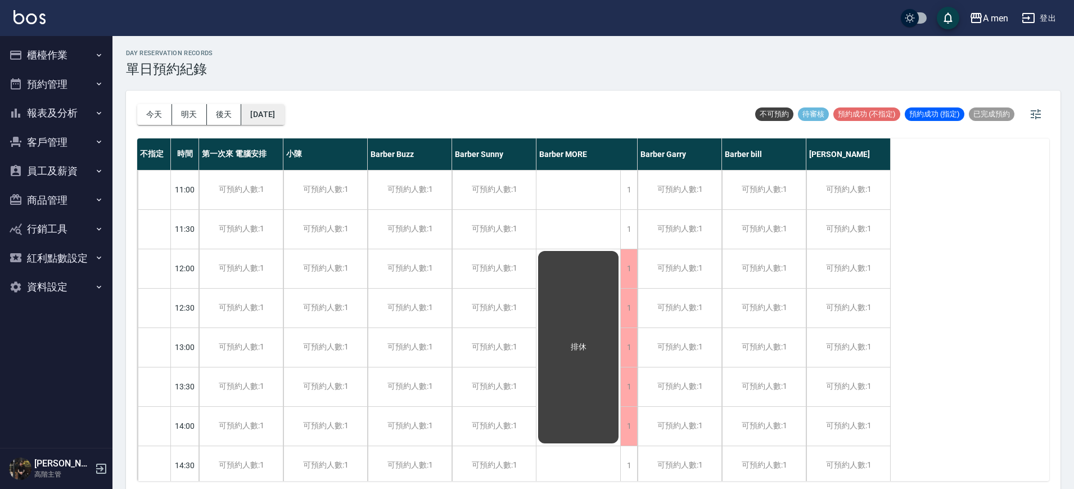
click at [284, 110] on button "2025/10/28" at bounding box center [262, 114] width 43 height 21
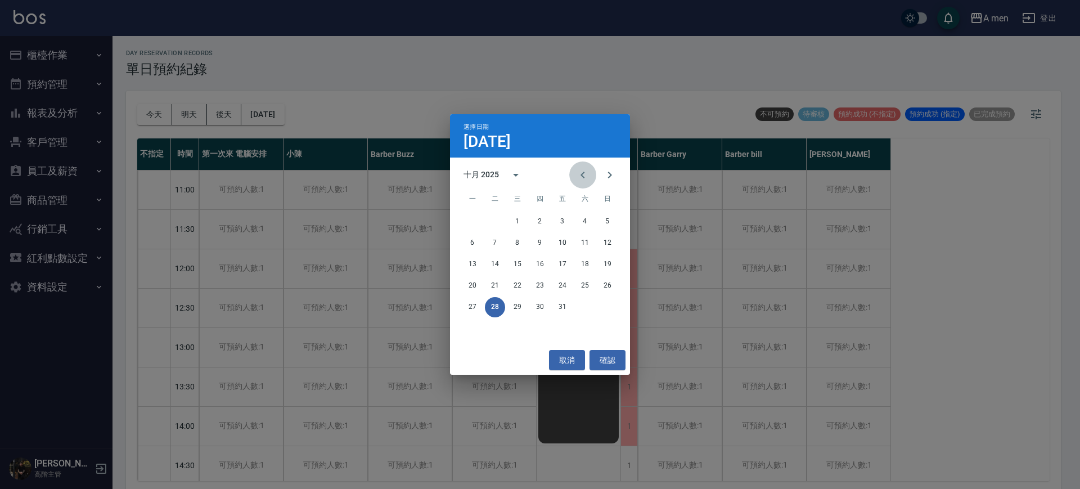
click at [584, 174] on icon "Previous month" at bounding box center [582, 174] width 13 height 13
click at [499, 311] on button "30" at bounding box center [495, 307] width 20 height 20
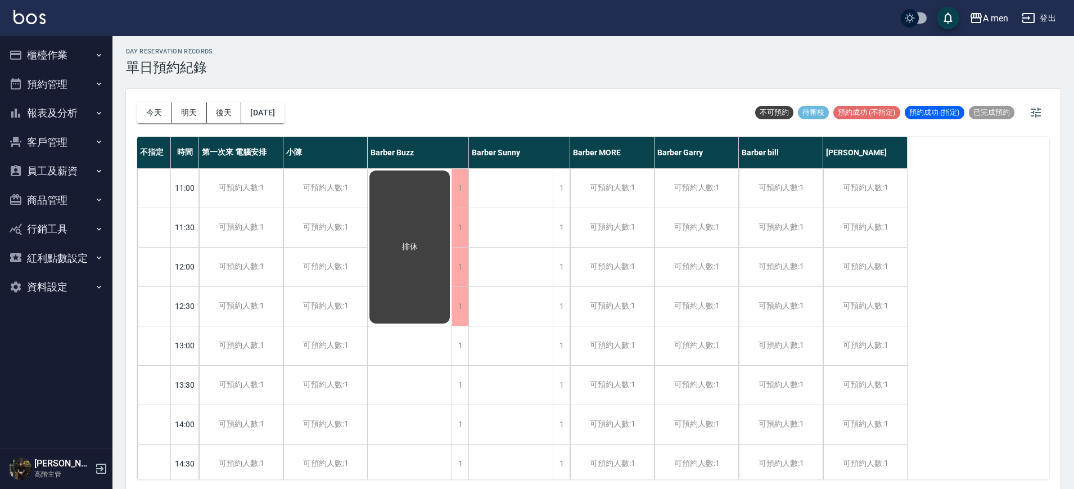
scroll to position [3, 0]
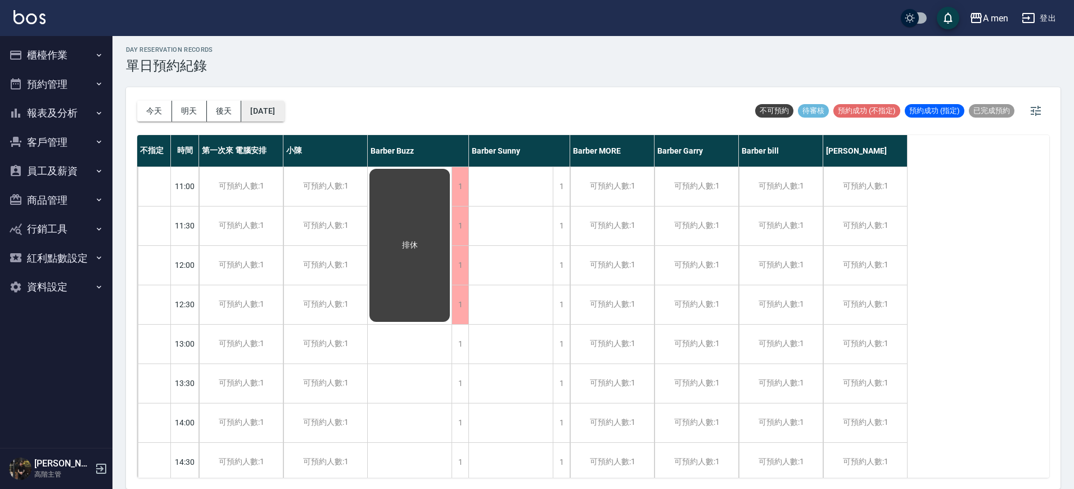
click at [264, 101] on button "2025/09/30" at bounding box center [262, 111] width 43 height 21
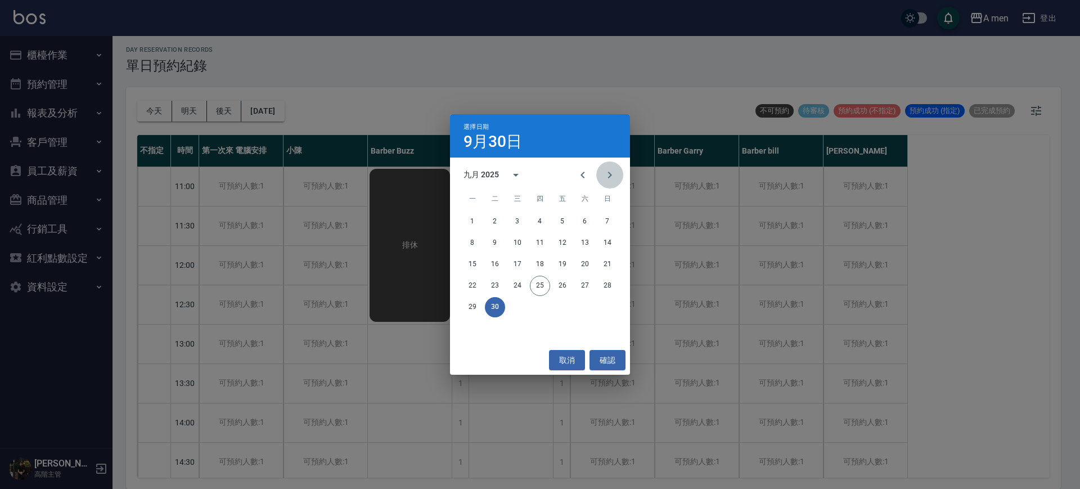
click at [603, 186] on button "Next month" at bounding box center [609, 174] width 27 height 27
click at [501, 301] on button "28" at bounding box center [495, 307] width 20 height 20
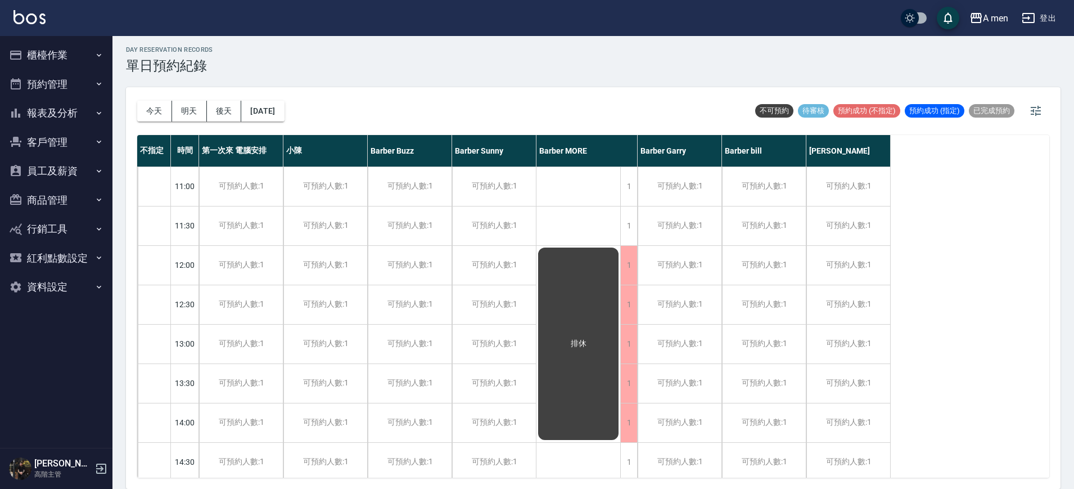
click at [554, 281] on div "排休" at bounding box center [579, 344] width 84 height 196
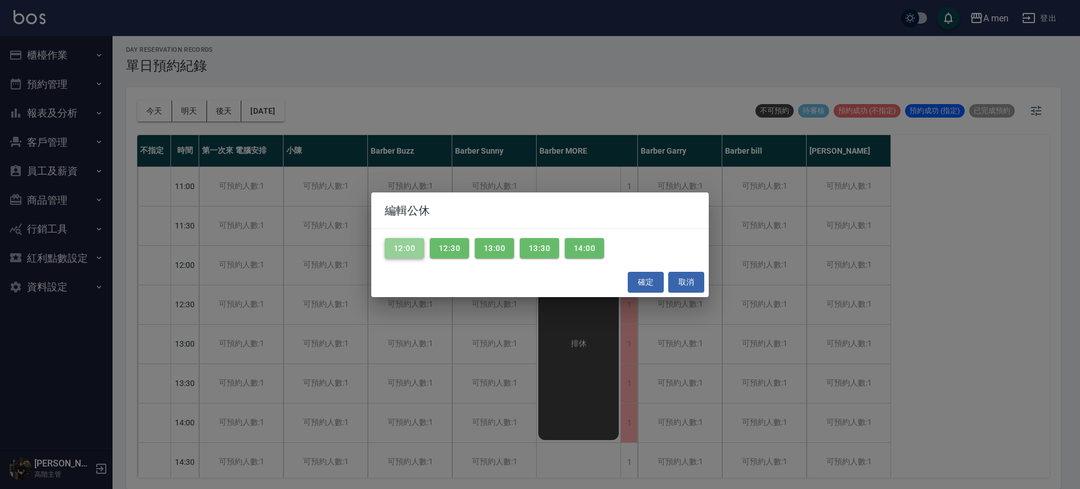
click at [408, 255] on button "12:00" at bounding box center [404, 248] width 39 height 21
click at [437, 254] on button "12:30" at bounding box center [449, 248] width 39 height 21
click at [472, 253] on div "12:00 12:30 13:00 13:30 14:00" at bounding box center [539, 248] width 337 height 39
click at [475, 253] on button "13:00" at bounding box center [494, 248] width 39 height 21
click at [543, 244] on button "13:30" at bounding box center [539, 248] width 39 height 21
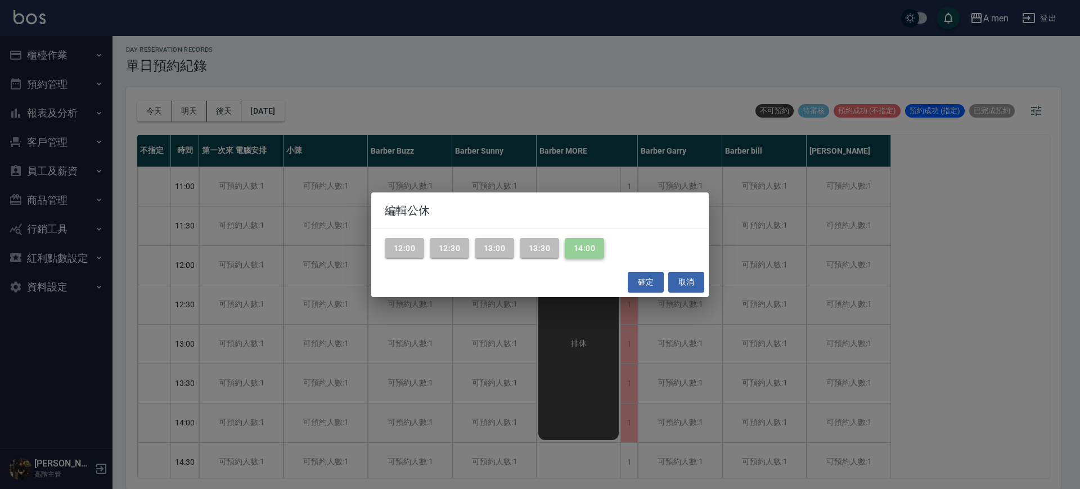
click at [581, 250] on button "14:00" at bounding box center [584, 248] width 39 height 21
click at [637, 287] on button "確定" at bounding box center [646, 282] width 36 height 21
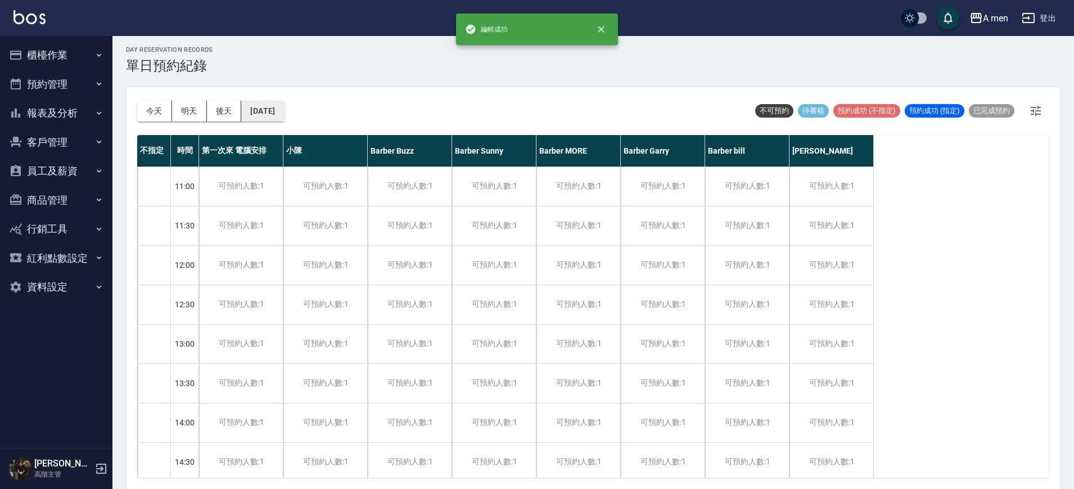
click at [251, 119] on button "2025/10/28" at bounding box center [262, 111] width 43 height 21
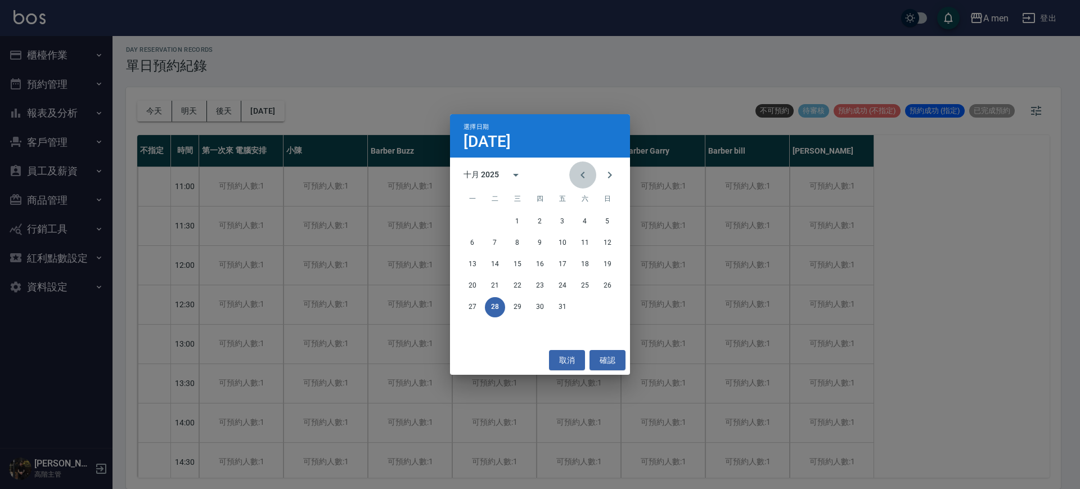
click at [588, 173] on icon "Previous month" at bounding box center [582, 174] width 13 height 13
click at [498, 307] on button "30" at bounding box center [495, 307] width 20 height 20
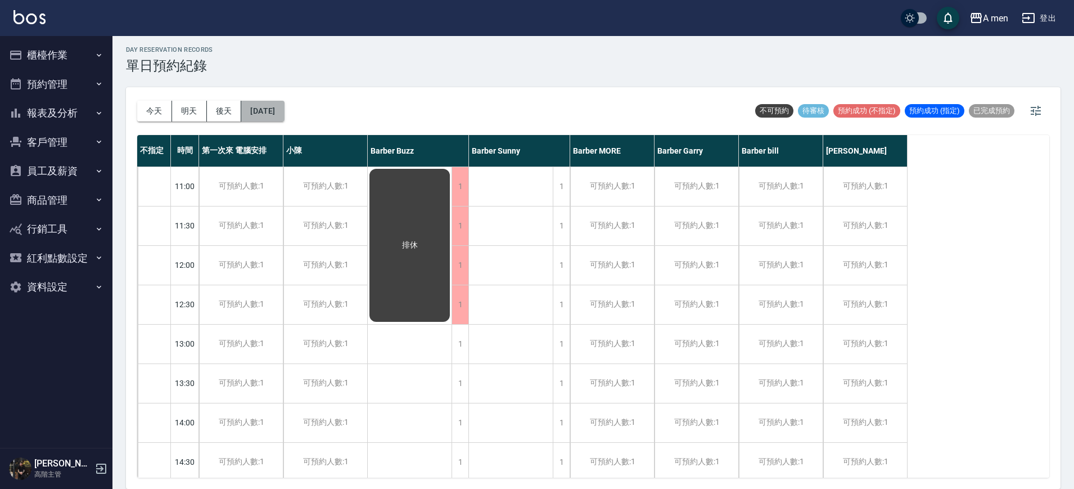
click at [274, 106] on button "2025/09/30" at bounding box center [262, 111] width 43 height 21
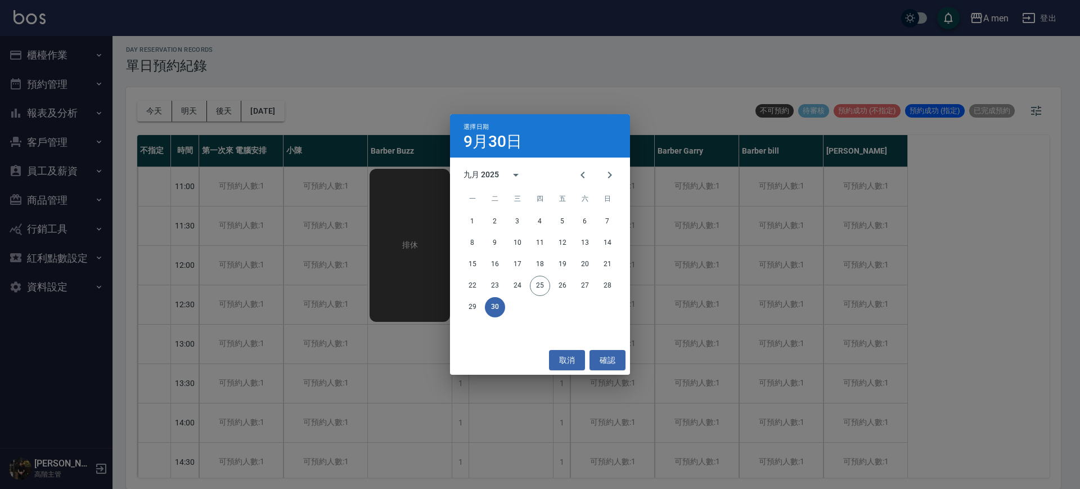
click at [493, 317] on div "1 2 3 4 5 6 7 8 9 10 11 12 13 14 15 16 17 18 19 20 21 22 23 24 25 26 27 28 29 30" at bounding box center [540, 264] width 180 height 108
click at [493, 314] on button "30" at bounding box center [495, 307] width 20 height 20
drag, startPoint x: 561, startPoint y: 366, endPoint x: 594, endPoint y: 370, distance: 33.4
click at [594, 370] on div "取消 確認" at bounding box center [540, 360] width 180 height 30
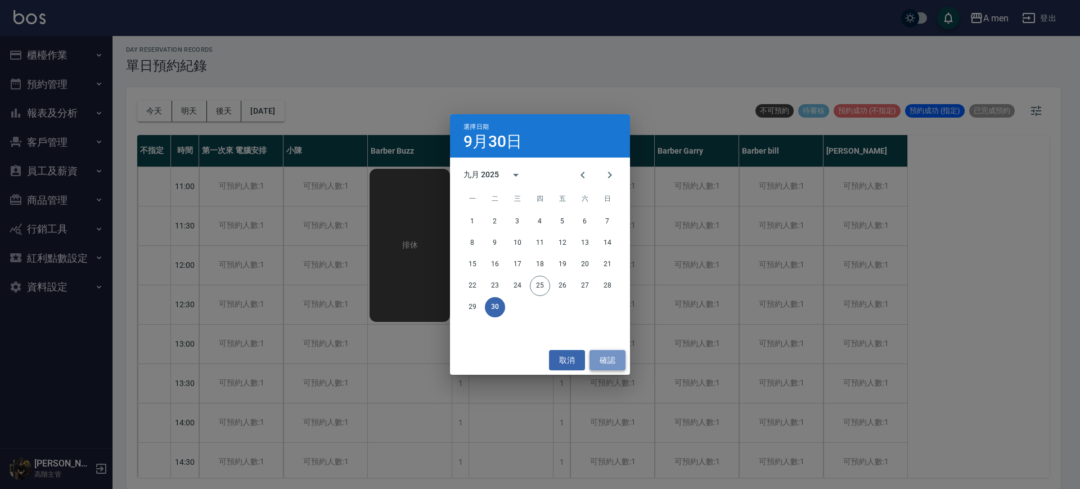
click at [599, 365] on button "確認" at bounding box center [607, 360] width 36 height 21
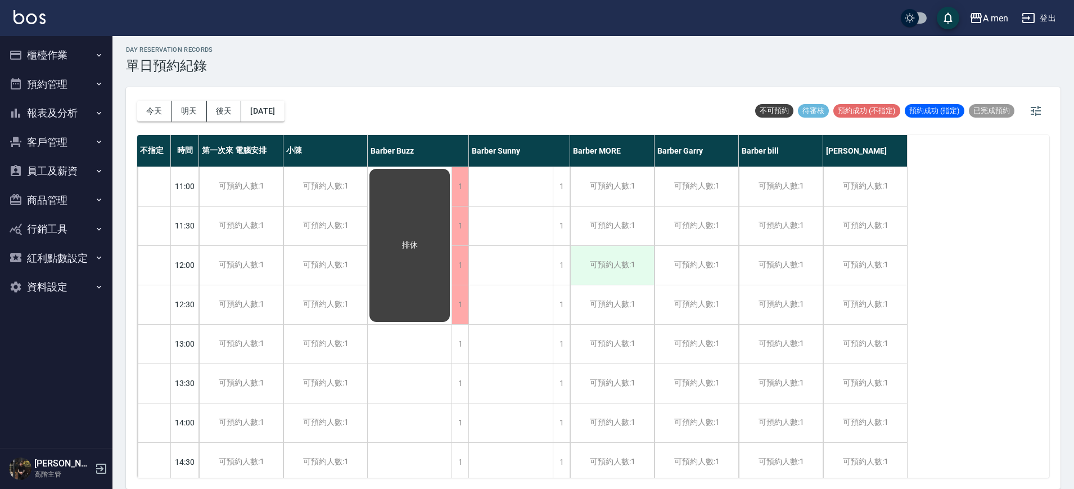
click at [616, 272] on div "可預約人數:1" at bounding box center [612, 265] width 84 height 39
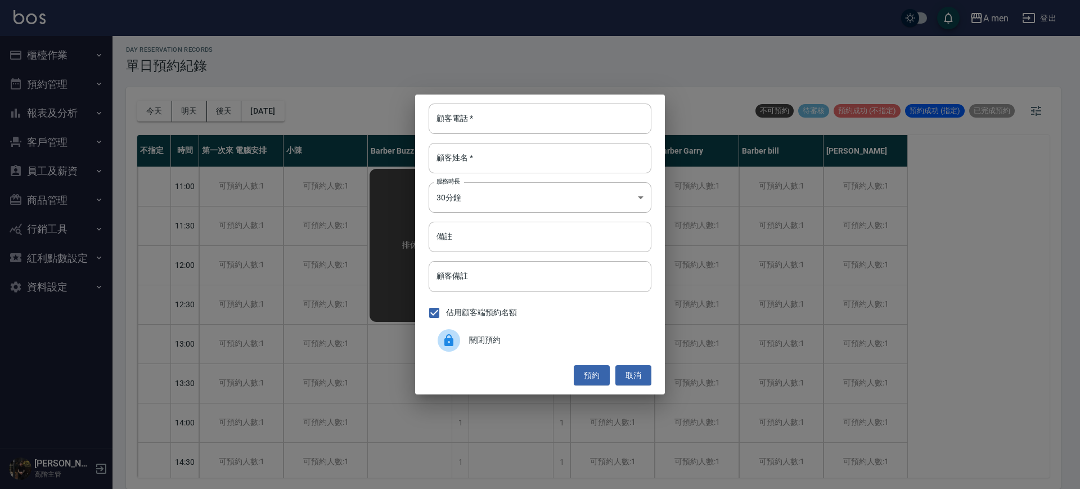
click at [525, 329] on div "關閉預約" at bounding box center [540, 340] width 223 height 31
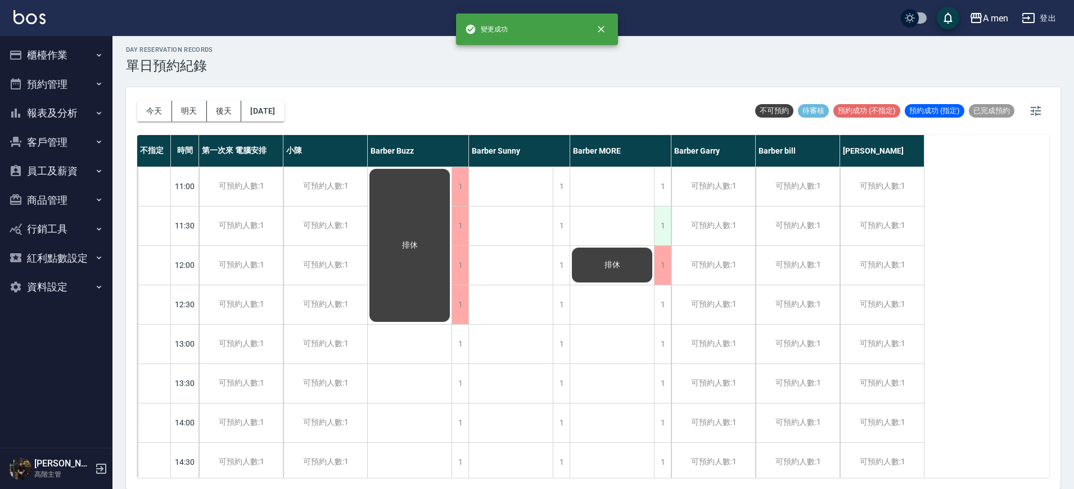
click at [664, 231] on div "1" at bounding box center [662, 225] width 17 height 39
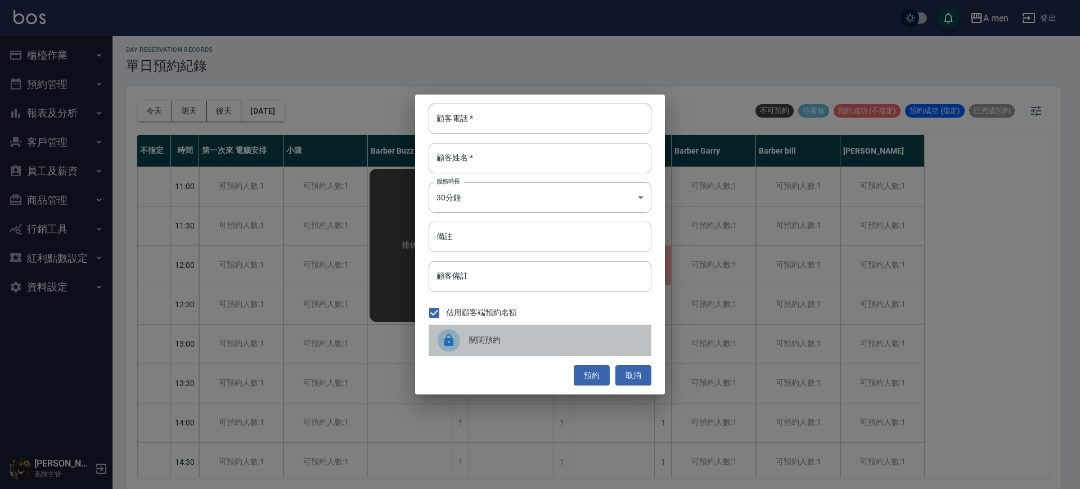
click at [515, 328] on div "關閉預約" at bounding box center [540, 340] width 223 height 31
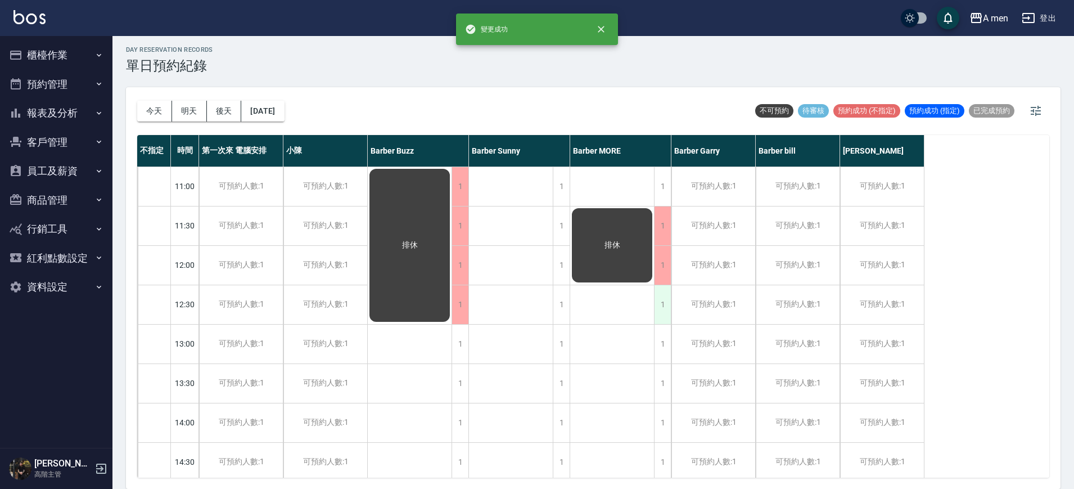
click at [658, 302] on div "1" at bounding box center [662, 304] width 17 height 39
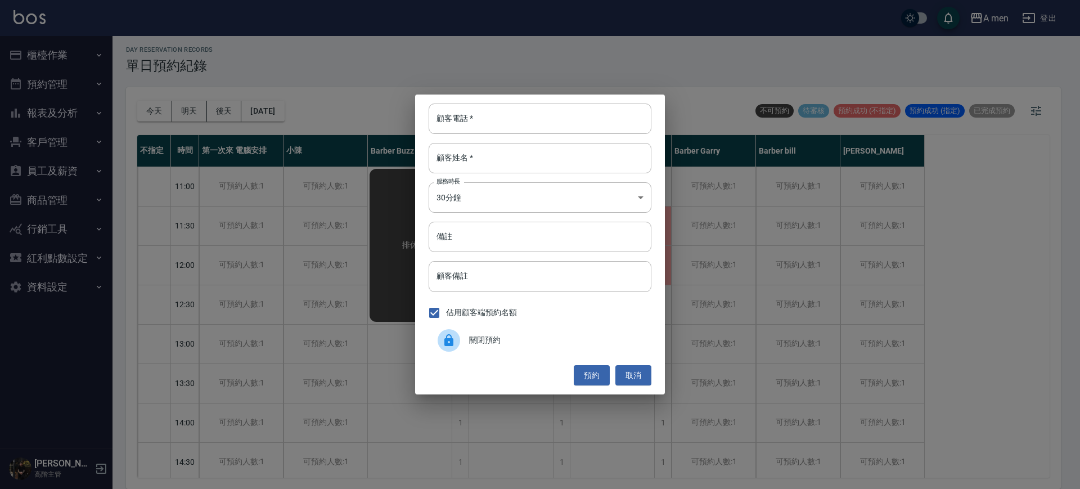
click at [533, 348] on div "關閉預約" at bounding box center [540, 340] width 223 height 31
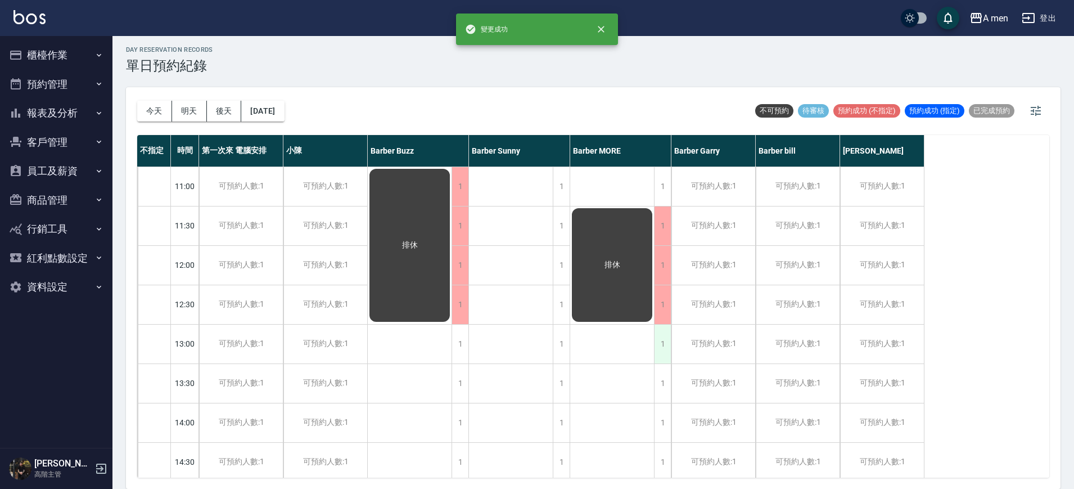
click at [664, 350] on div "1" at bounding box center [662, 344] width 17 height 39
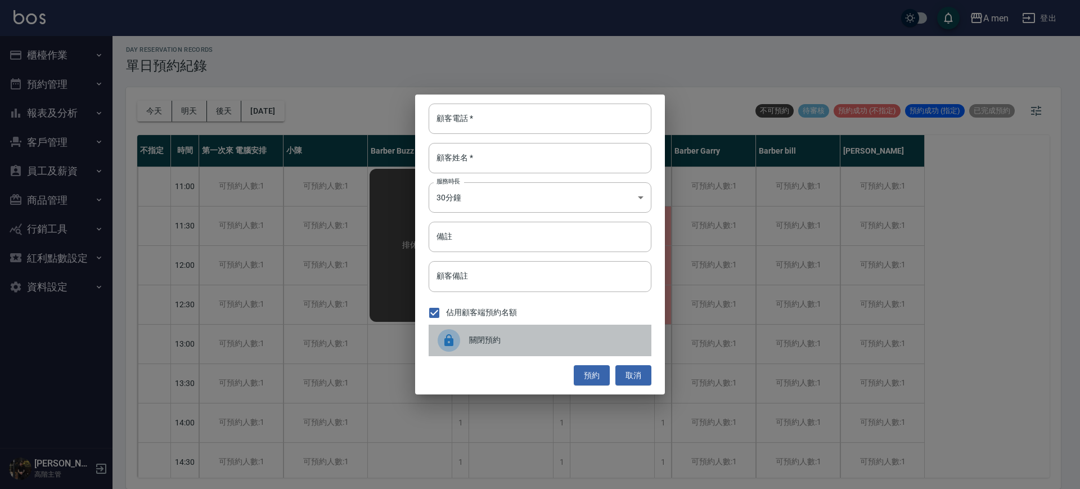
click at [558, 333] on div "關閉預約" at bounding box center [540, 340] width 223 height 31
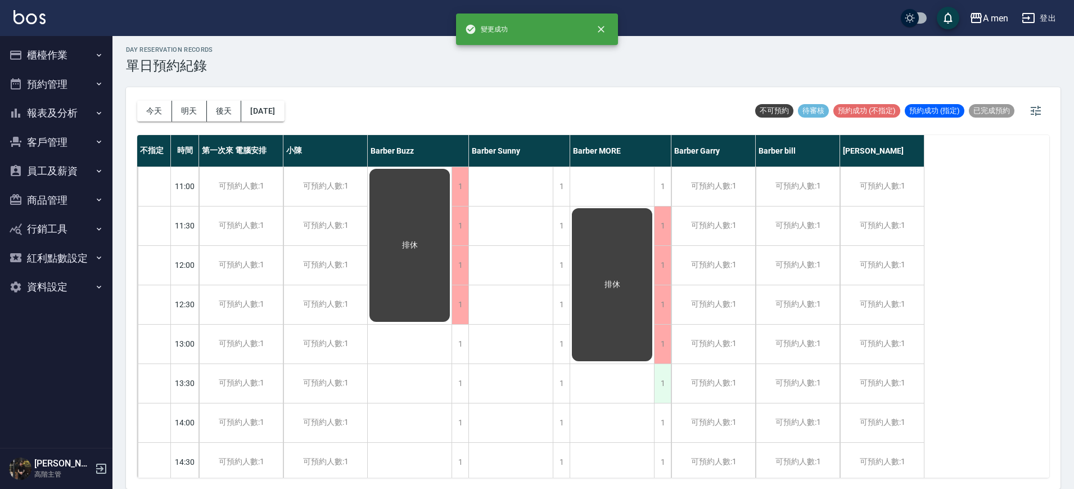
click at [662, 389] on div "1" at bounding box center [662, 383] width 17 height 39
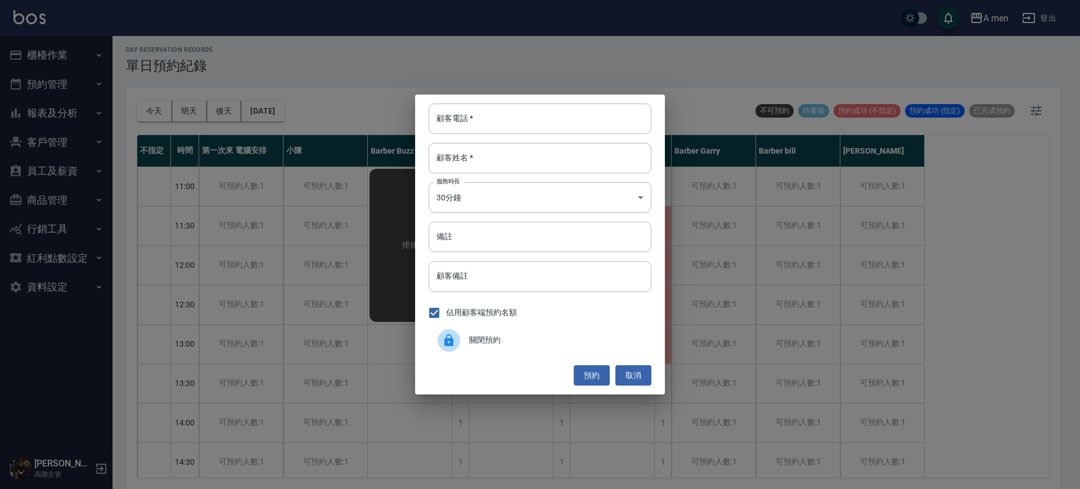
click at [580, 332] on div "關閉預約" at bounding box center [540, 340] width 223 height 31
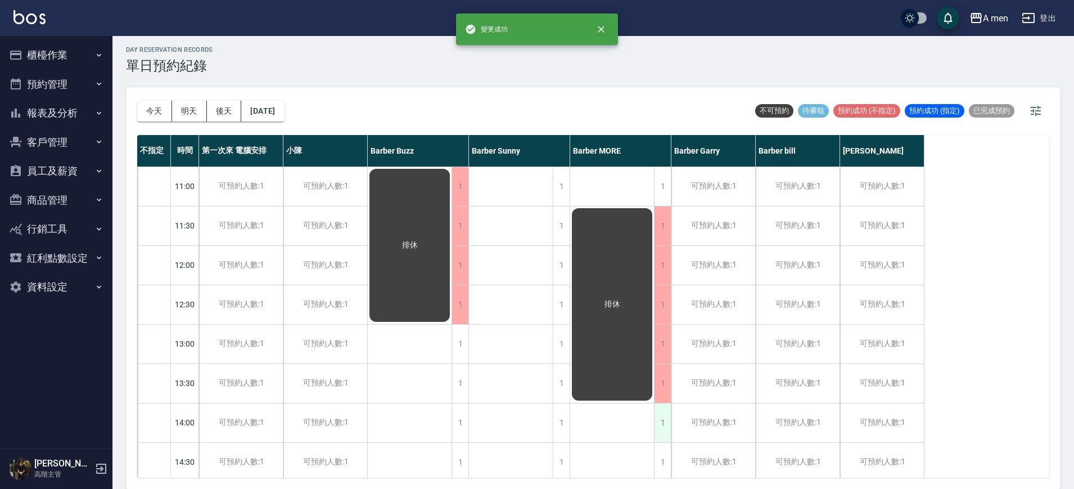
click at [657, 425] on div "1" at bounding box center [662, 422] width 17 height 39
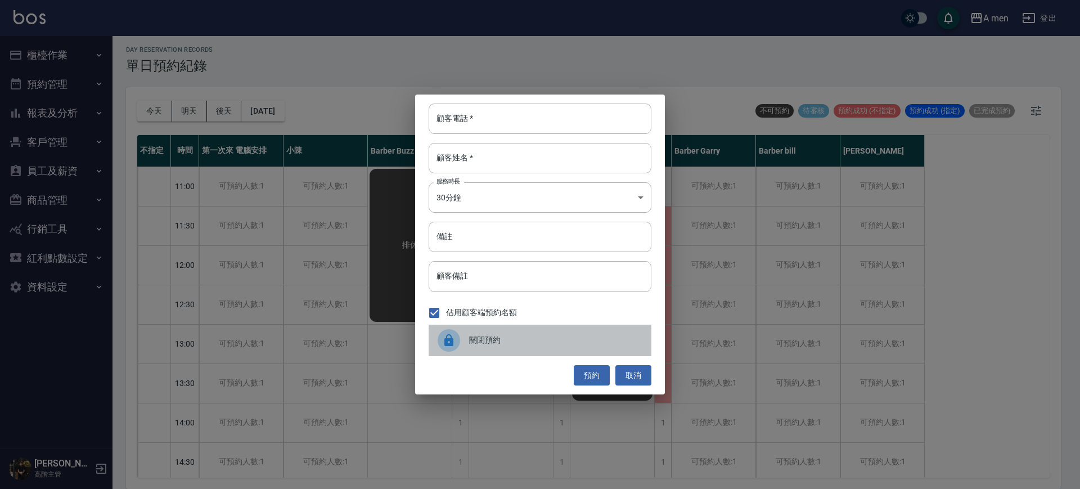
click at [589, 337] on span "關閉預約" at bounding box center [555, 340] width 173 height 12
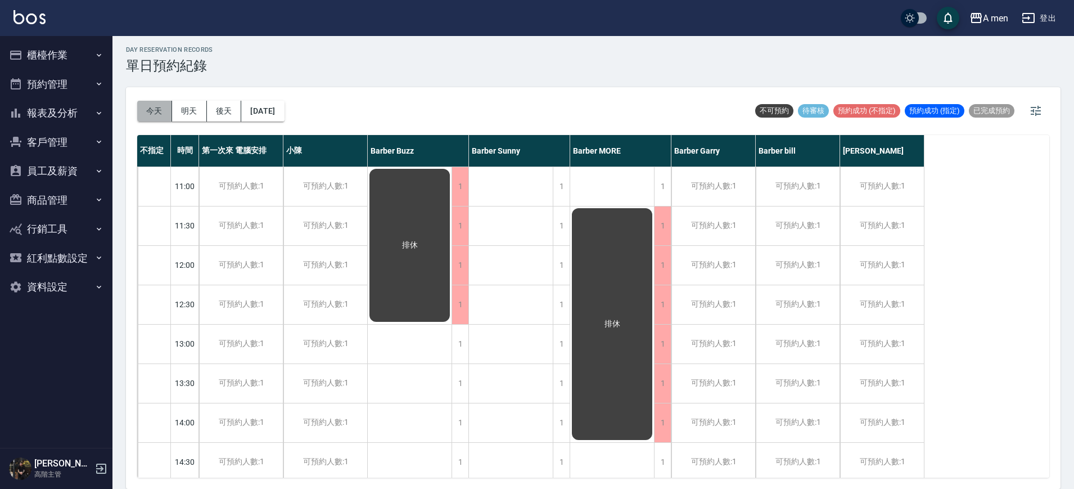
click at [152, 119] on button "今天" at bounding box center [154, 111] width 35 height 21
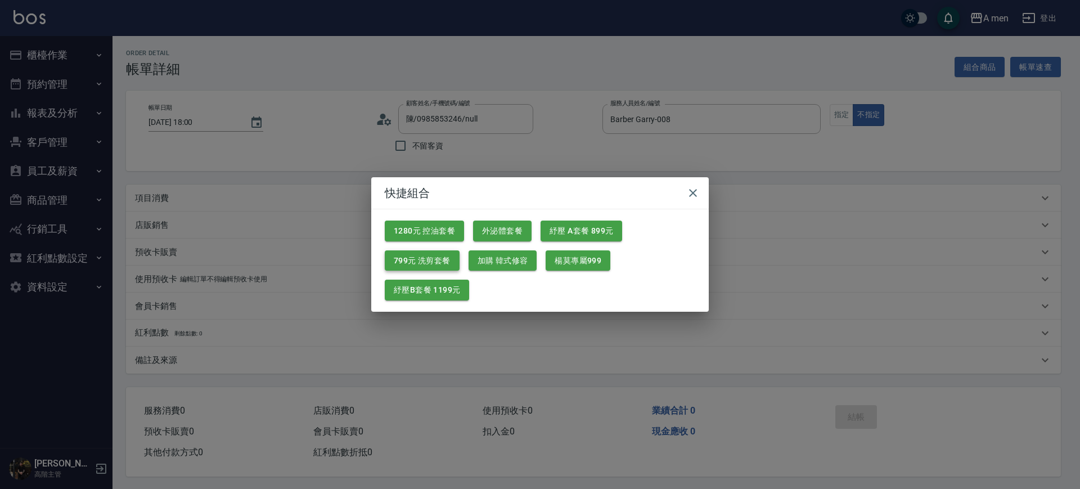
click at [417, 260] on button "799元 洗剪套餐" at bounding box center [422, 260] width 75 height 21
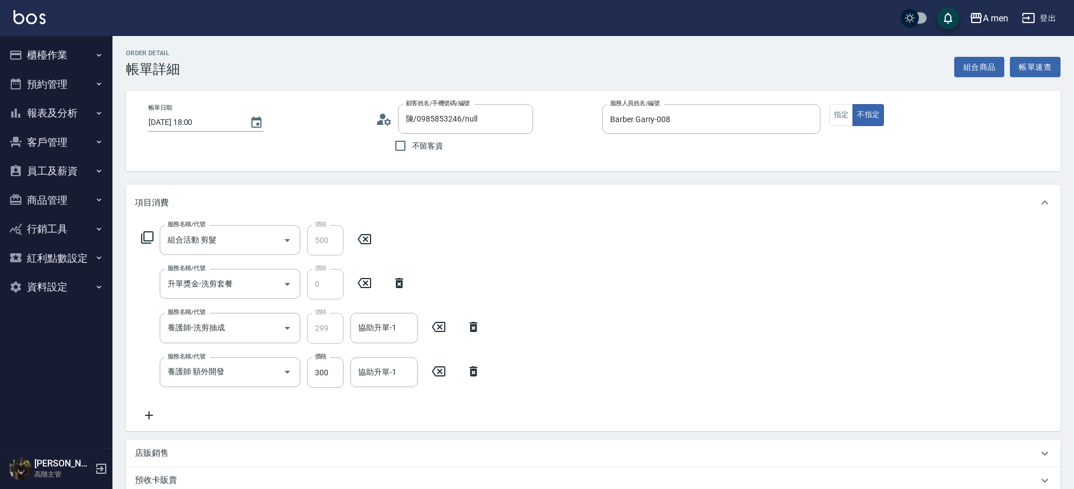
click at [471, 371] on icon at bounding box center [474, 371] width 8 height 10
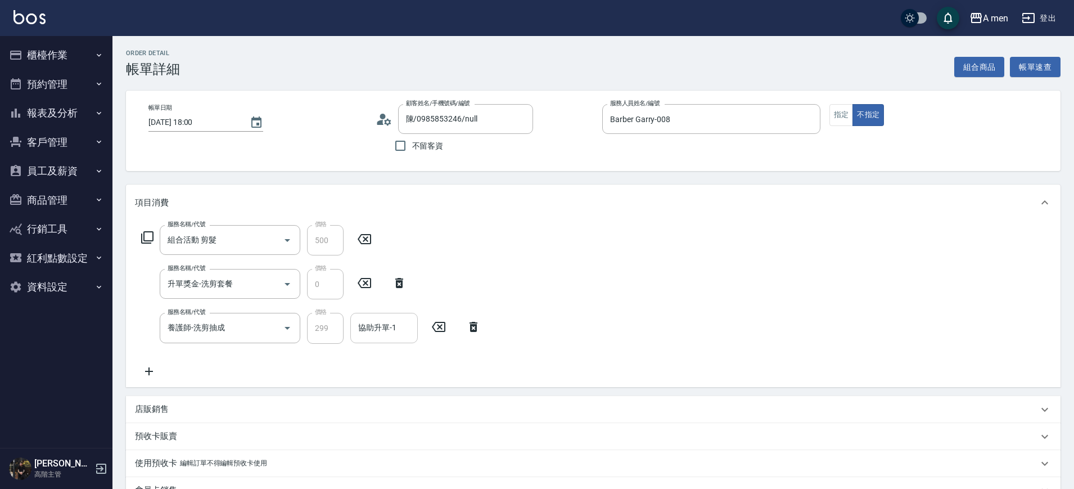
click at [364, 330] on div "協助升單-1 協助升單-1" at bounding box center [383, 328] width 67 height 30
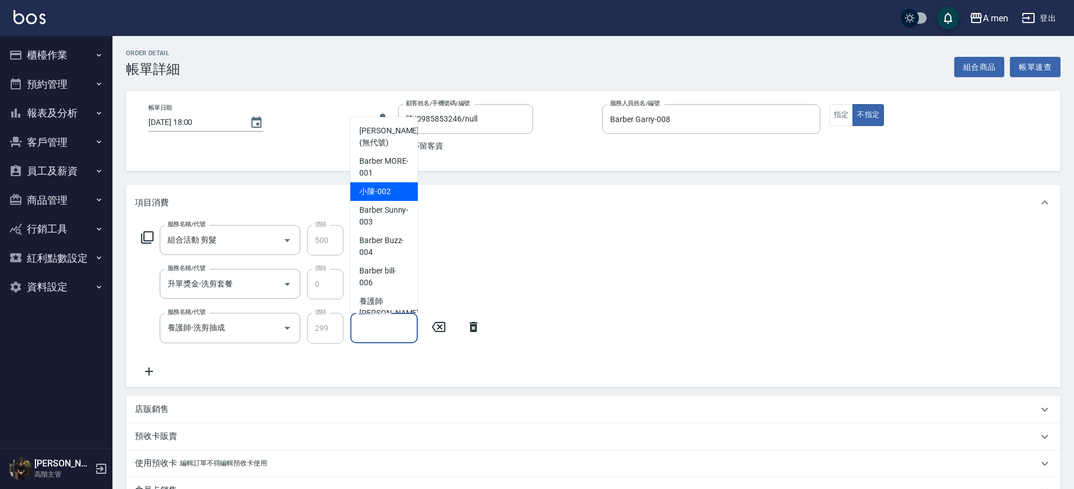
click at [368, 178] on span "Barber MORE -001" at bounding box center [383, 167] width 49 height 24
type input "Barber MORE-001"
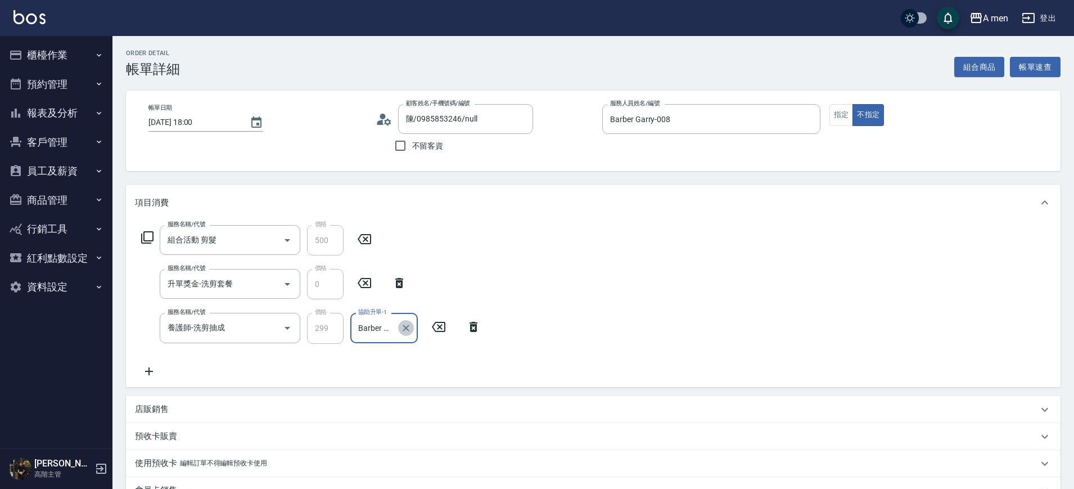
click at [408, 324] on icon "Clear" at bounding box center [405, 327] width 11 height 11
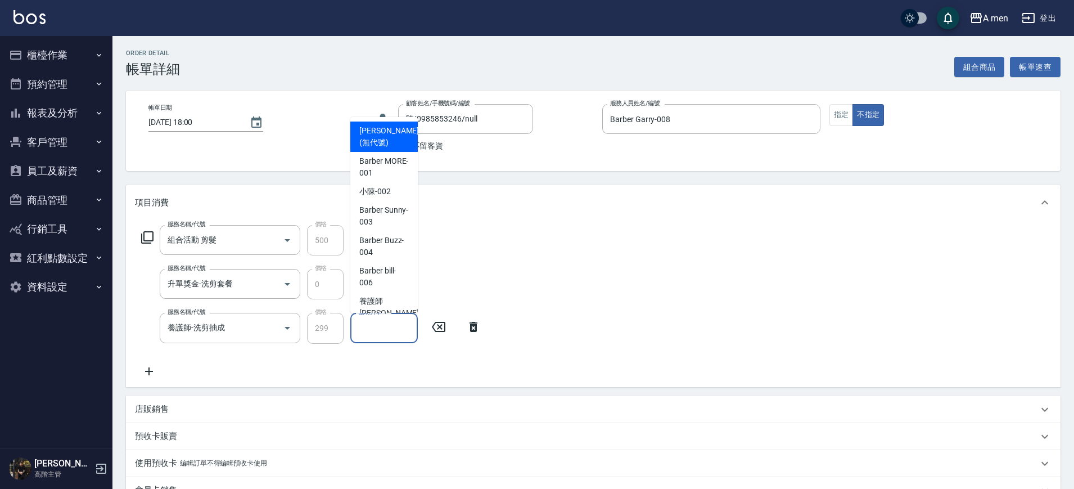
click at [386, 327] on input "協助升單-1" at bounding box center [383, 328] width 57 height 20
click at [372, 184] on div "小陳 -002" at bounding box center [383, 191] width 67 height 19
type input "小陳-002"
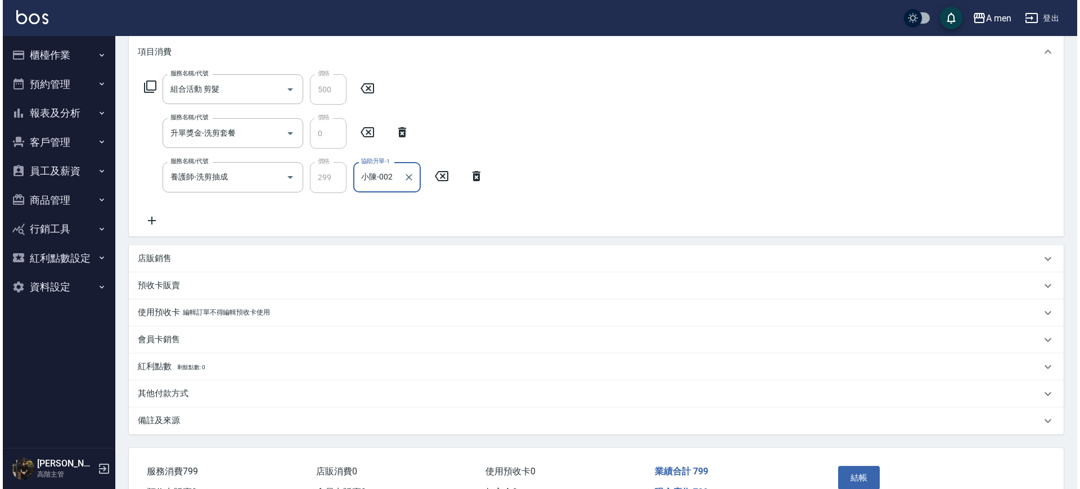
scroll to position [211, 0]
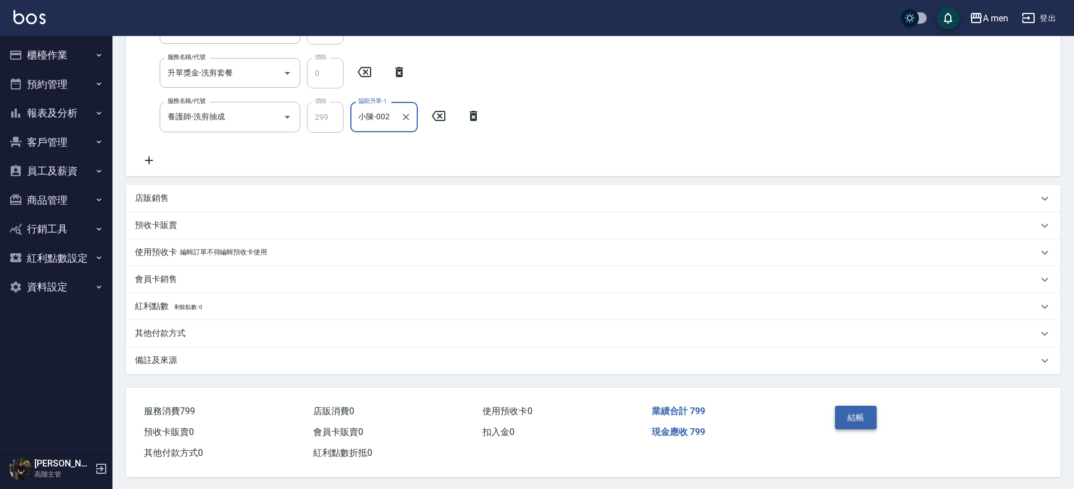
click at [869, 413] on button "結帳" at bounding box center [856, 418] width 42 height 24
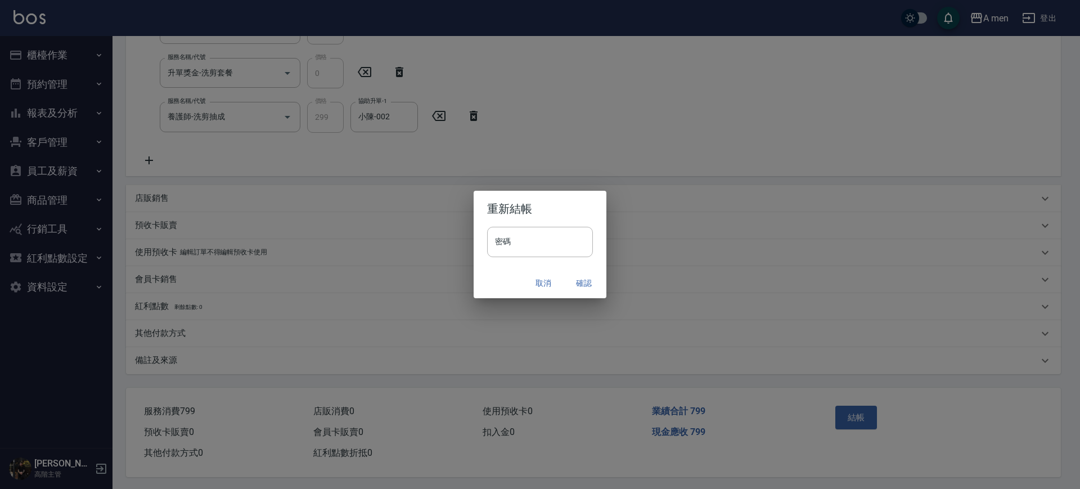
click at [585, 283] on button "確認" at bounding box center [584, 283] width 36 height 21
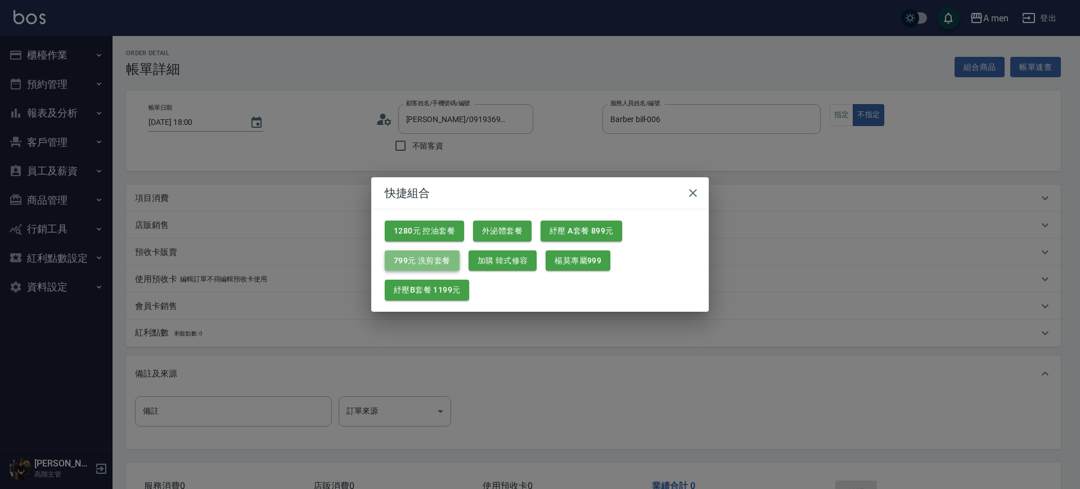
click at [436, 264] on button "799元 洗剪套餐" at bounding box center [422, 260] width 75 height 21
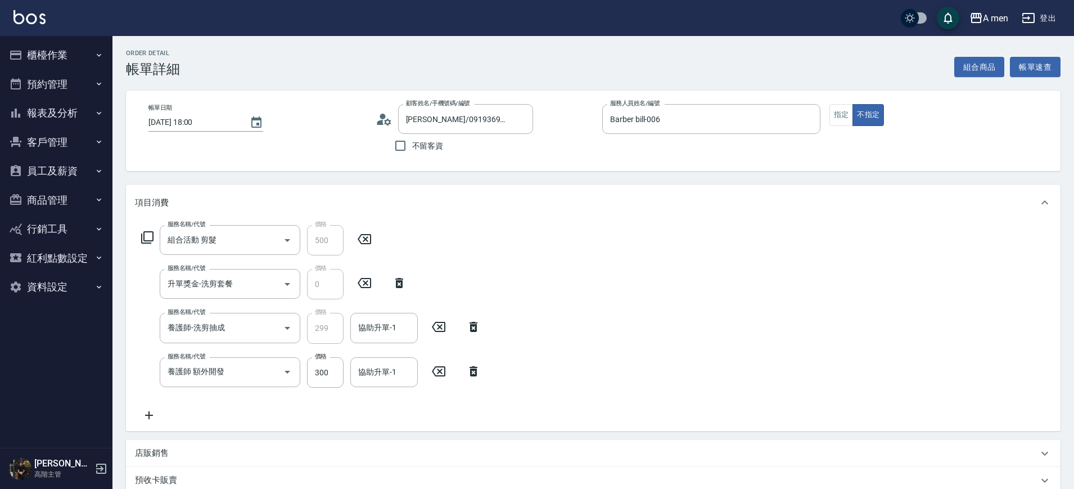
drag, startPoint x: 468, startPoint y: 387, endPoint x: 468, endPoint y: 380, distance: 7.3
click at [468, 386] on div "服務名稱/代號 組合活動 剪髮 服務名稱/代號 價格 500 價格 服務名稱/代號 升單獎金-洗剪套餐 服務名稱/代號 價格 0 價格 服務名稱/代號 養護師…" at bounding box center [311, 323] width 353 height 197
click at [471, 374] on icon at bounding box center [474, 371] width 8 height 10
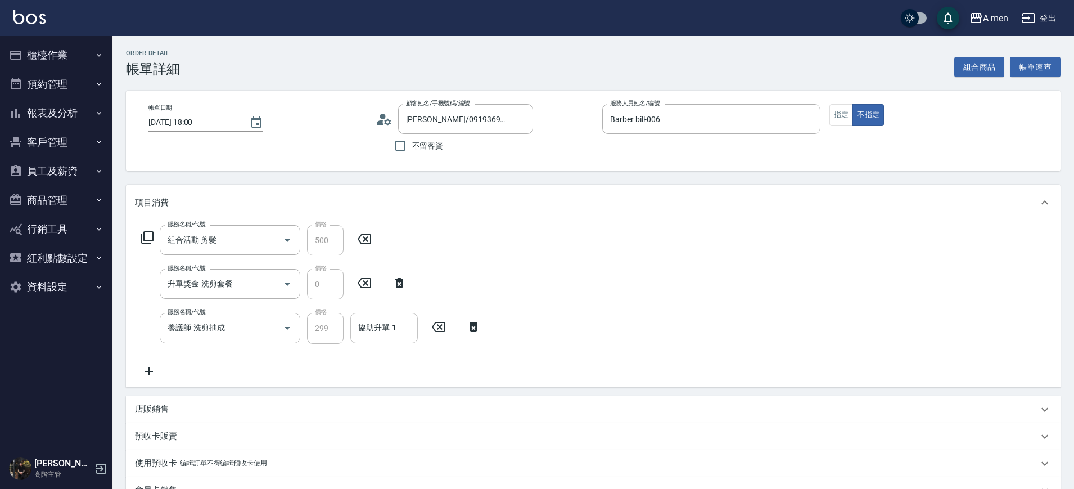
click at [381, 334] on input "協助升單-1" at bounding box center [383, 328] width 57 height 20
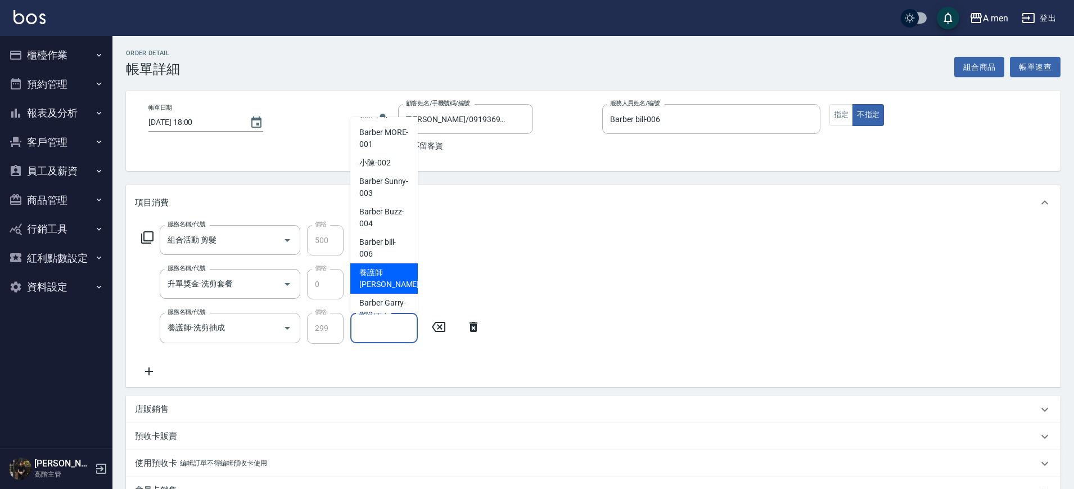
scroll to position [44, 0]
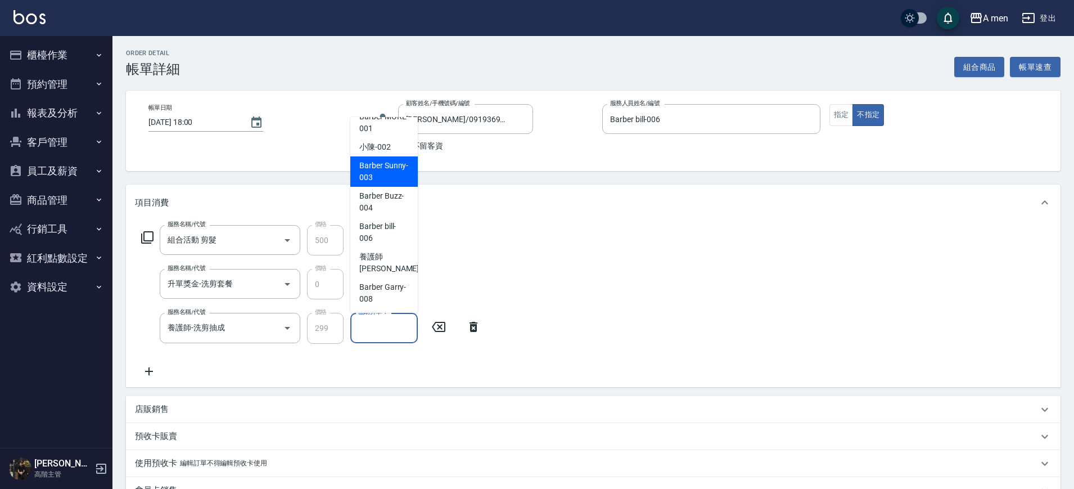
click at [390, 150] on span "小陳 -002" at bounding box center [374, 147] width 31 height 12
type input "小陳-002"
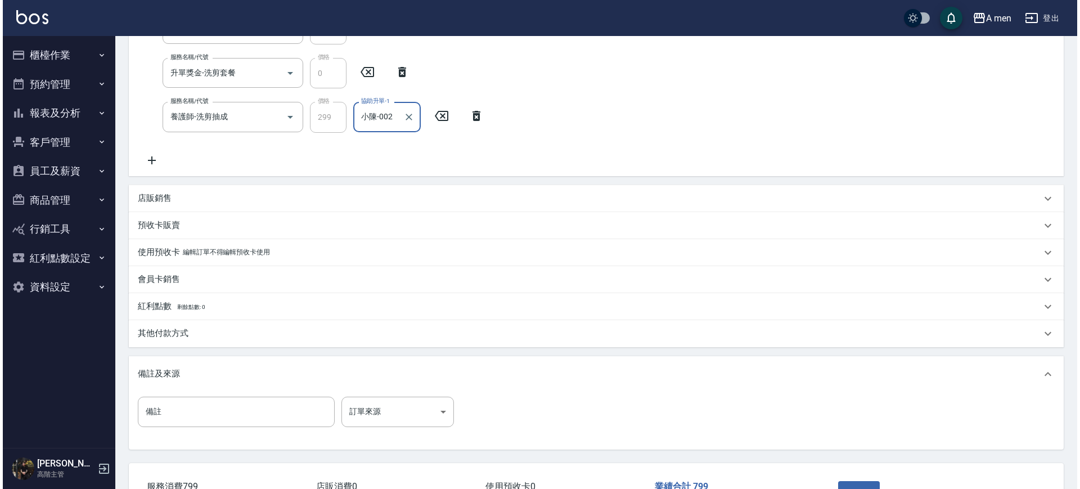
scroll to position [281, 0]
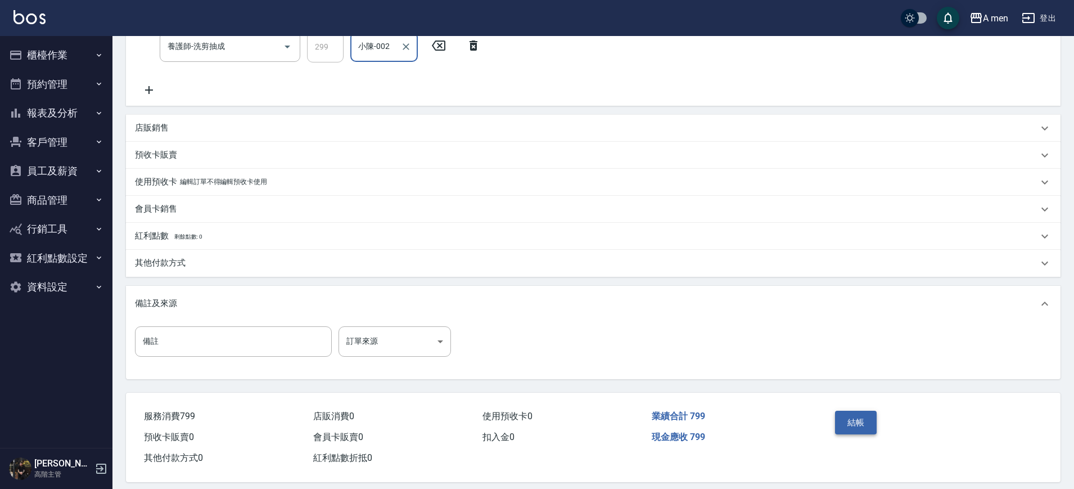
click at [858, 415] on button "結帳" at bounding box center [856, 423] width 42 height 24
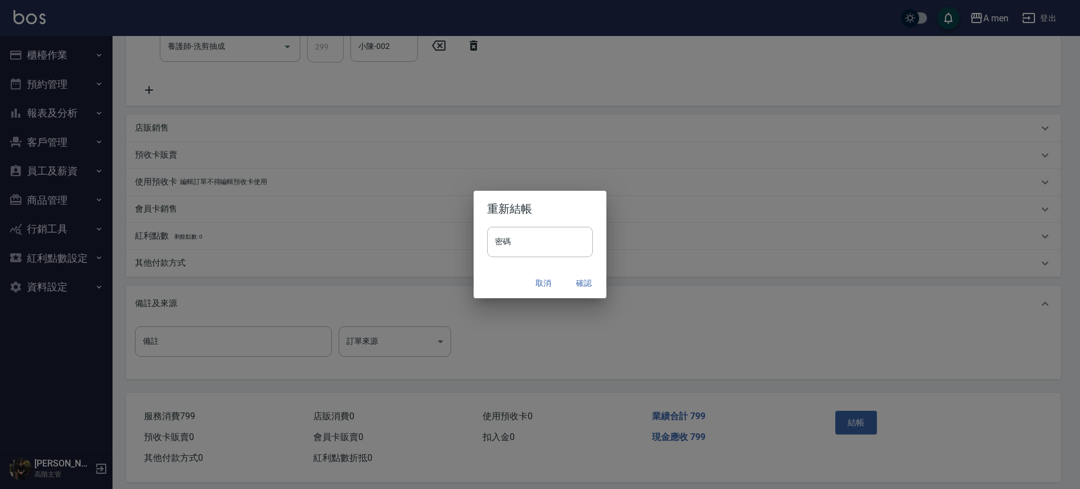
click at [586, 283] on button "確認" at bounding box center [584, 283] width 36 height 21
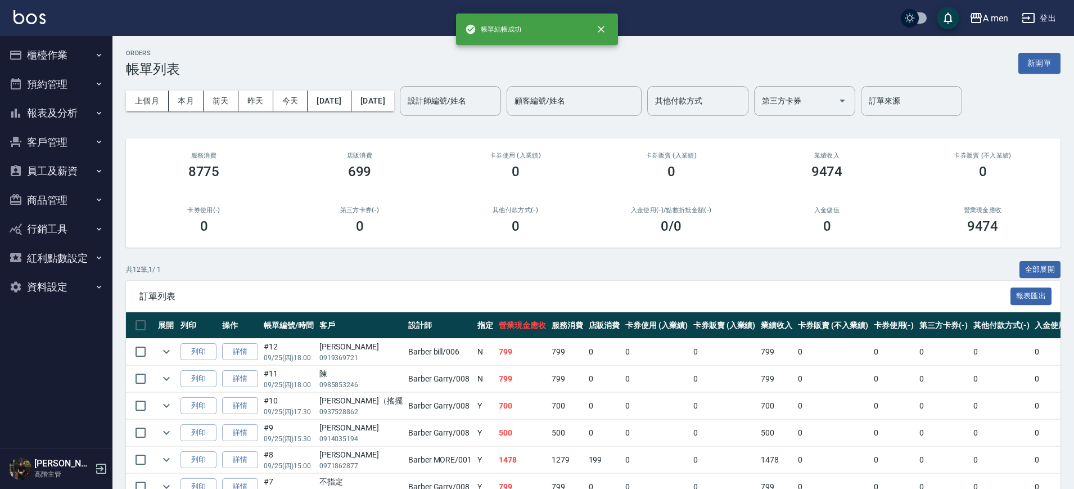
click at [652, 256] on div "ORDERS 帳單列表 新開單 上個月 本月 前天 昨天 今天 2025/09/25 2025/09/25 設計師編號/姓名 設計師編號/姓名 顧客編號/姓名…" at bounding box center [593, 371] width 962 height 670
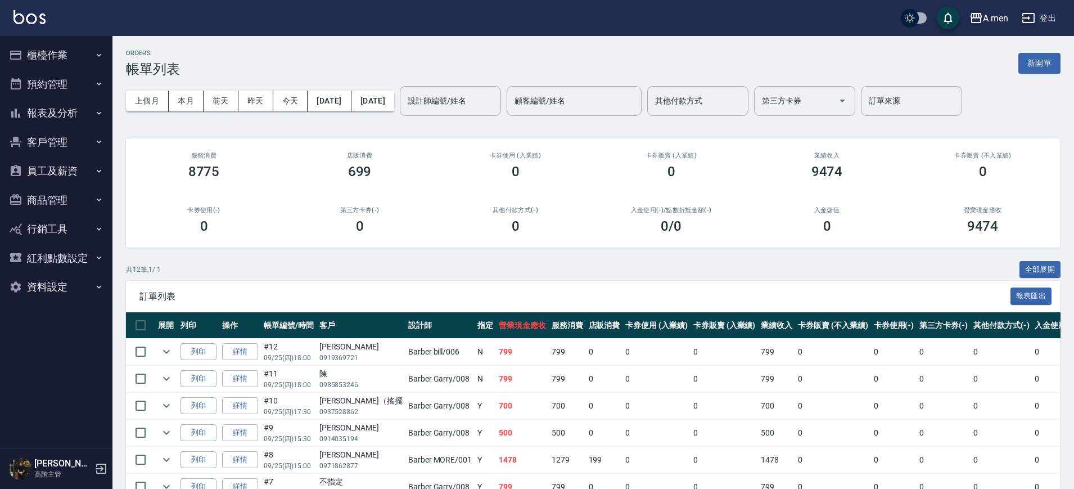
click at [64, 83] on button "預約管理" at bounding box center [55, 84] width 103 height 29
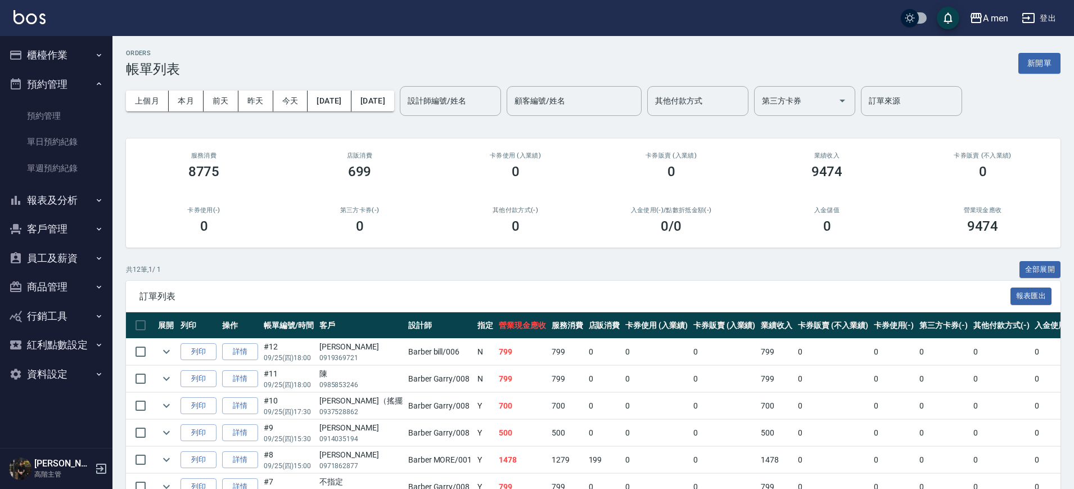
click at [73, 196] on button "報表及分析" at bounding box center [55, 200] width 103 height 29
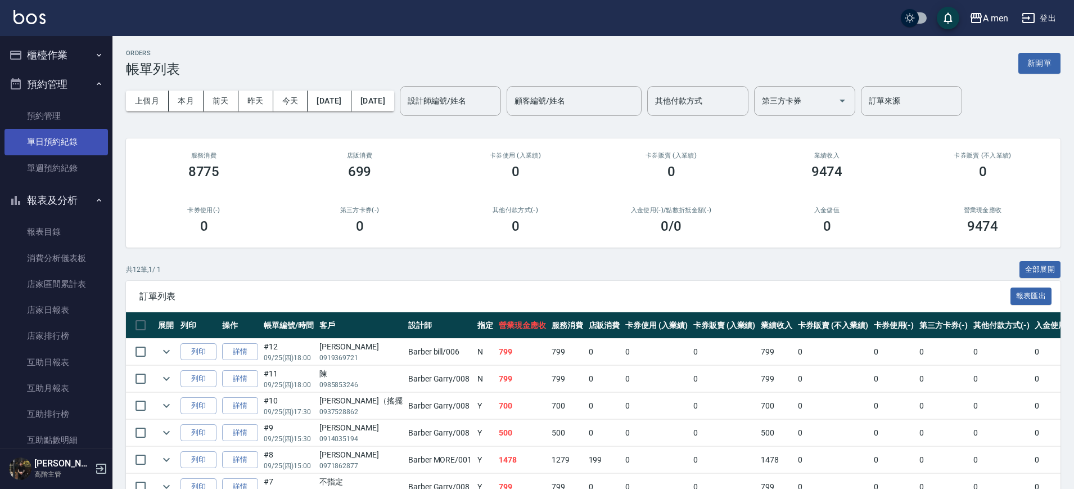
click at [61, 138] on link "單日預約紀錄" at bounding box center [55, 142] width 103 height 26
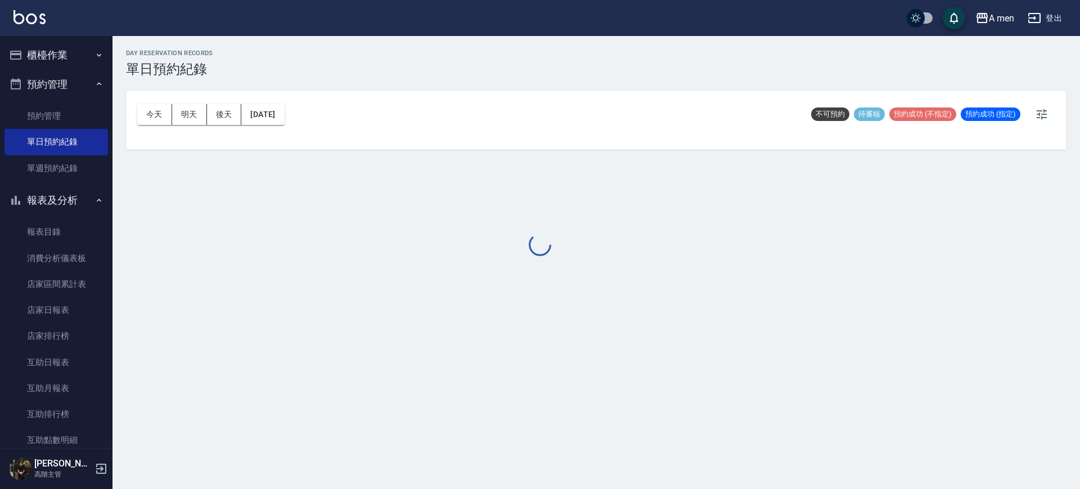
click at [81, 100] on ul "預約管理 單日預約紀錄 單週預約紀錄" at bounding box center [55, 141] width 103 height 87
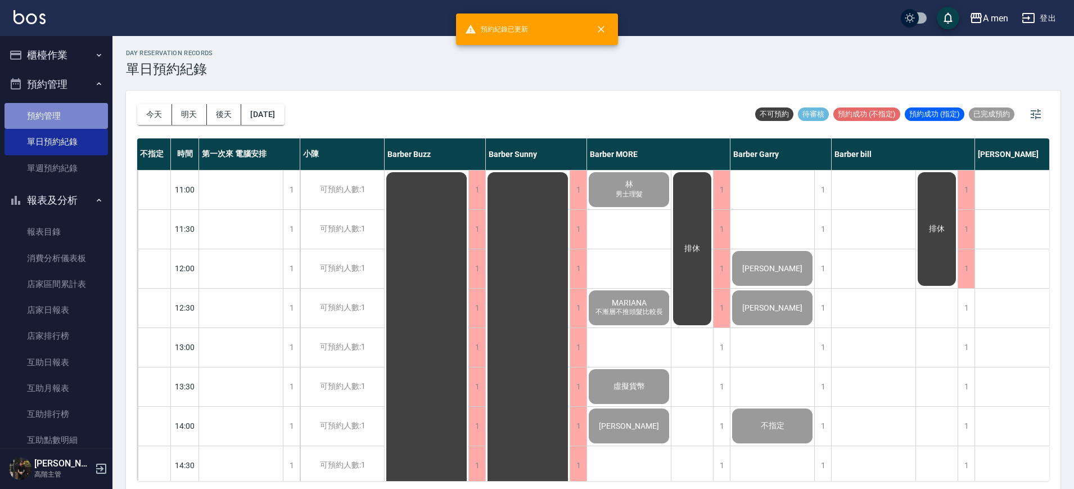
click at [83, 111] on link "預約管理" at bounding box center [55, 116] width 103 height 26
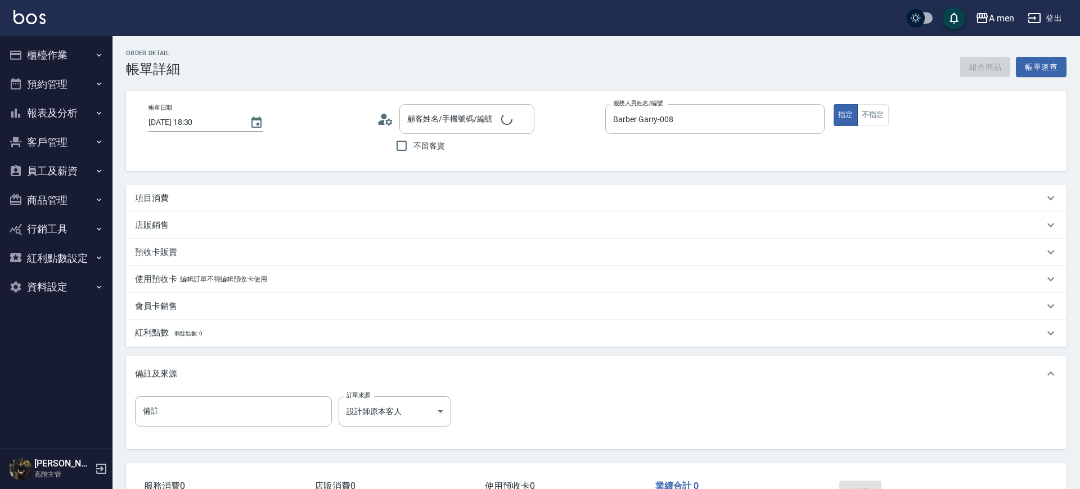
type input "[DATE] 18:30"
type input "Barber Garry-008"
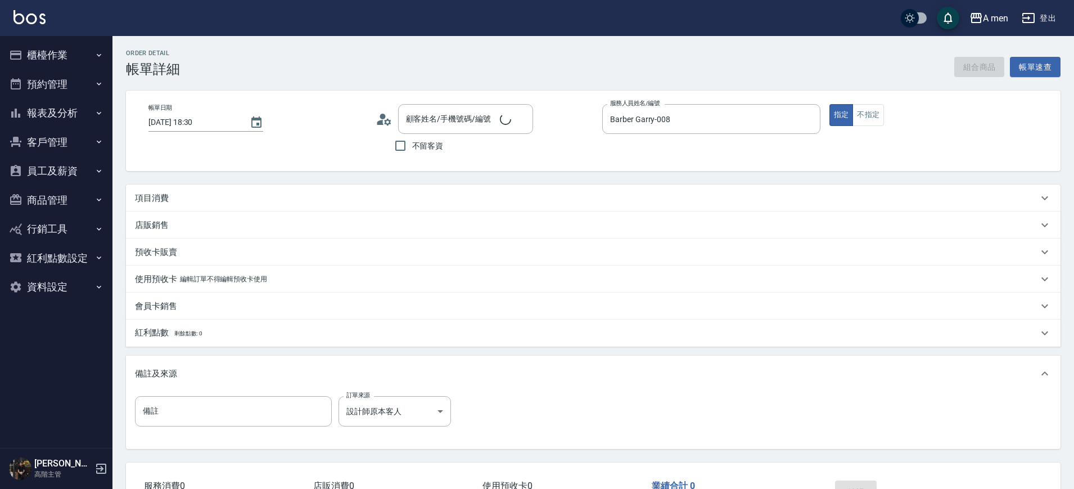
type input "[PERSON_NAME]/0938380291/null"
click at [983, 71] on button "組合商品" at bounding box center [979, 67] width 51 height 21
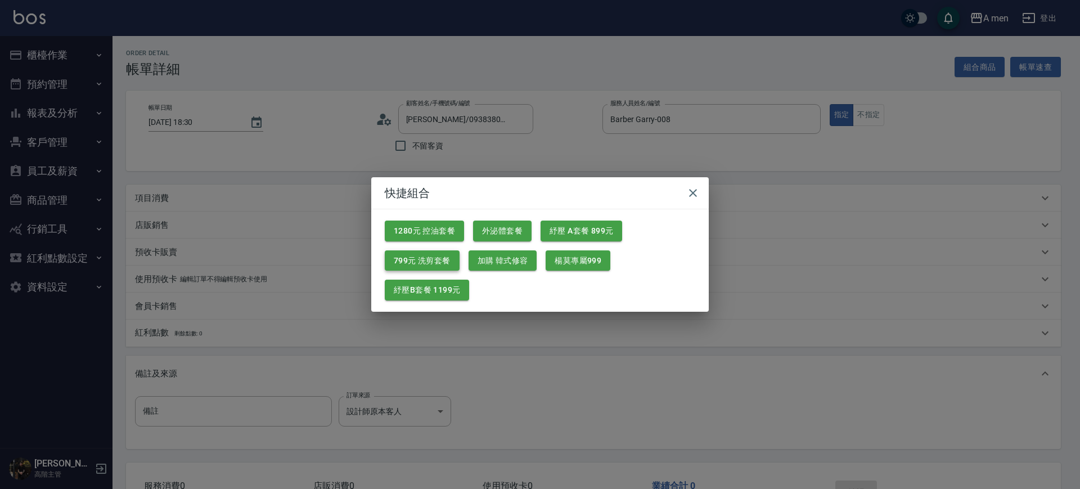
click at [418, 265] on button "799元 洗剪套餐" at bounding box center [422, 260] width 75 height 21
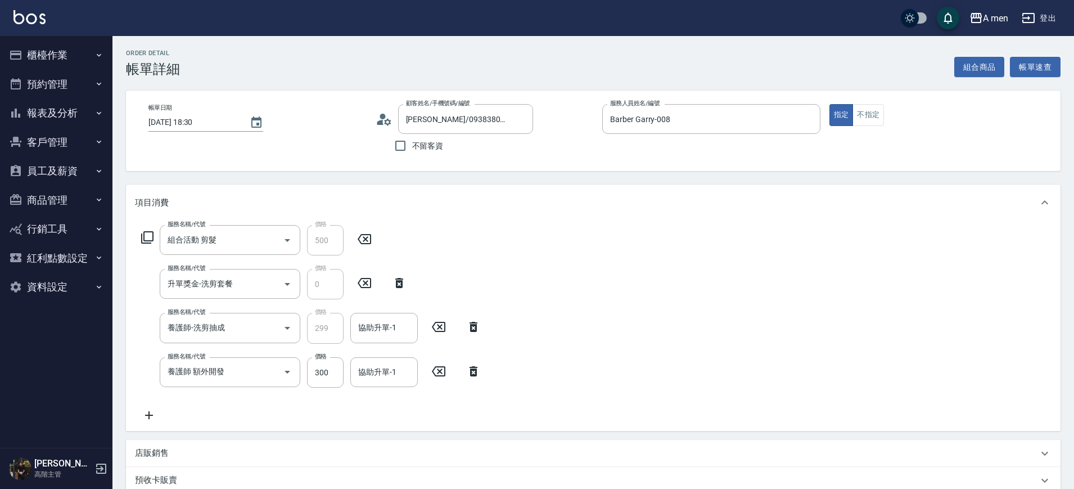
click at [480, 367] on icon at bounding box center [474, 370] width 28 height 13
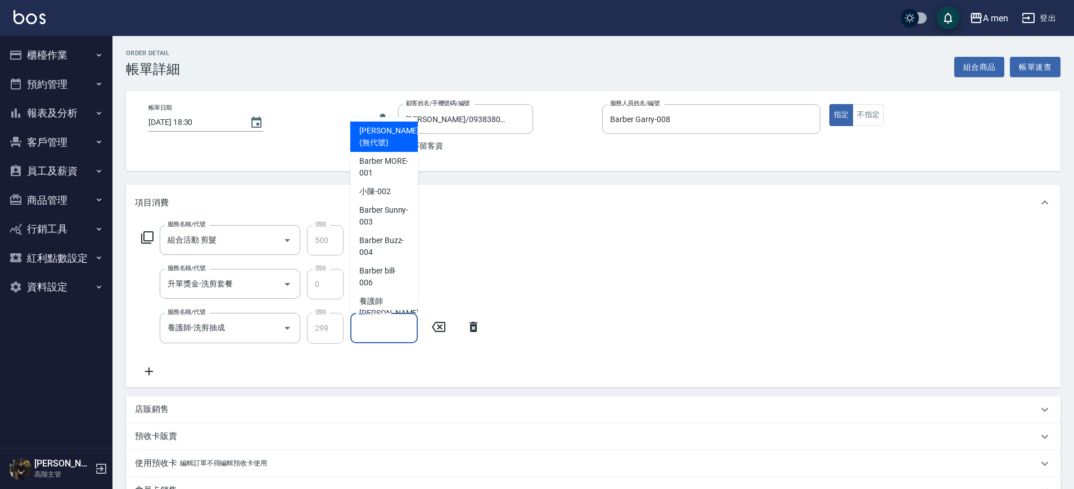
click at [376, 330] on input "協助升單-1" at bounding box center [383, 328] width 57 height 20
click at [362, 184] on div "小陳 -002" at bounding box center [383, 191] width 67 height 19
type input "小陳-002"
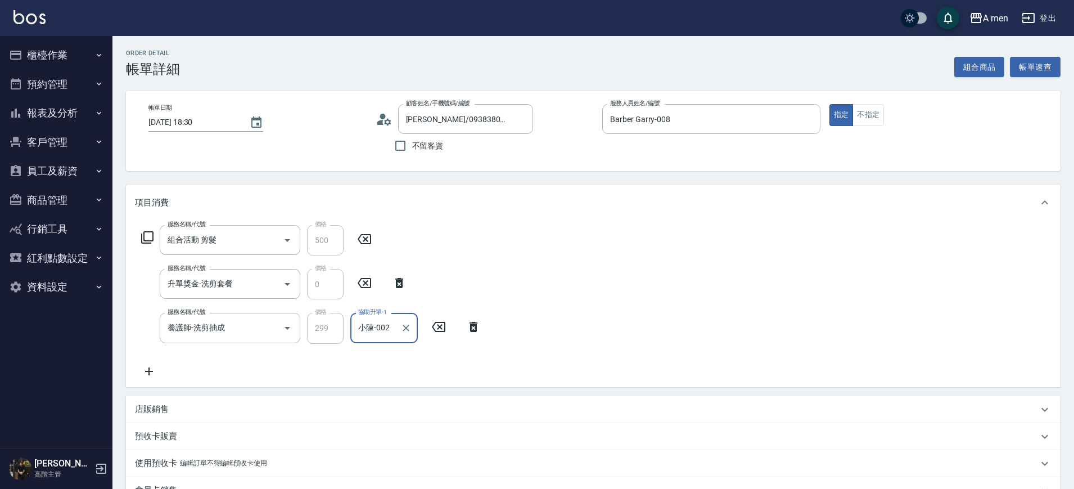
click at [662, 262] on div "服務名稱/代號 組合活動 剪髮 服務名稱/代號 價格 500 價格 服務名稱/代號 升單獎金-洗剪套餐 服務名稱/代號 價格 0 價格 服務名稱/代號 養護師…" at bounding box center [593, 303] width 935 height 166
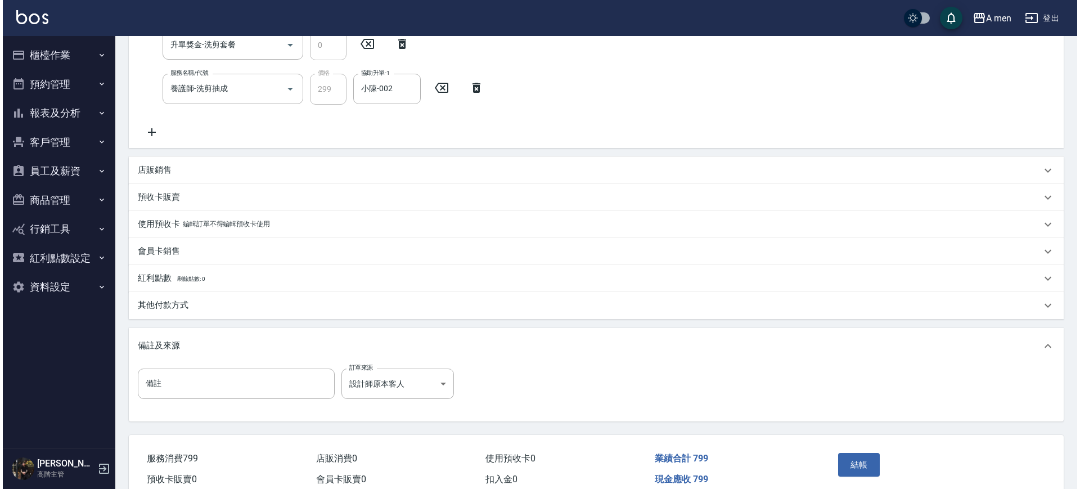
scroll to position [281, 0]
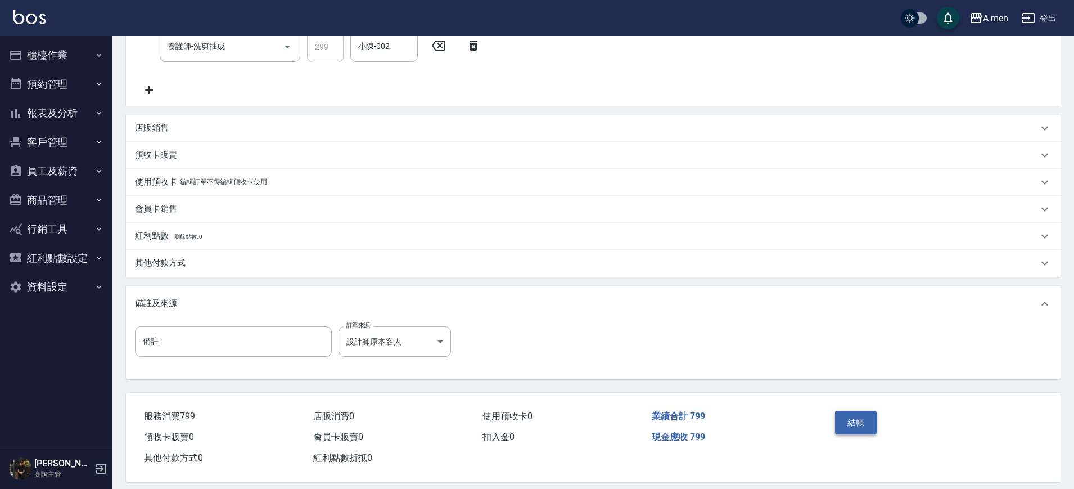
click at [876, 433] on button "結帳" at bounding box center [856, 423] width 42 height 24
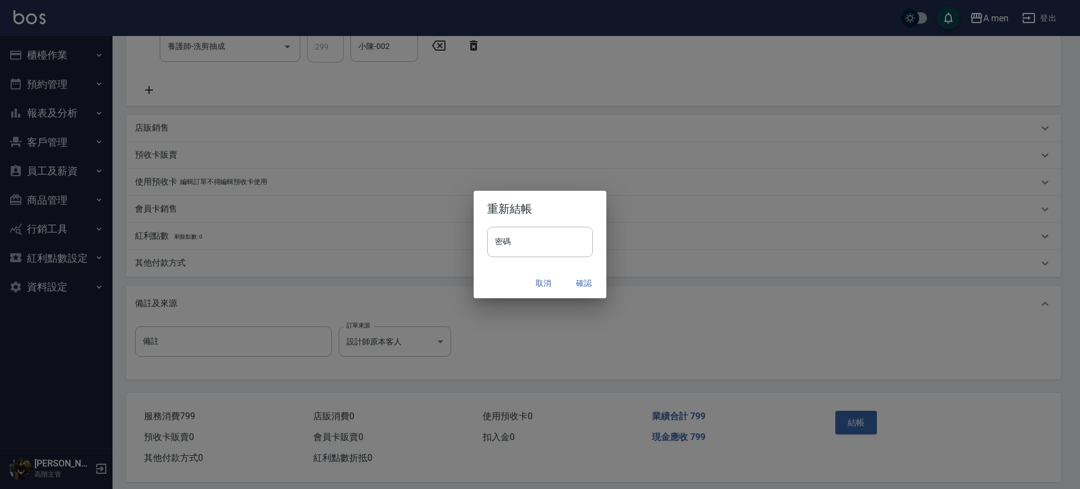
click at [571, 277] on button "確認" at bounding box center [584, 283] width 36 height 21
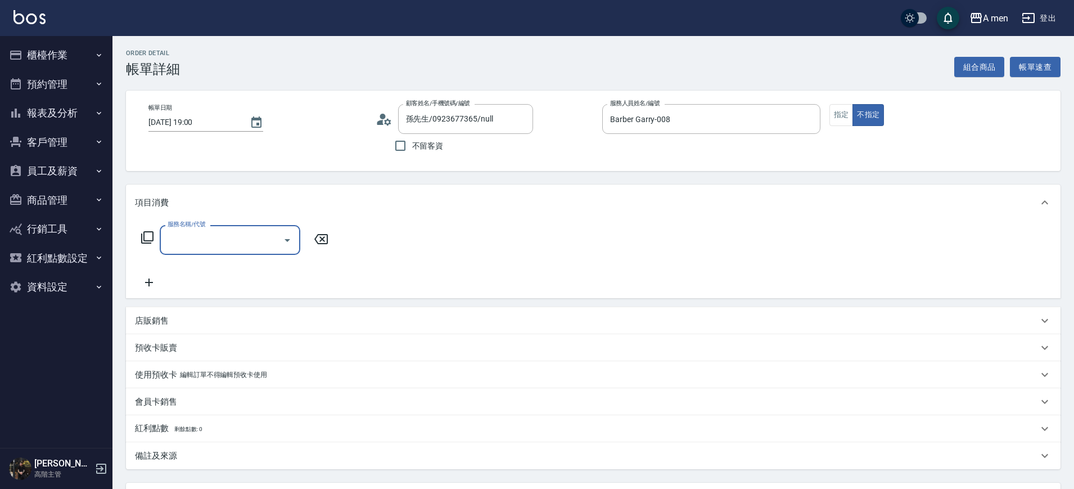
click at [257, 225] on div "服務名稱/代號" at bounding box center [230, 240] width 141 height 30
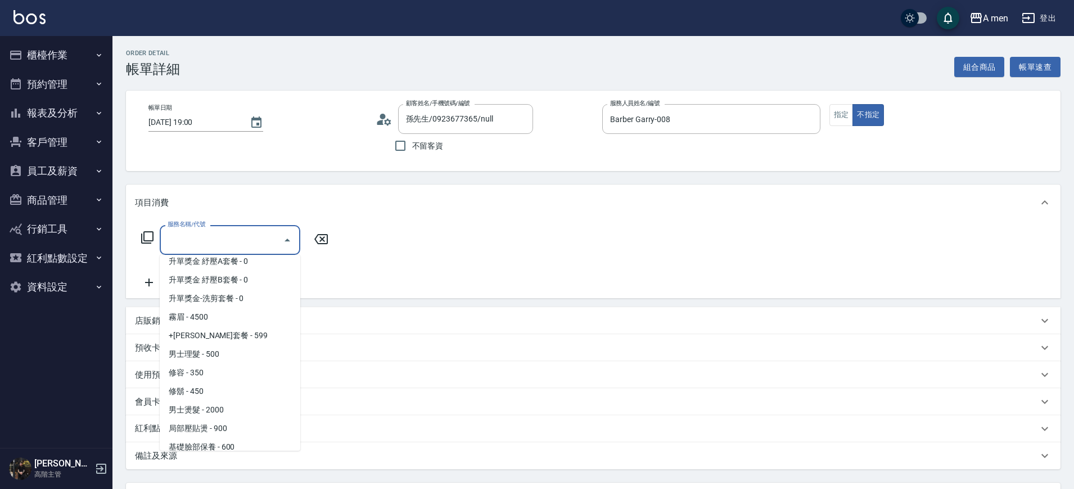
scroll to position [281, 0]
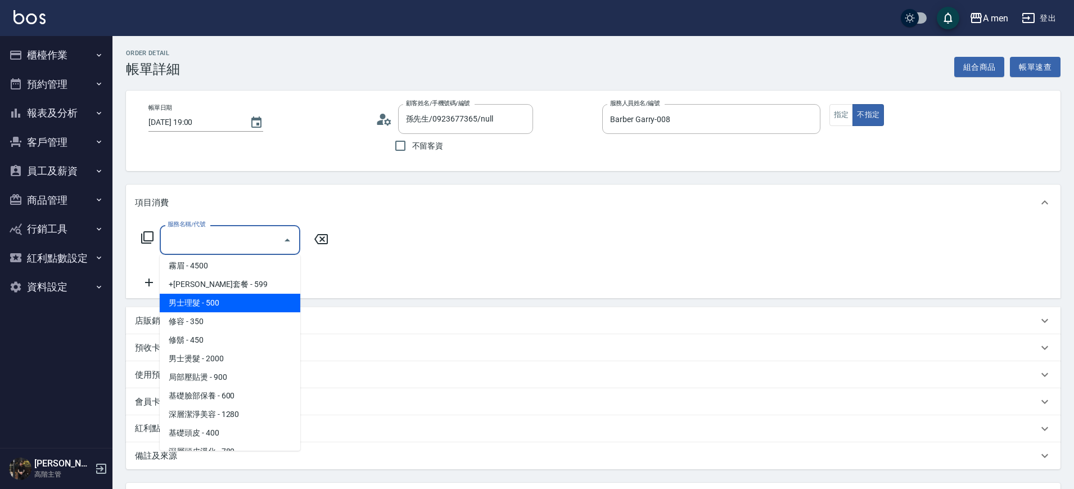
click at [240, 307] on span "男士理髮 - 500" at bounding box center [230, 303] width 141 height 19
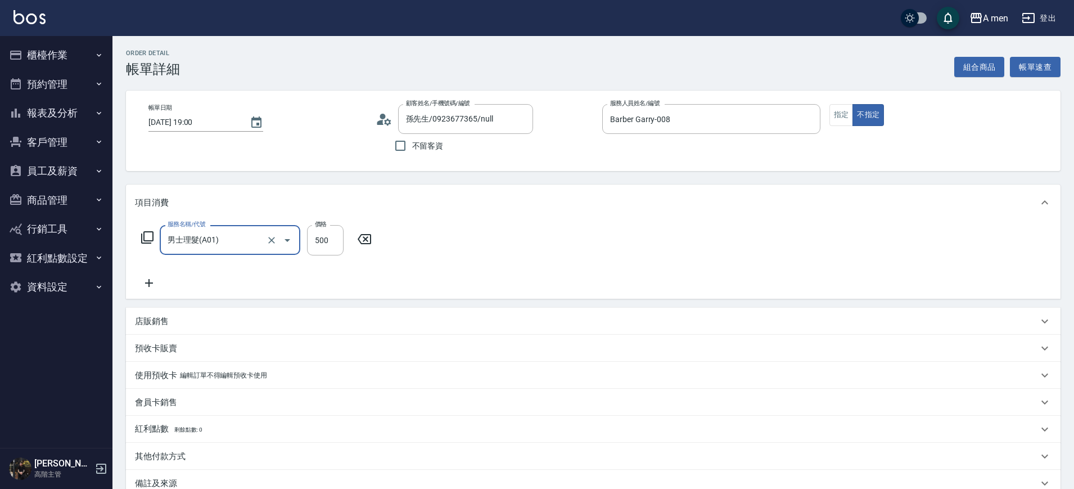
type input "男士理髮(A01)"
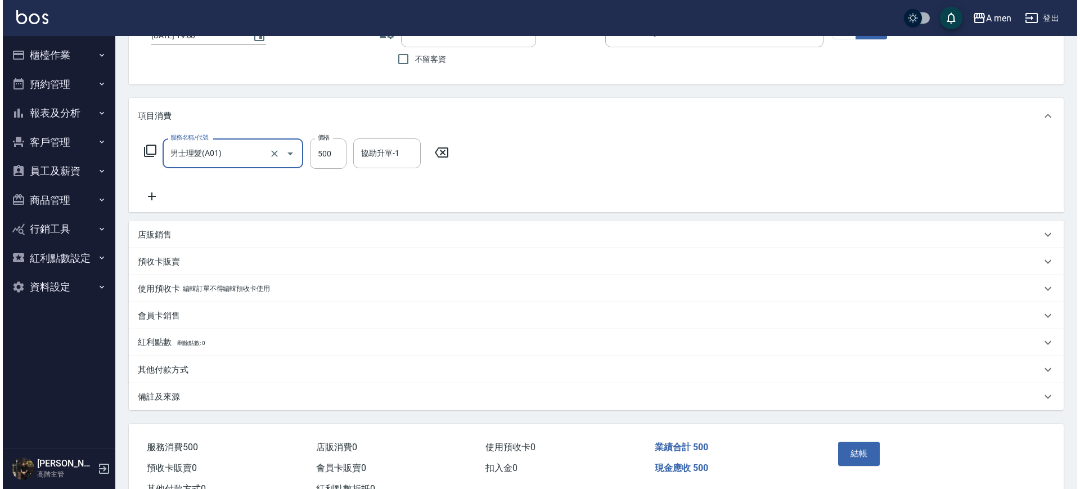
scroll to position [129, 0]
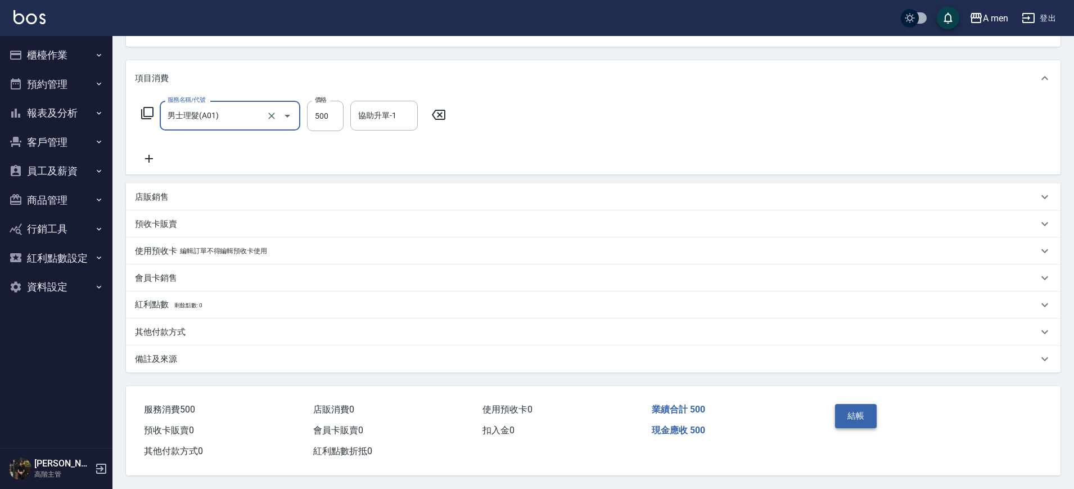
click at [837, 405] on button "結帳" at bounding box center [856, 416] width 42 height 24
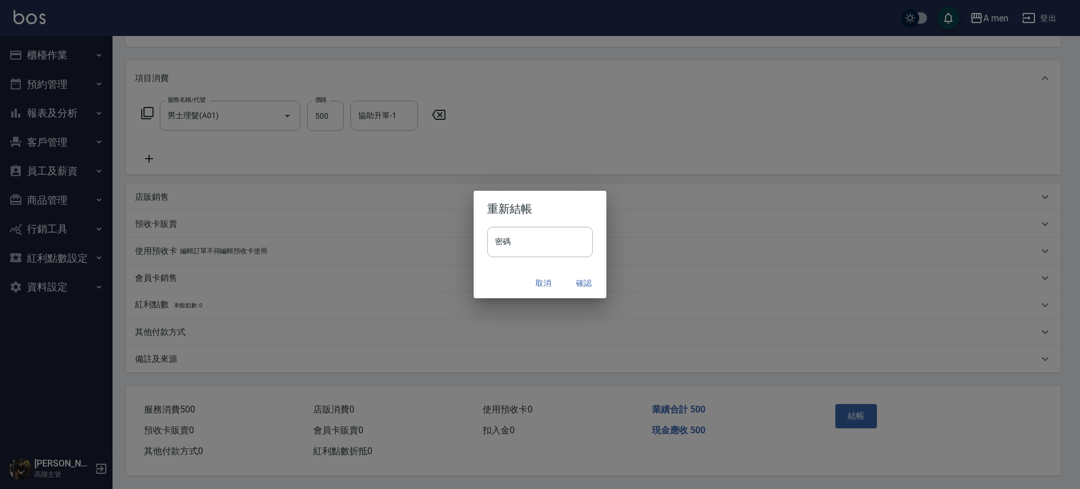
click at [580, 283] on button "確認" at bounding box center [584, 283] width 36 height 21
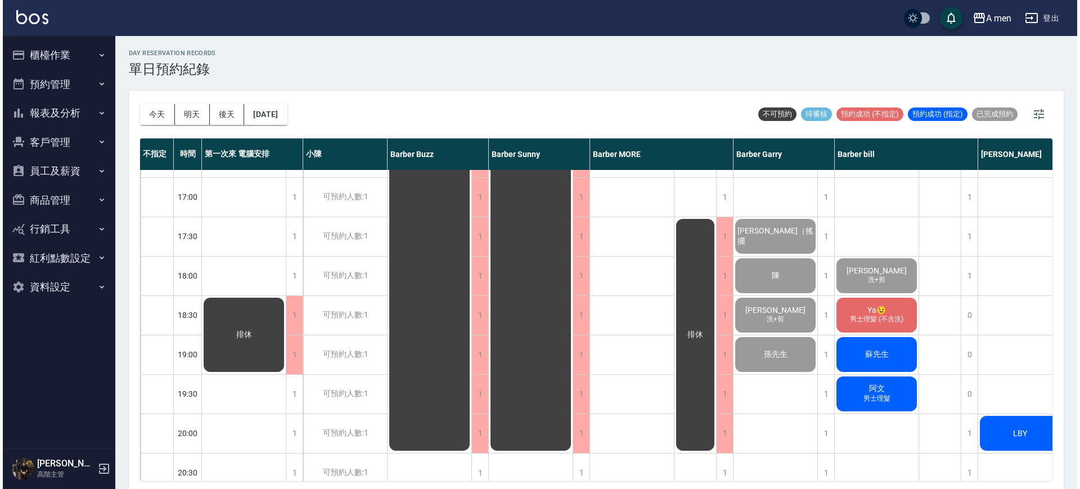
scroll to position [510, 0]
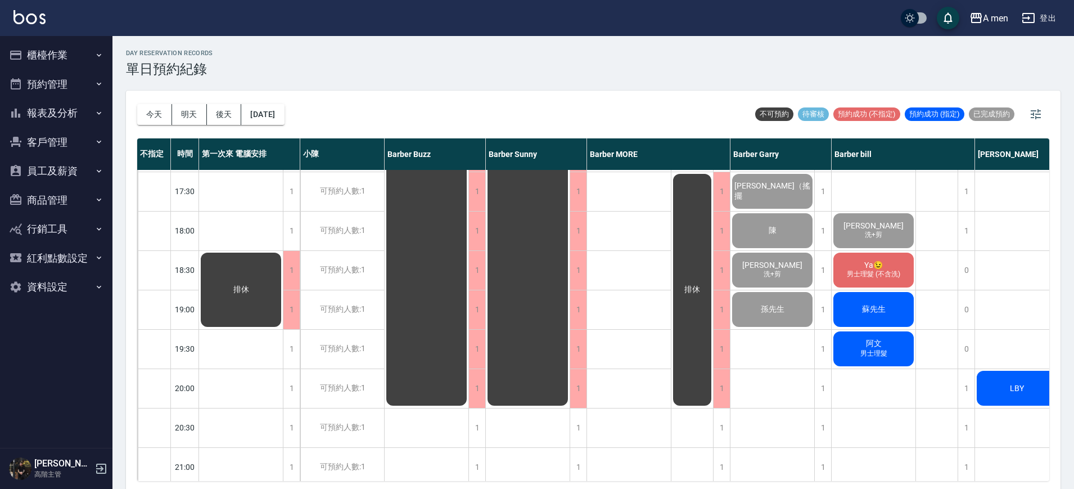
click at [1000, 342] on div "LBY" at bounding box center [1017, 152] width 84 height 984
drag, startPoint x: 1000, startPoint y: 338, endPoint x: 995, endPoint y: 166, distance: 172.2
click at [881, 305] on span "蘇先生" at bounding box center [874, 309] width 28 height 10
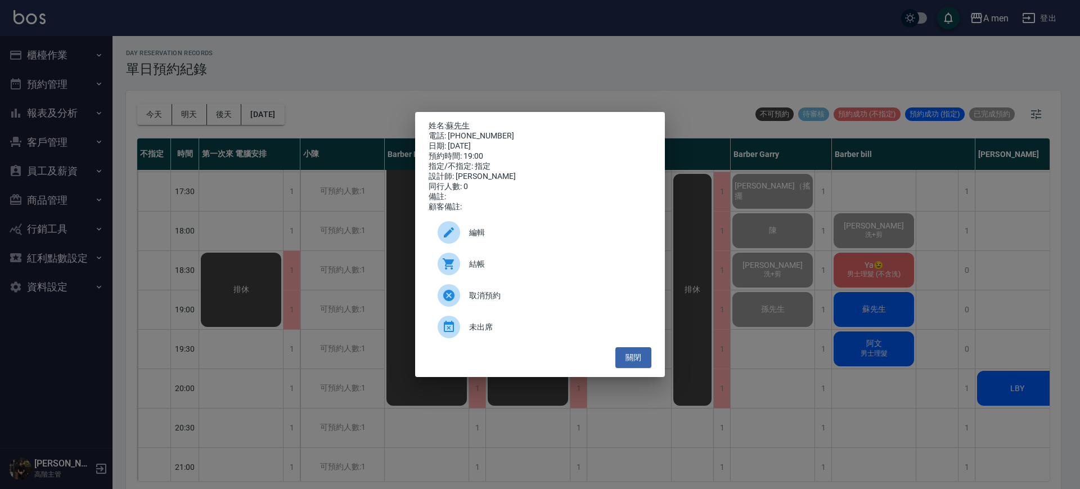
click at [493, 274] on div "結帳" at bounding box center [540, 263] width 223 height 31
click at [846, 338] on div "姓名: 蘇先生 電話: 0920585042 日期: 2025/09/25 預約時間: 19:00 指定/不指定: 指定 設計師: Barber bill 同…" at bounding box center [540, 244] width 1080 height 489
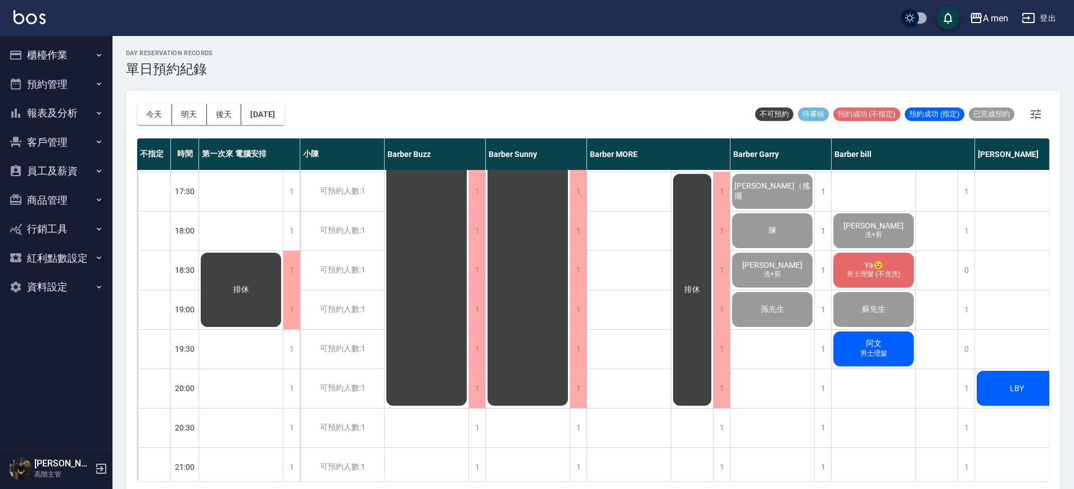
click at [886, 363] on div "阿文 男士理髮" at bounding box center [874, 349] width 84 height 38
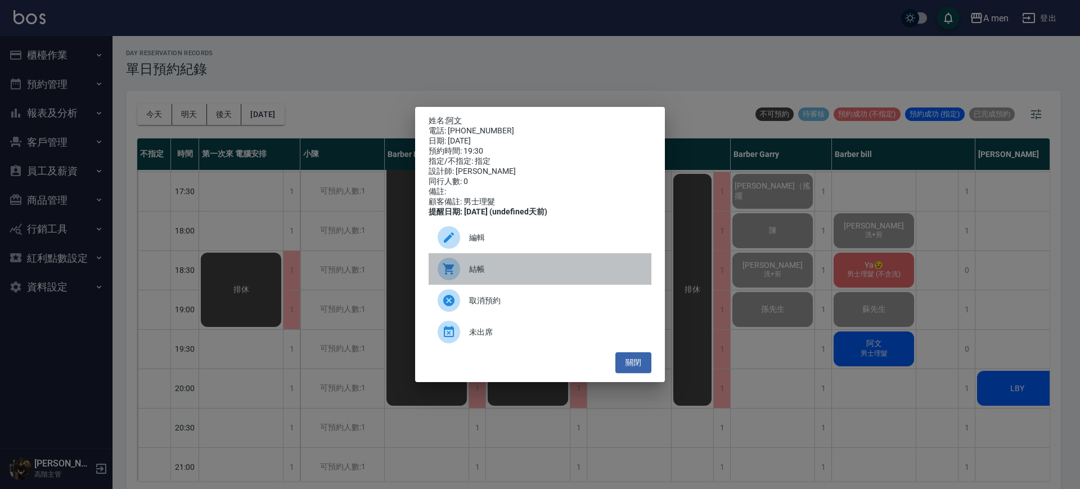
click at [508, 275] on span "結帳" at bounding box center [555, 269] width 173 height 12
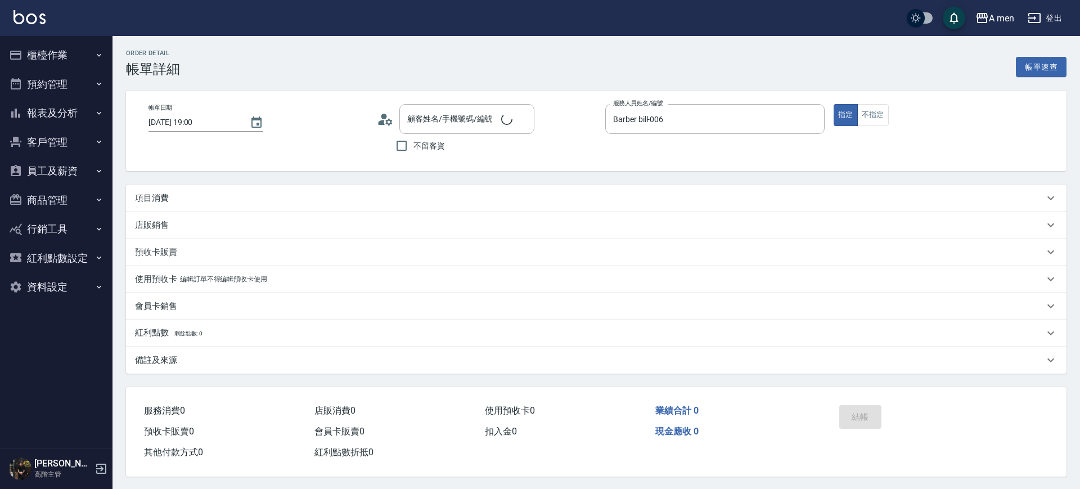
type input "[DATE] 19:00"
type input "Barber bill-006"
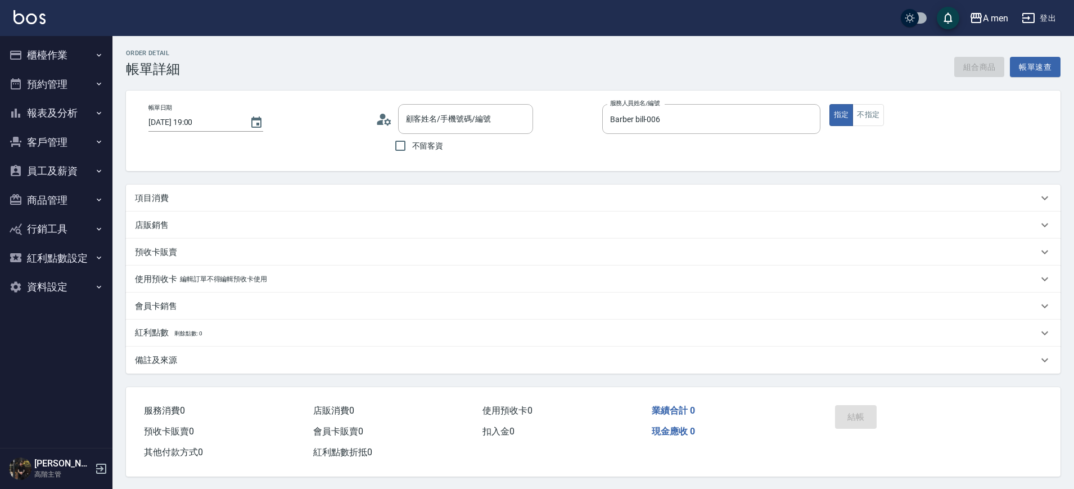
type input "蘇先生/0920585042/null"
click at [361, 205] on div "項目消費" at bounding box center [593, 197] width 935 height 27
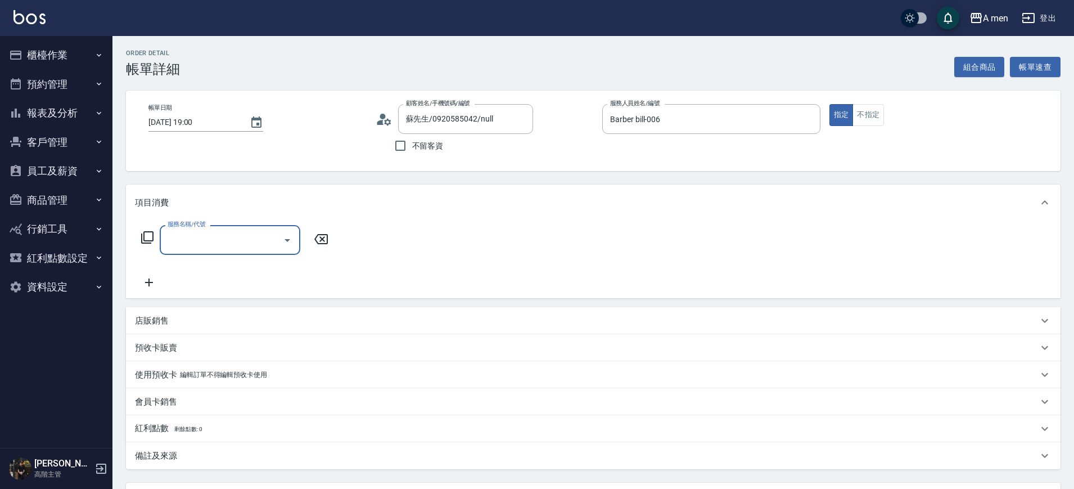
click at [244, 228] on div "服務名稱/代號" at bounding box center [230, 240] width 141 height 30
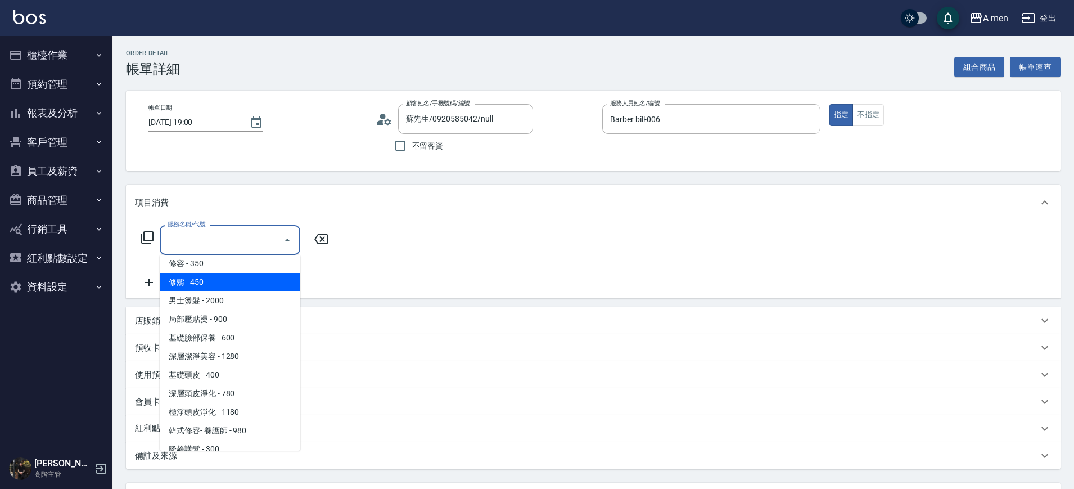
scroll to position [318, 0]
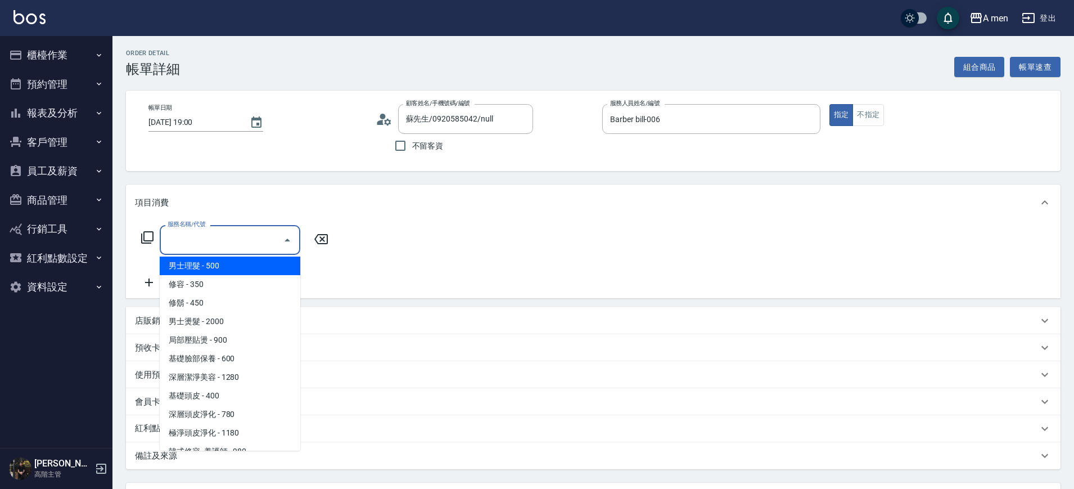
click at [224, 270] on span "男士理髮 - 500" at bounding box center [230, 265] width 141 height 19
type input "男士理髮(A01)"
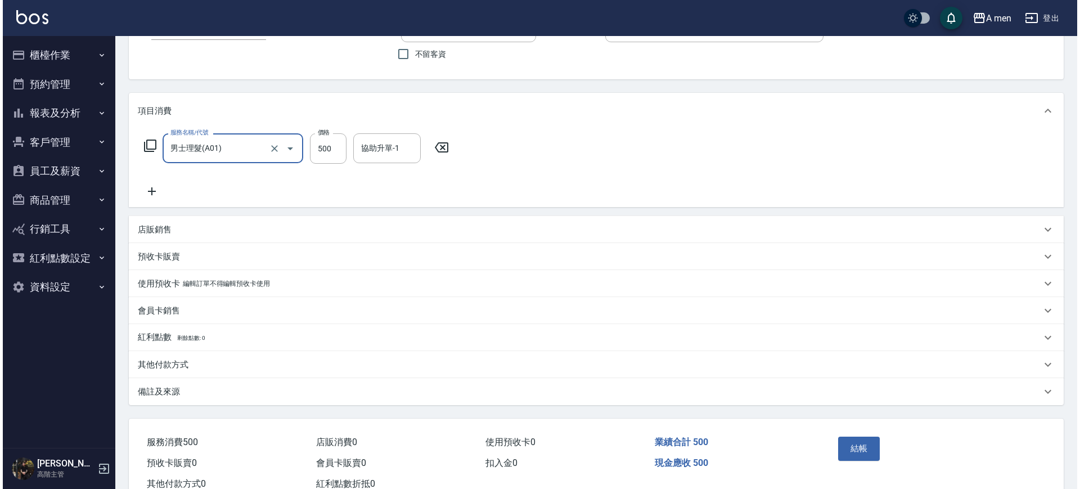
scroll to position [129, 0]
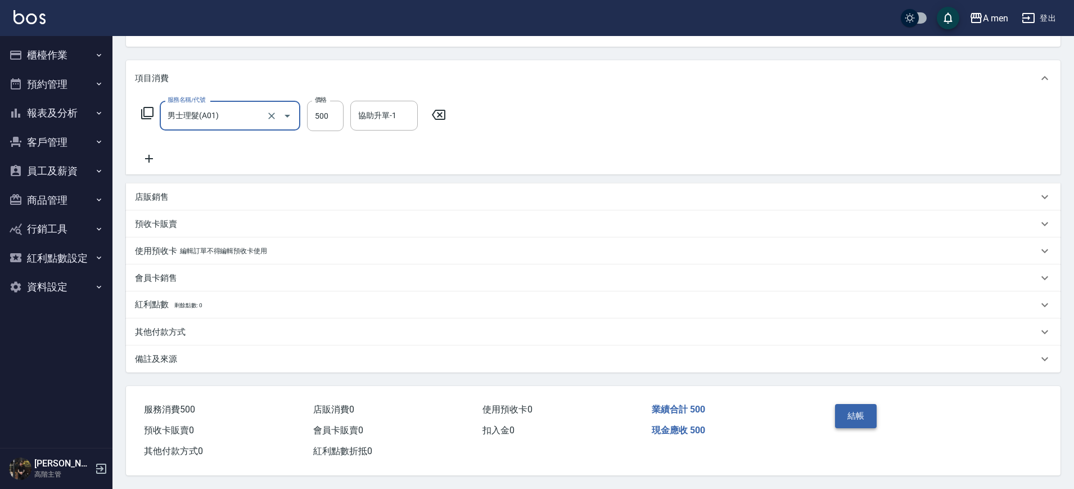
click at [853, 416] on button "結帳" at bounding box center [856, 416] width 42 height 24
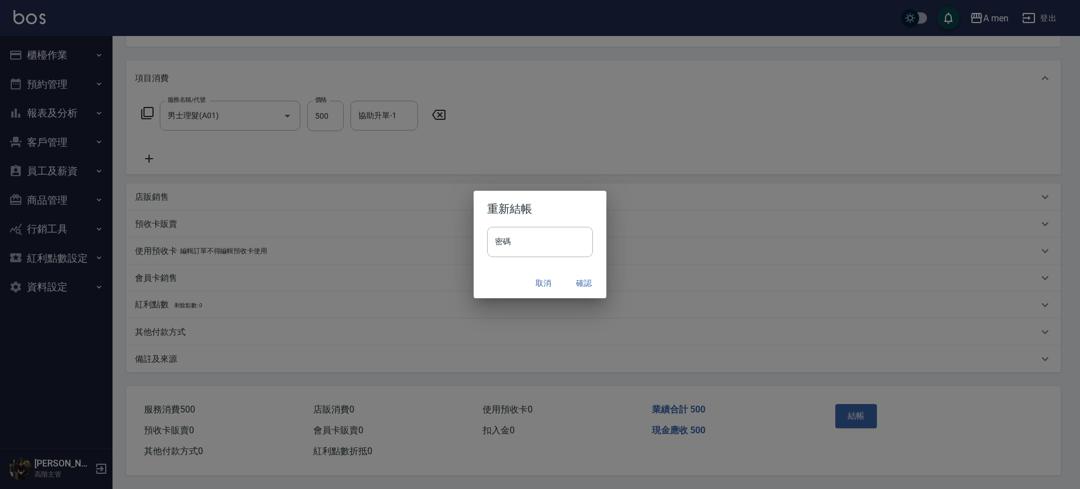
click at [587, 282] on button "確認" at bounding box center [584, 283] width 36 height 21
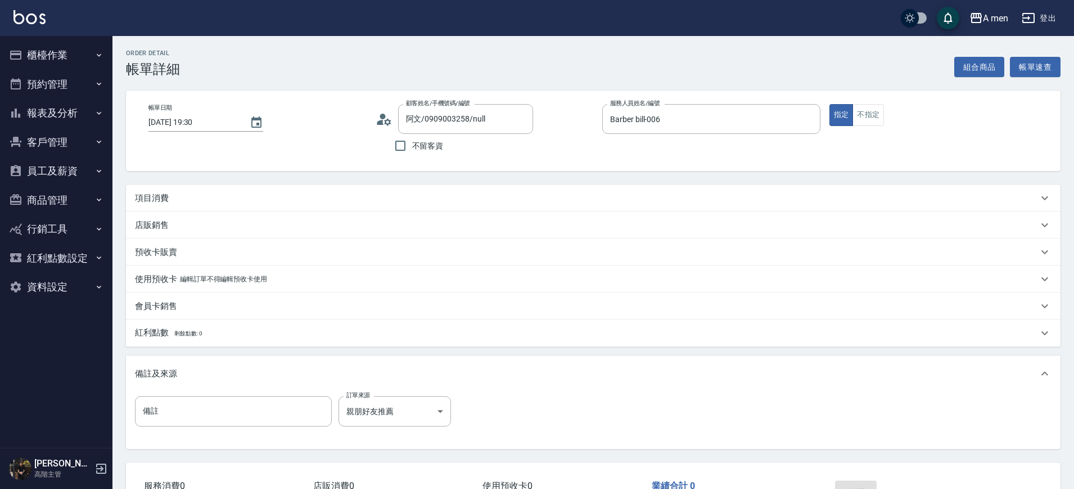
click at [358, 199] on div "項目消費" at bounding box center [586, 198] width 903 height 12
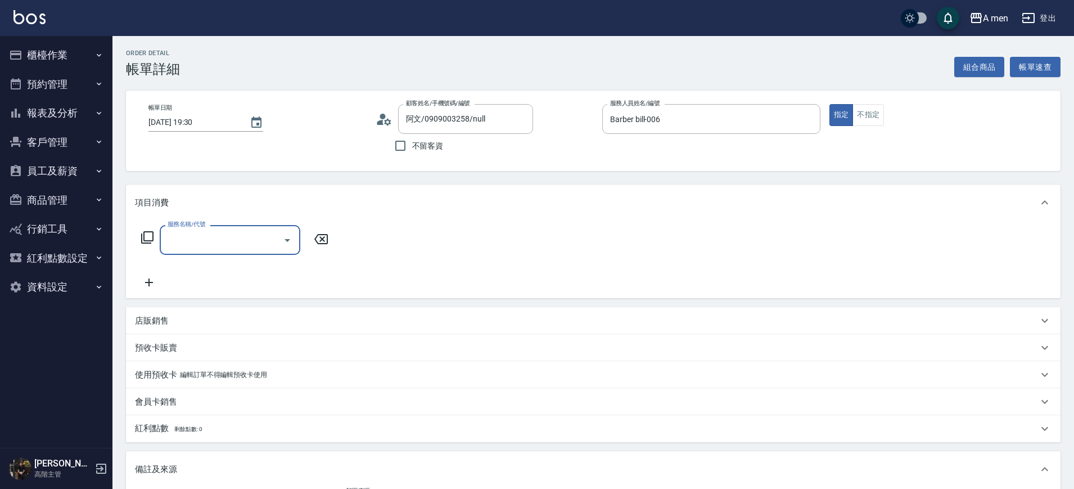
click at [291, 236] on icon "Open" at bounding box center [287, 239] width 13 height 13
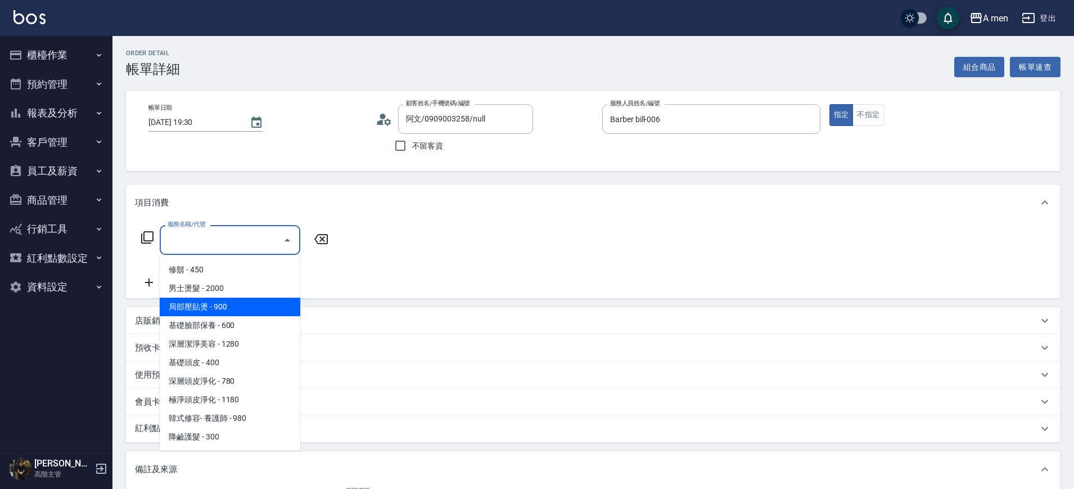
scroll to position [281, 0]
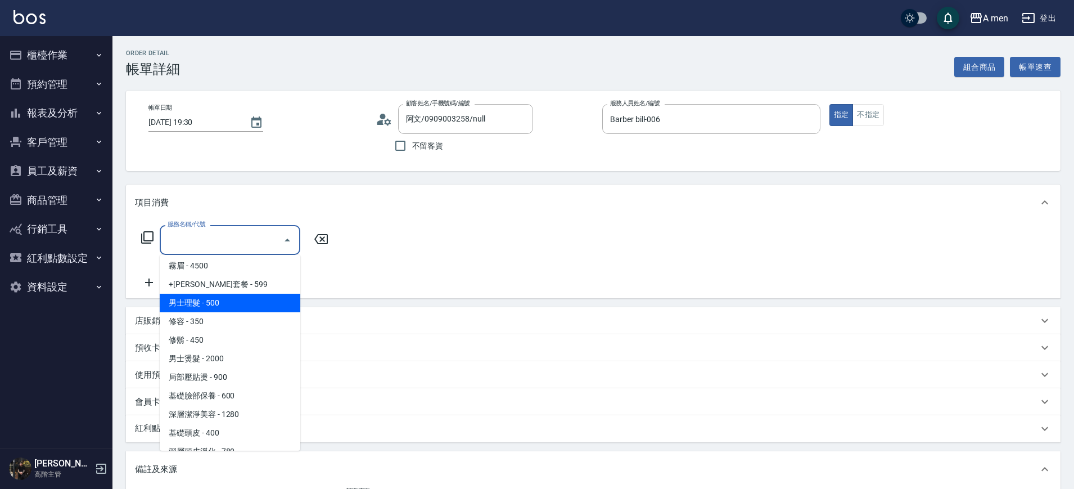
click at [246, 303] on span "男士理髮 - 500" at bounding box center [230, 303] width 141 height 19
type input "男士理髮(A01)"
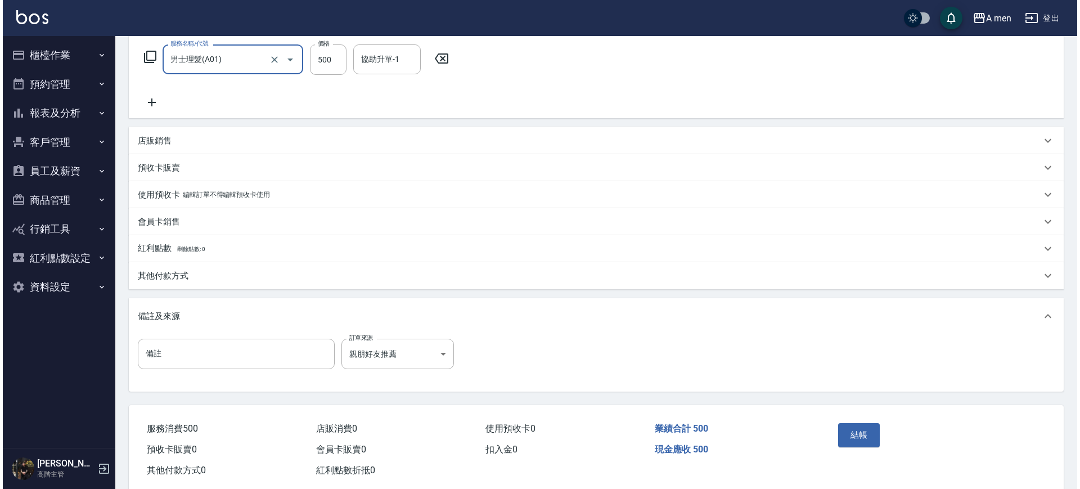
scroll to position [205, 0]
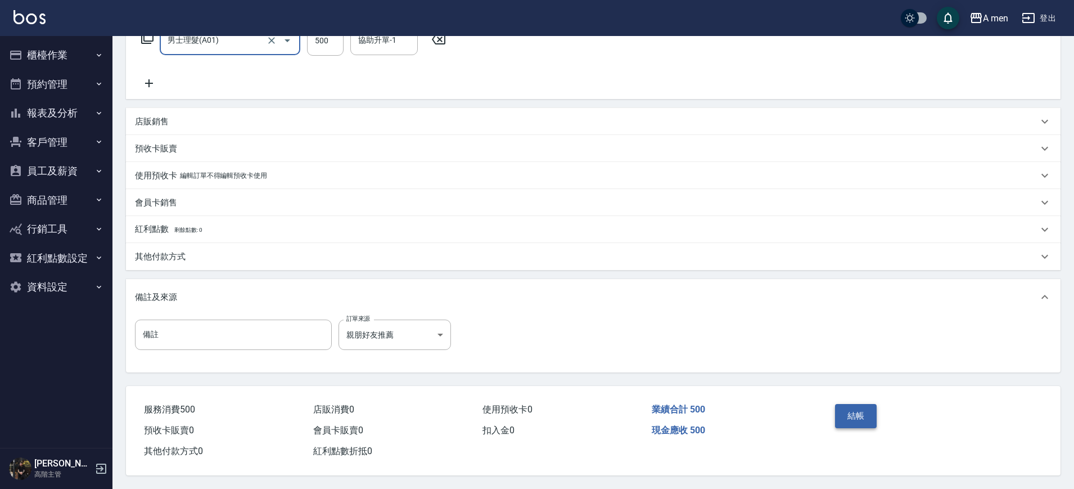
click at [853, 413] on button "結帳" at bounding box center [856, 416] width 42 height 24
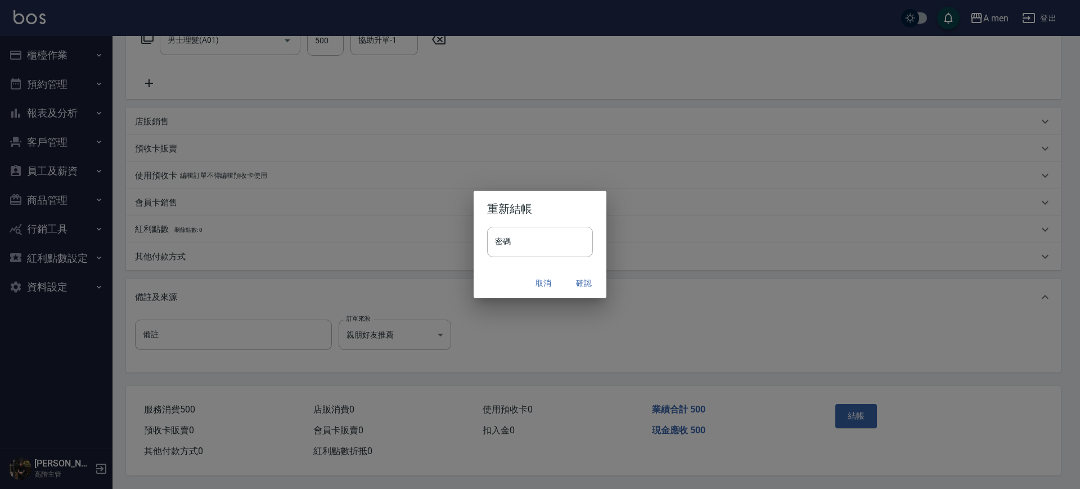
click at [596, 279] on button "確認" at bounding box center [584, 283] width 36 height 21
